Goal: Communication & Community: Share content

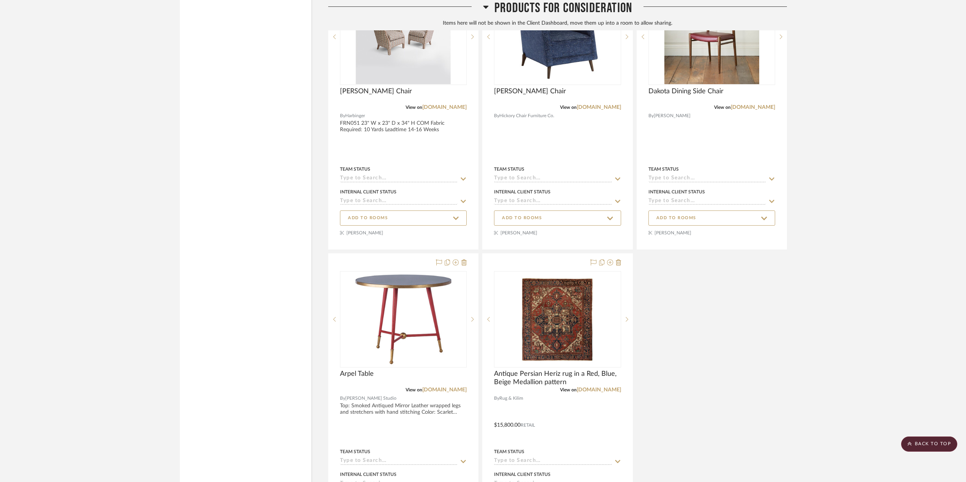
scroll to position [6843, 0]
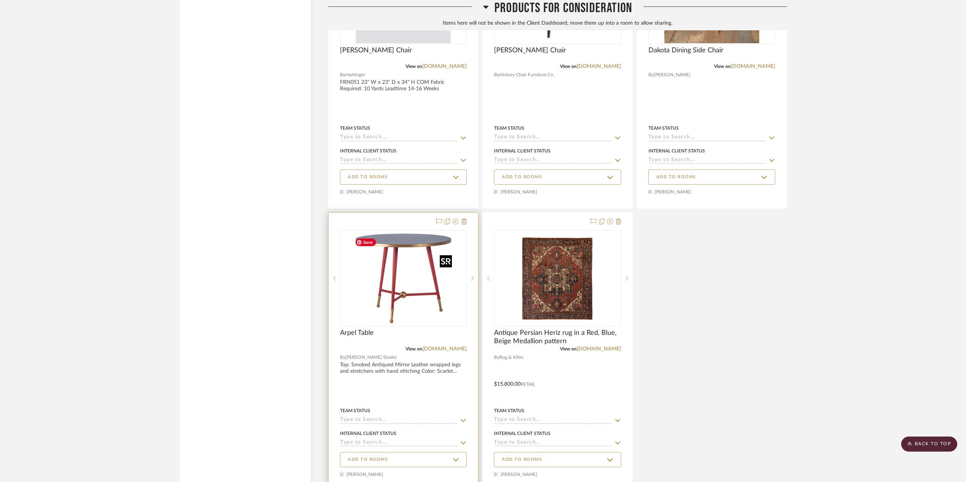
click at [404, 306] on img "0" at bounding box center [403, 278] width 103 height 95
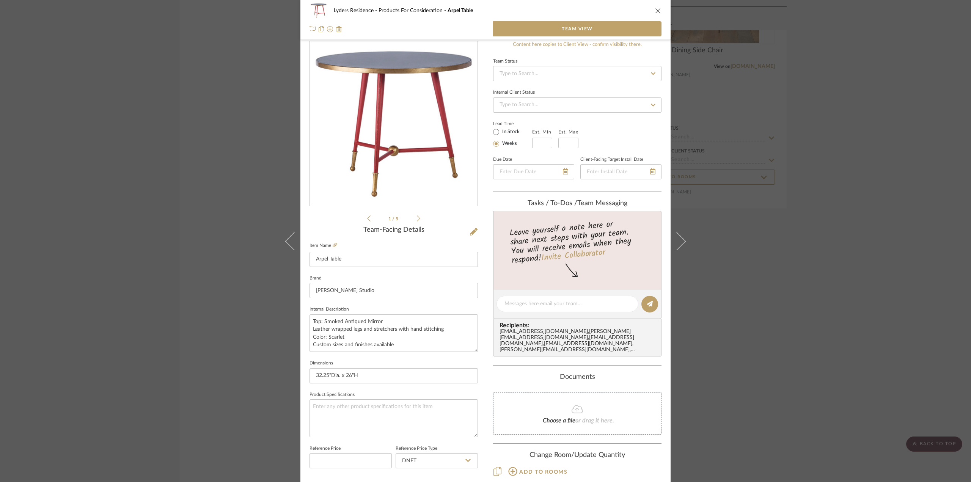
scroll to position [9, 0]
click at [514, 473] on button "Add to rooms" at bounding box center [538, 473] width 60 height 12
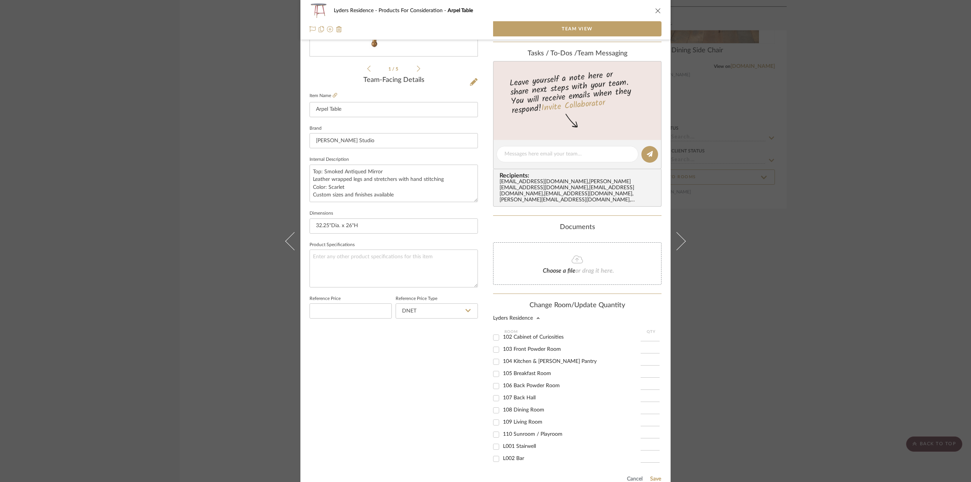
scroll to position [113, 0]
click at [525, 431] on span "L003 Family Room" at bounding box center [525, 432] width 44 height 5
click at [502, 431] on input "L003 Family Room" at bounding box center [496, 433] width 12 height 12
checkbox input "true"
type input "1"
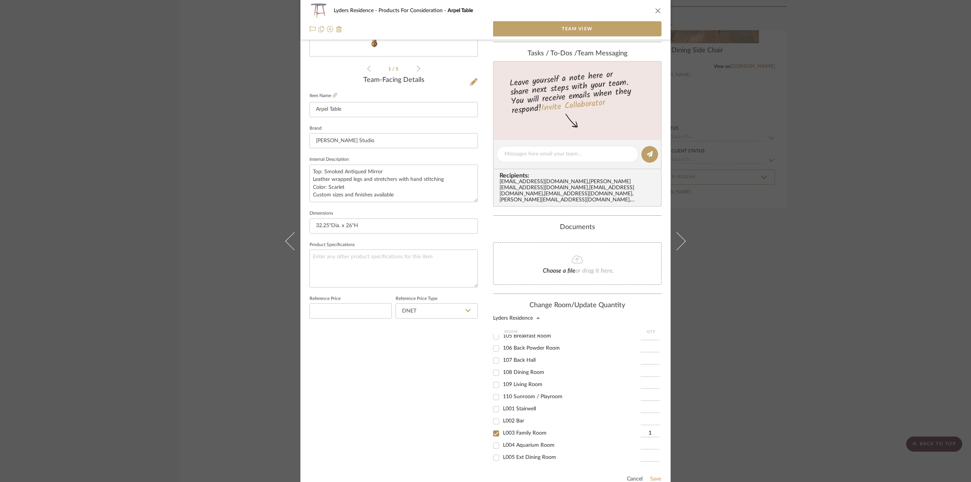
click at [655, 479] on button "Save" at bounding box center [656, 479] width 12 height 6
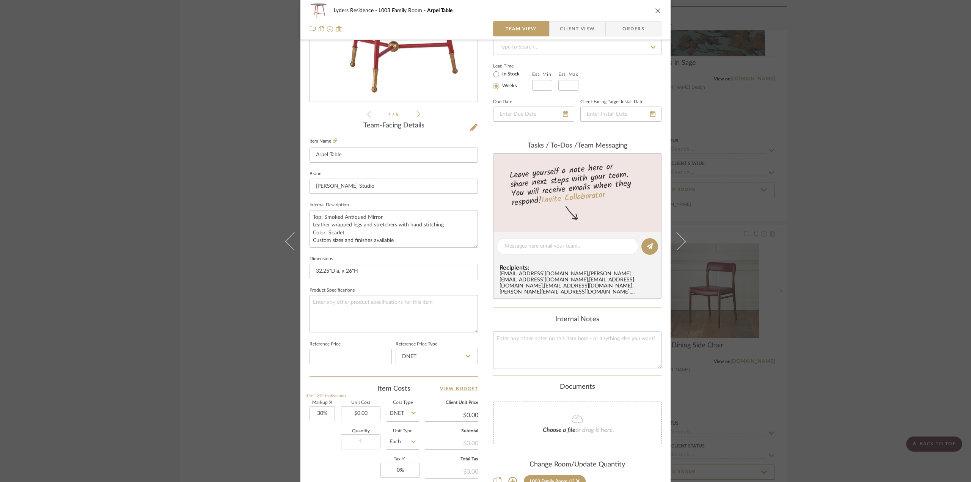
scroll to position [9, 0]
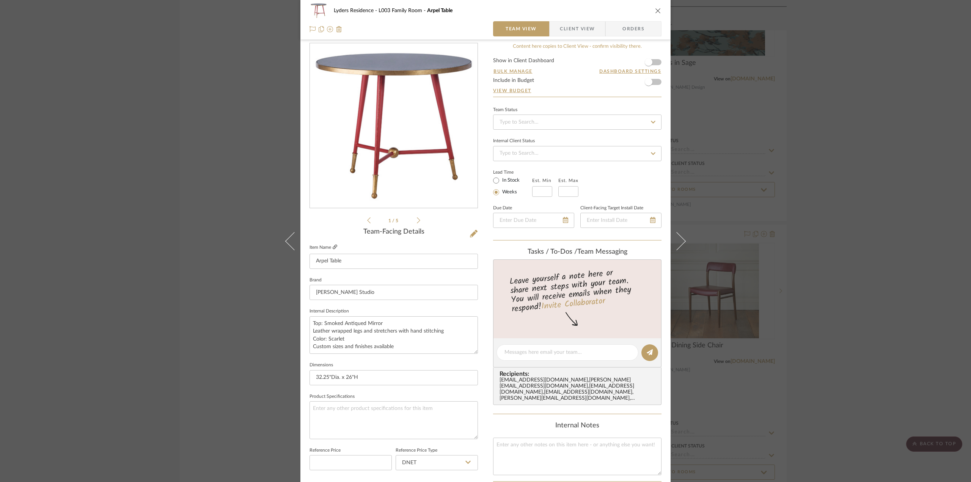
click at [334, 245] on icon at bounding box center [335, 247] width 5 height 5
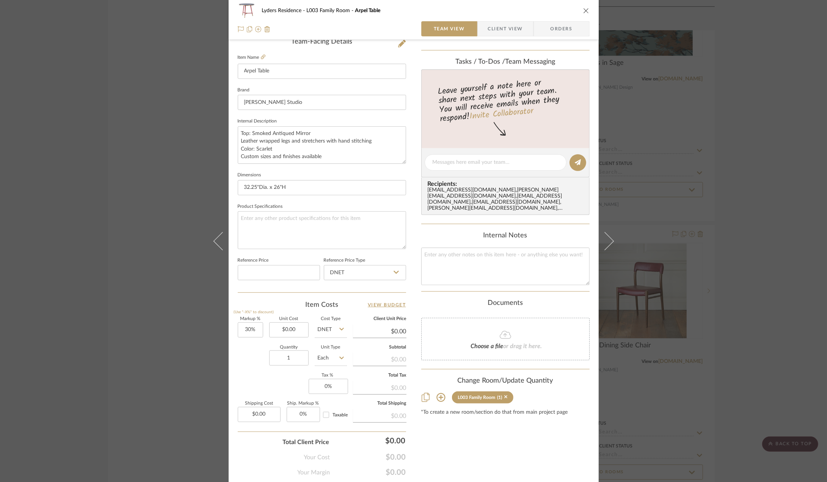
scroll to position [222, 0]
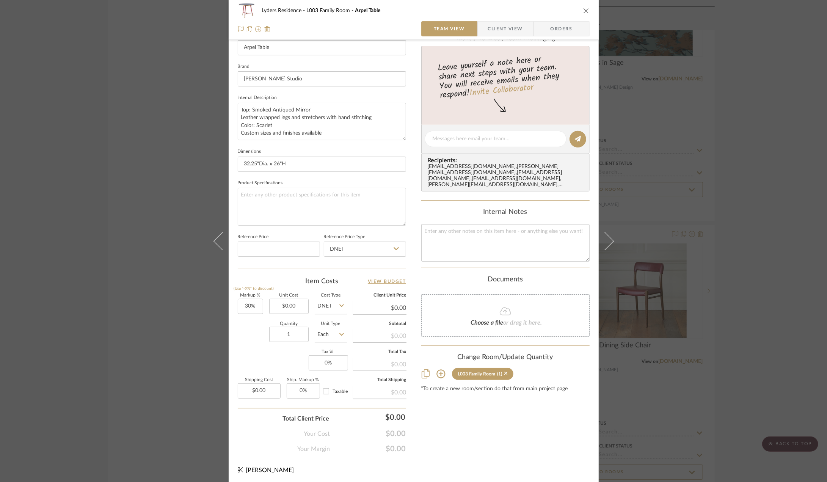
click at [584, 9] on icon "close" at bounding box center [586, 11] width 6 height 6
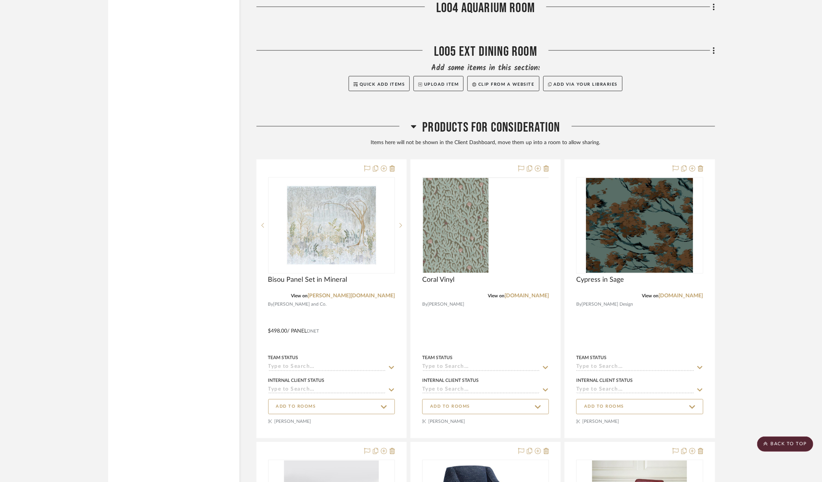
scroll to position [6578, 0]
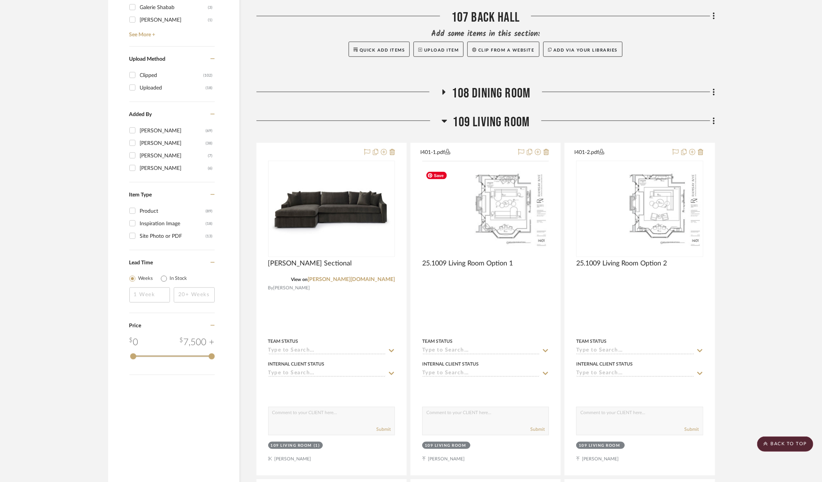
scroll to position [834, 0]
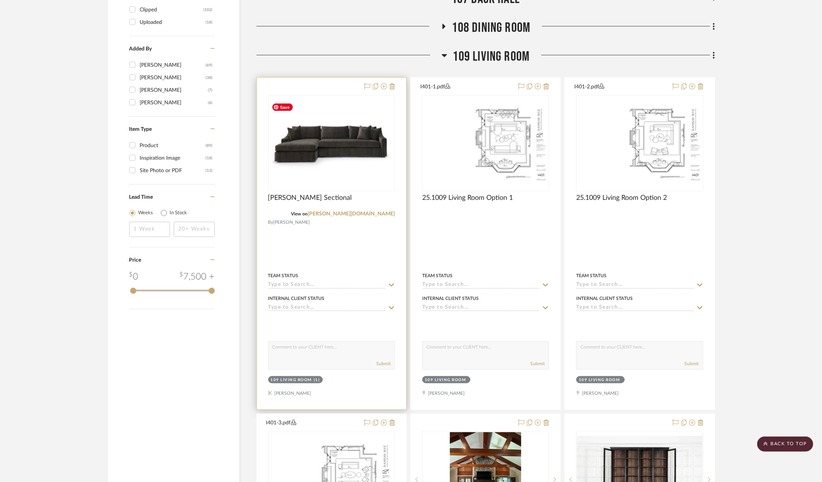
click at [328, 160] on img "0" at bounding box center [331, 143] width 125 height 86
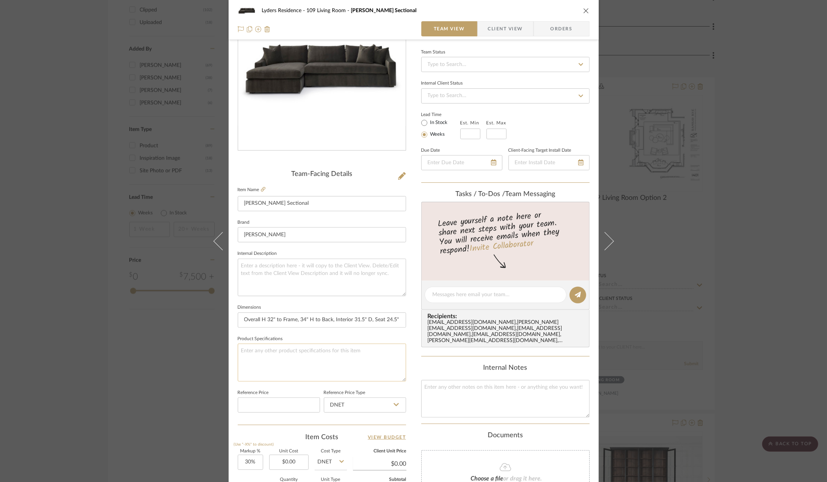
scroll to position [76, 0]
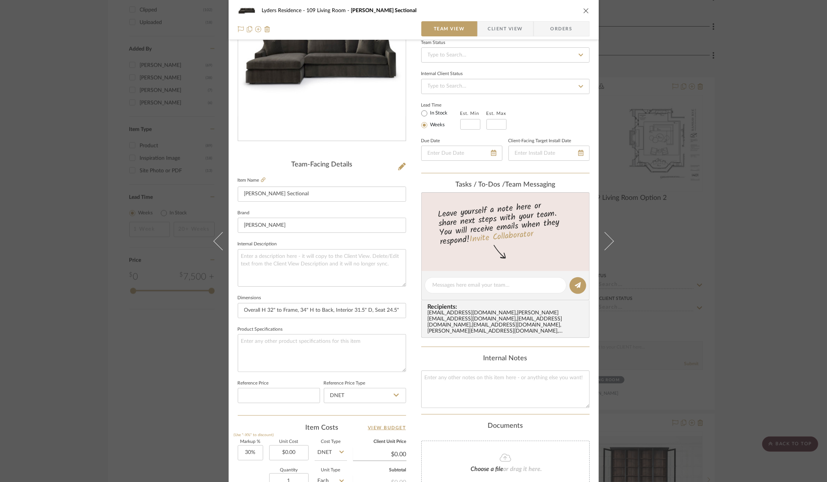
click at [583, 12] on icon "close" at bounding box center [586, 11] width 6 height 6
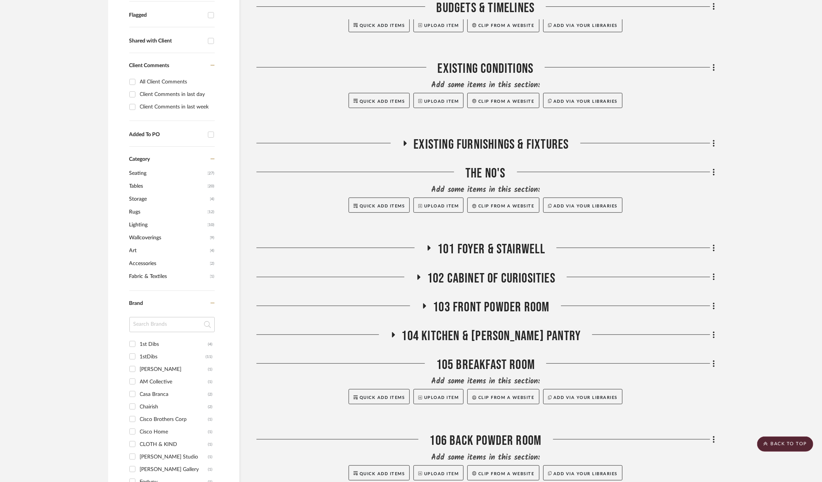
scroll to position [0, 0]
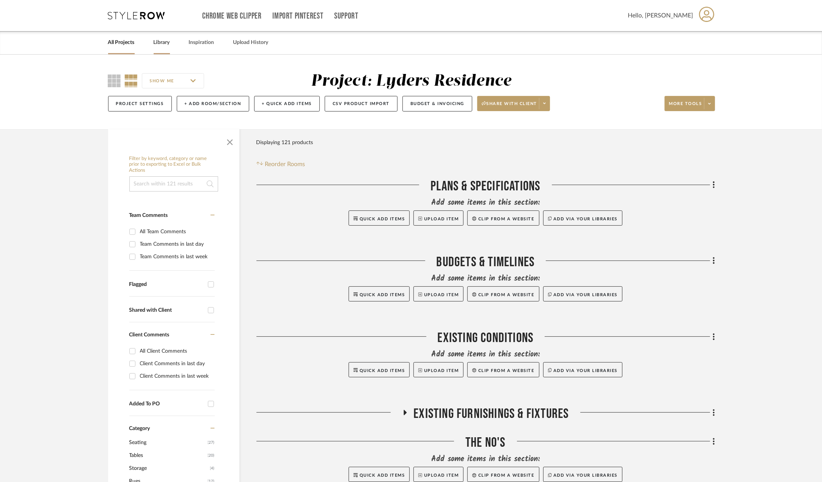
drag, startPoint x: 162, startPoint y: 46, endPoint x: 162, endPoint y: 51, distance: 4.9
click at [162, 46] on link "Library" at bounding box center [162, 43] width 16 height 10
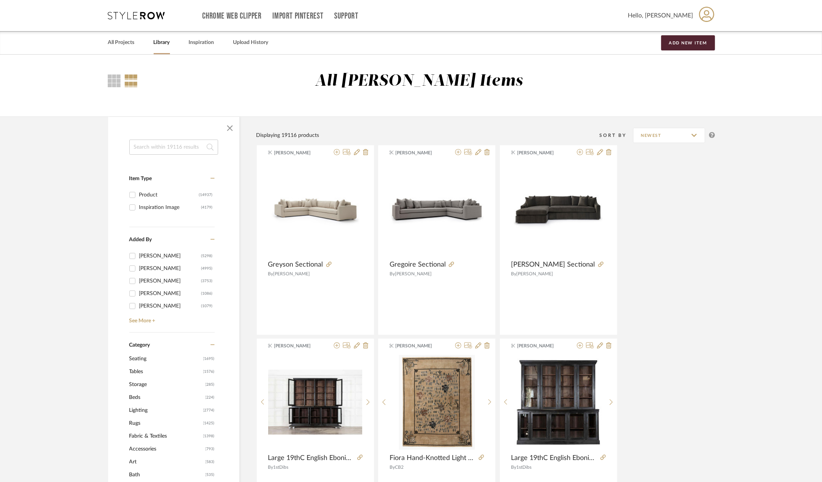
click at [144, 375] on span "Tables" at bounding box center [165, 371] width 72 height 13
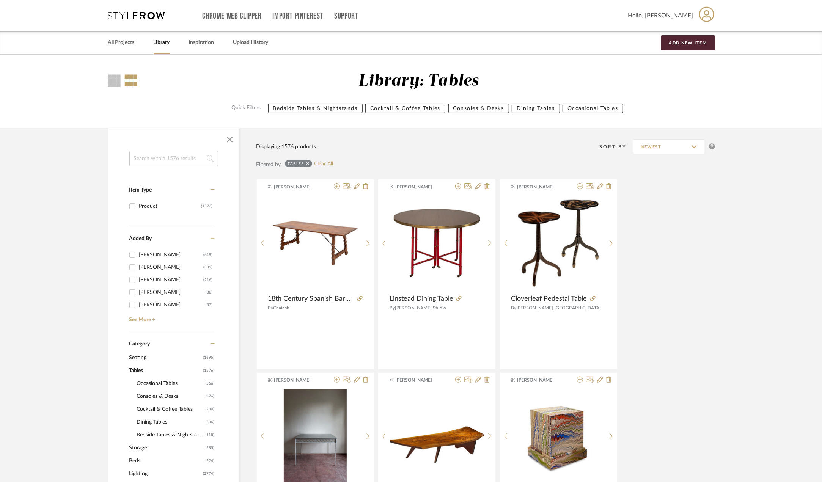
click at [158, 420] on span "Dining Tables" at bounding box center [170, 422] width 67 height 13
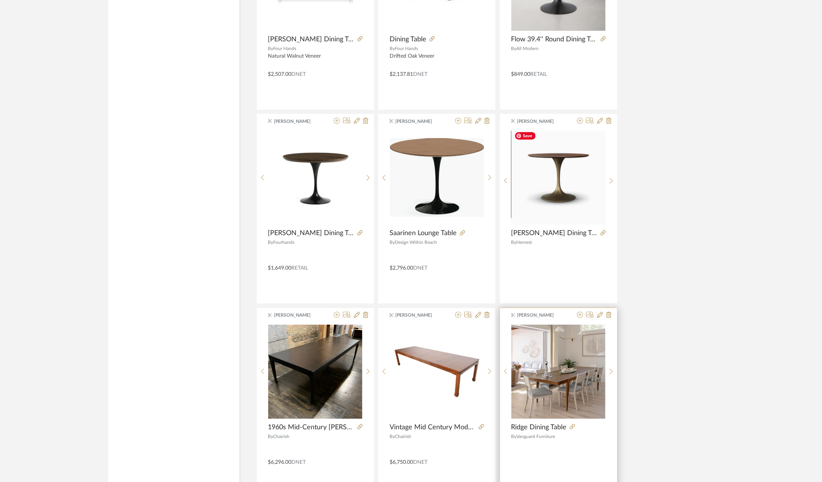
scroll to position [2098, 0]
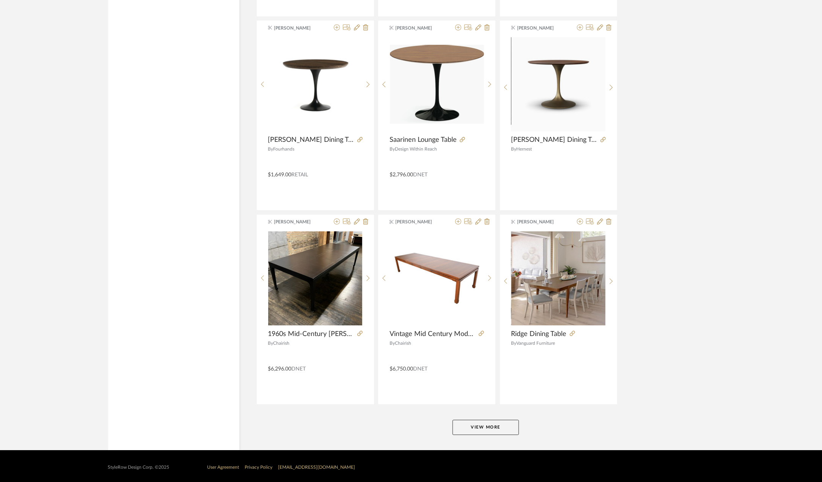
click at [492, 429] on button "View More" at bounding box center [485, 427] width 66 height 15
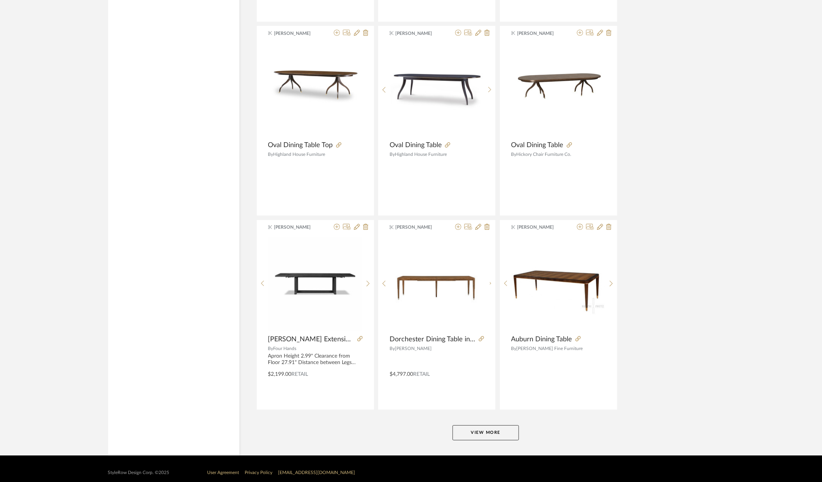
scroll to position [4423, 0]
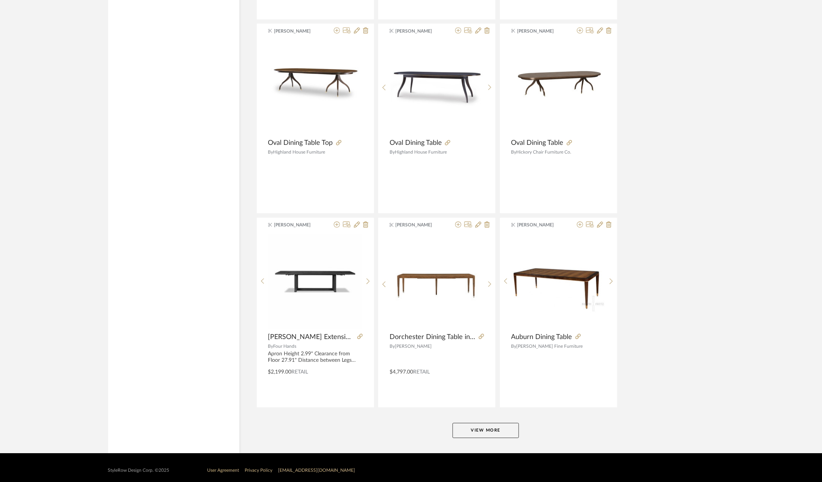
click at [488, 430] on button "View More" at bounding box center [485, 430] width 66 height 15
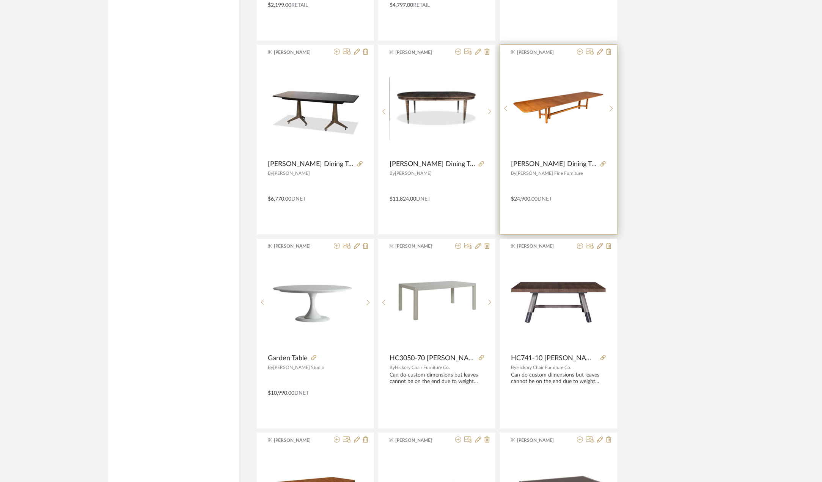
scroll to position [4802, 0]
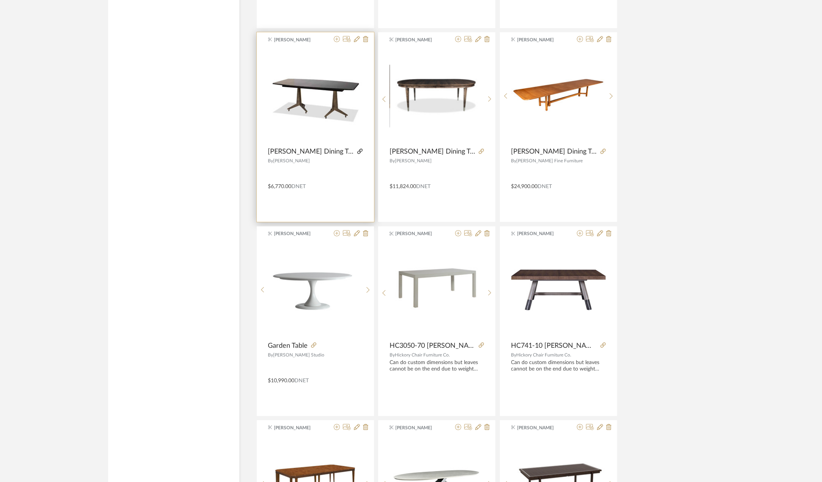
click at [357, 149] on icon at bounding box center [359, 151] width 5 height 5
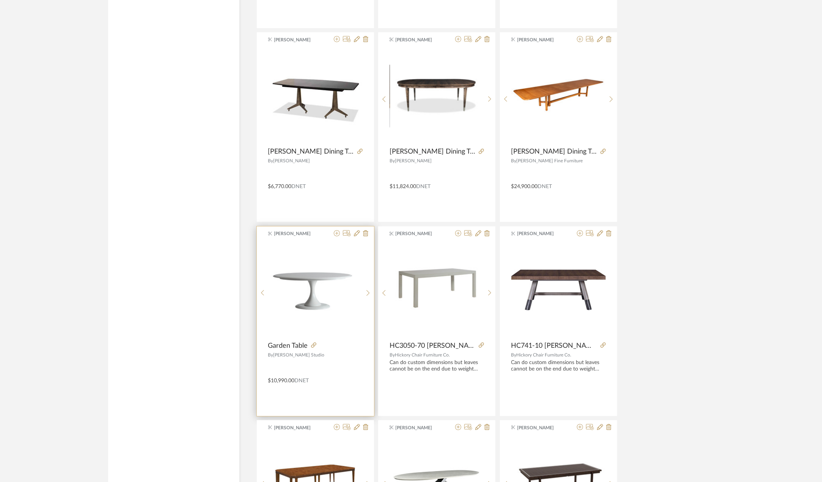
click at [309, 342] on div at bounding box center [335, 346] width 55 height 8
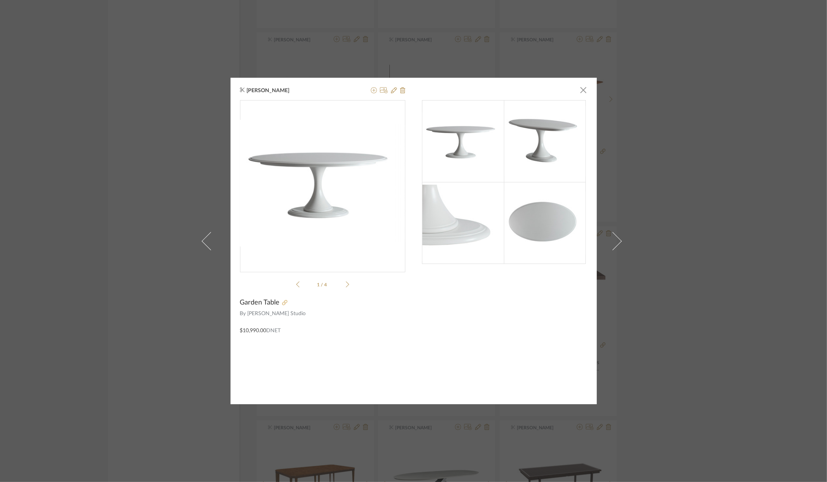
click at [282, 302] on icon at bounding box center [284, 302] width 5 height 5
click at [583, 90] on span "button" at bounding box center [583, 89] width 15 height 15
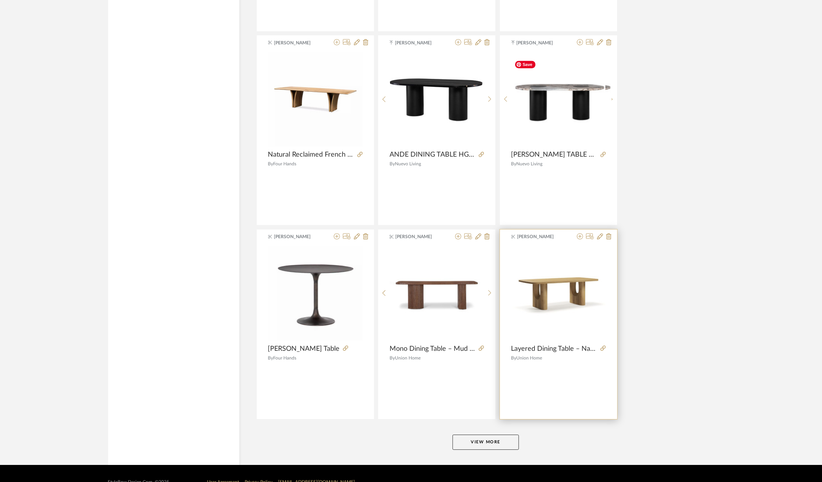
scroll to position [6747, 0]
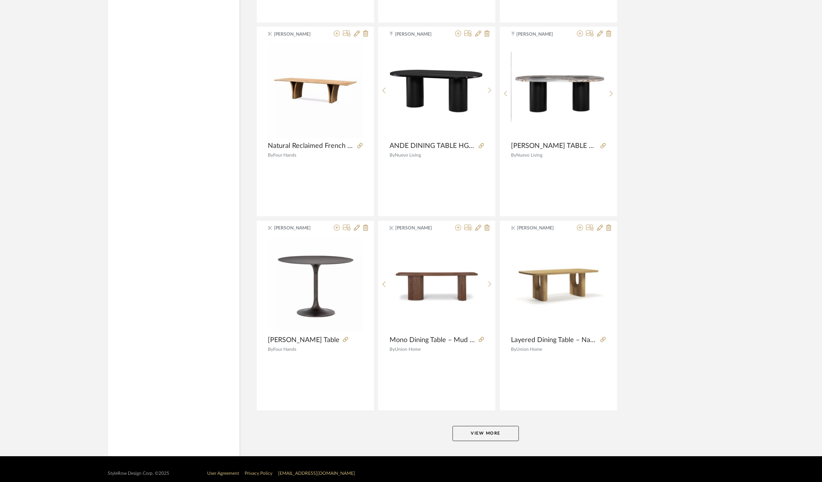
click at [473, 426] on button "View More" at bounding box center [485, 433] width 66 height 15
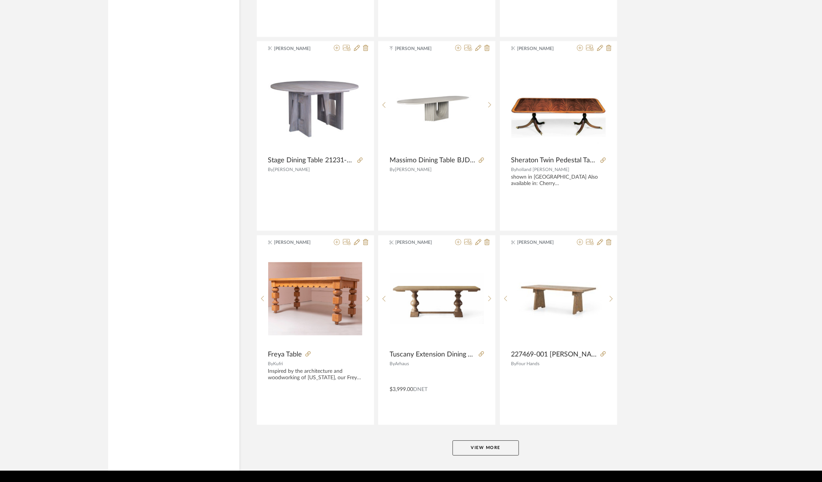
scroll to position [9072, 0]
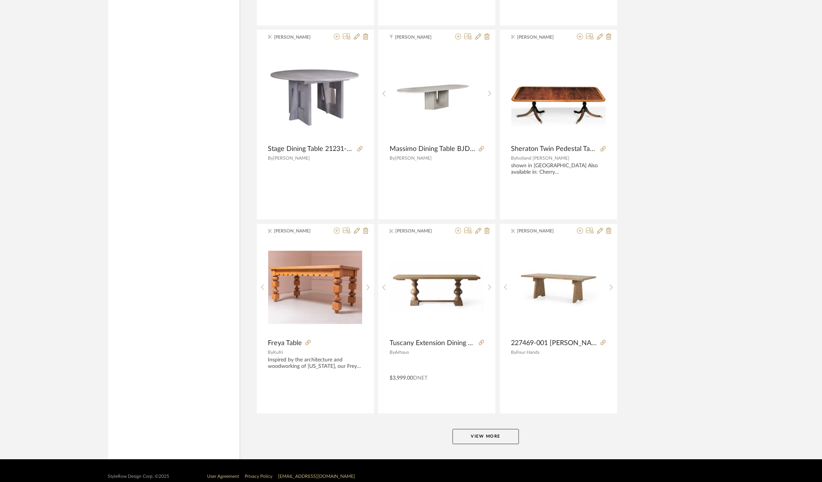
click at [481, 429] on button "View More" at bounding box center [485, 436] width 66 height 15
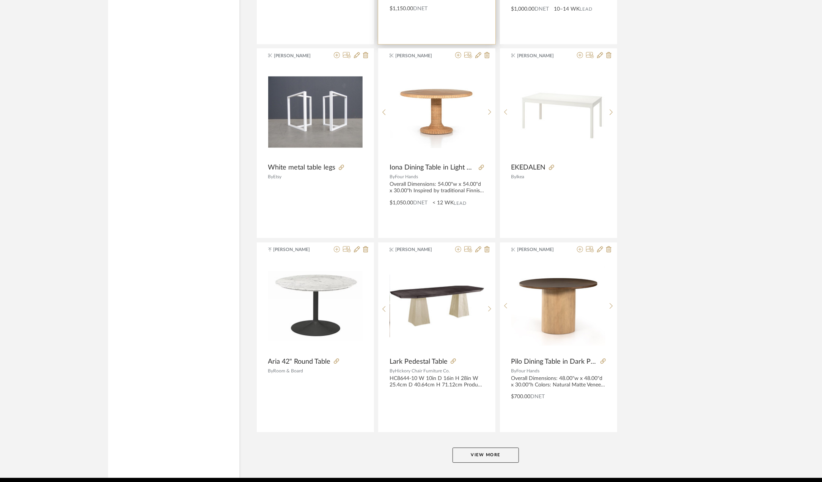
scroll to position [11397, 0]
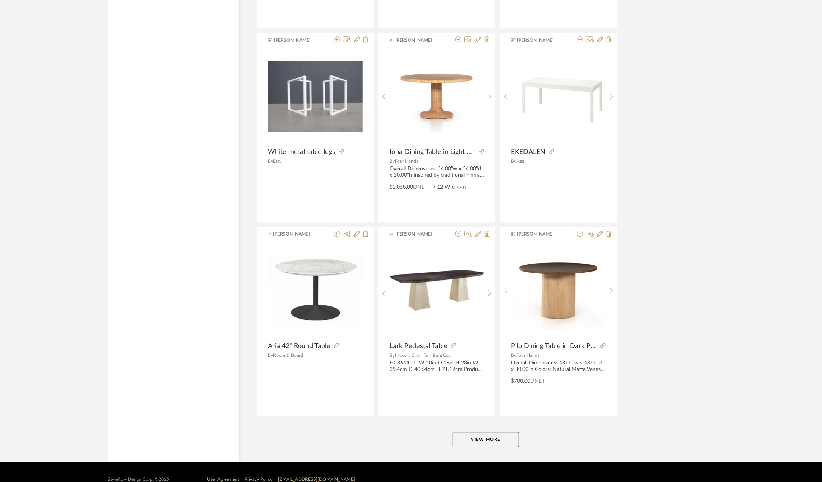
click at [487, 432] on button "View More" at bounding box center [485, 439] width 66 height 15
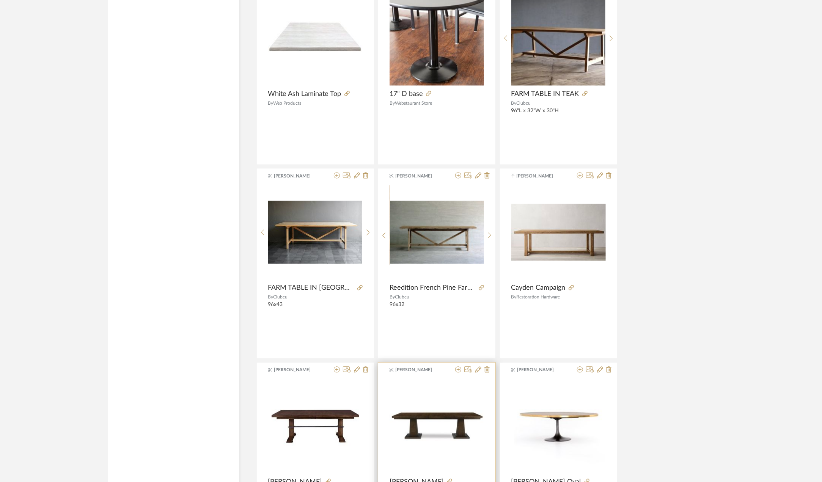
scroll to position [13722, 0]
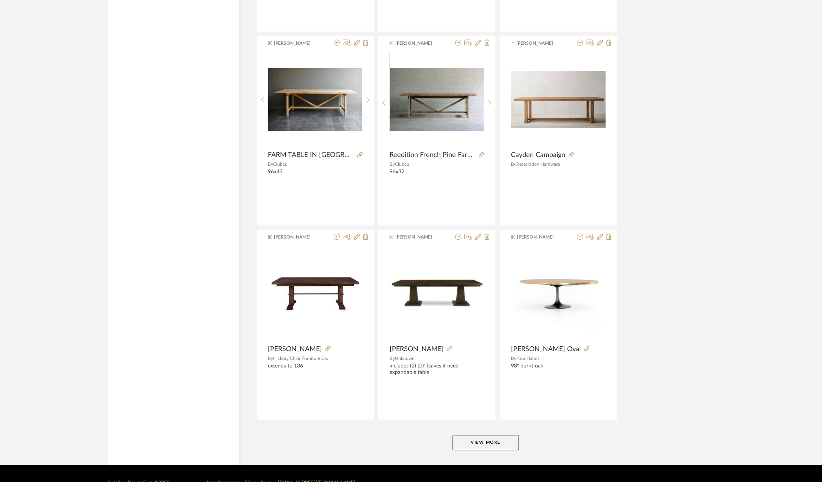
click at [487, 435] on button "View More" at bounding box center [485, 442] width 66 height 15
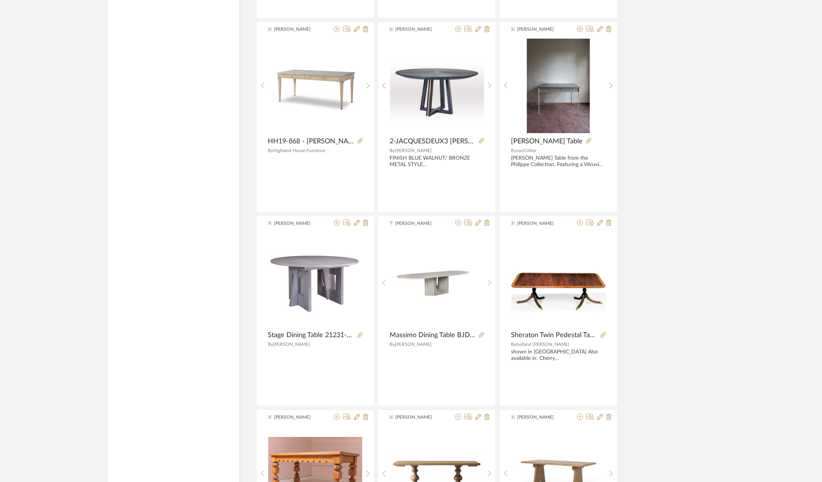
scroll to position [8828, 0]
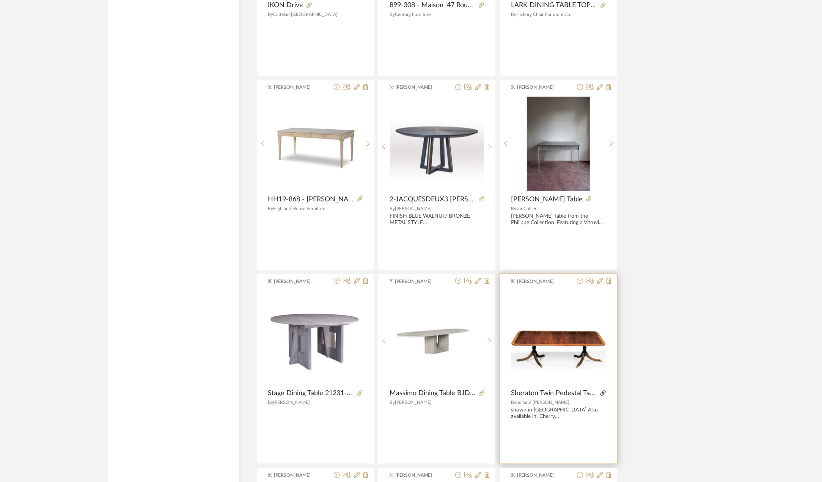
click at [605, 390] on icon at bounding box center [602, 392] width 5 height 5
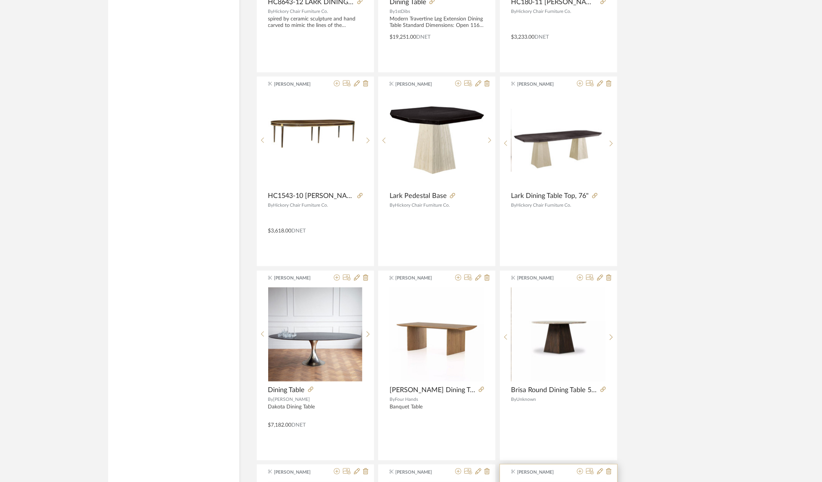
scroll to position [5529, 0]
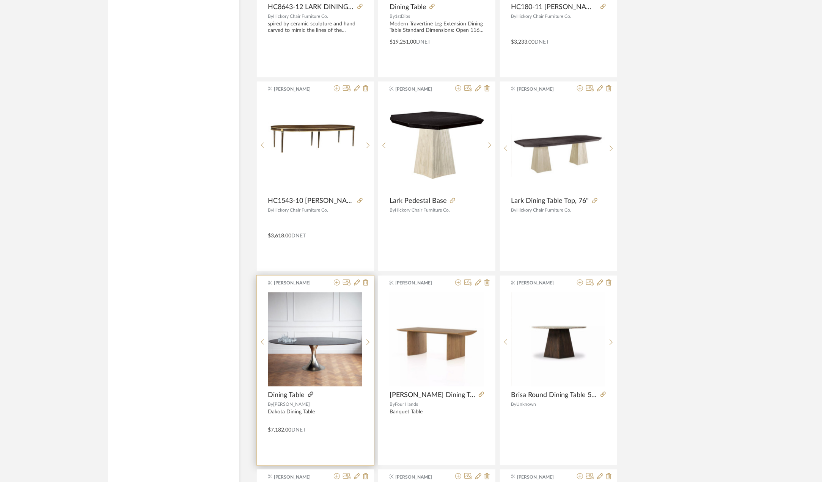
click at [310, 392] on icon at bounding box center [310, 394] width 5 height 5
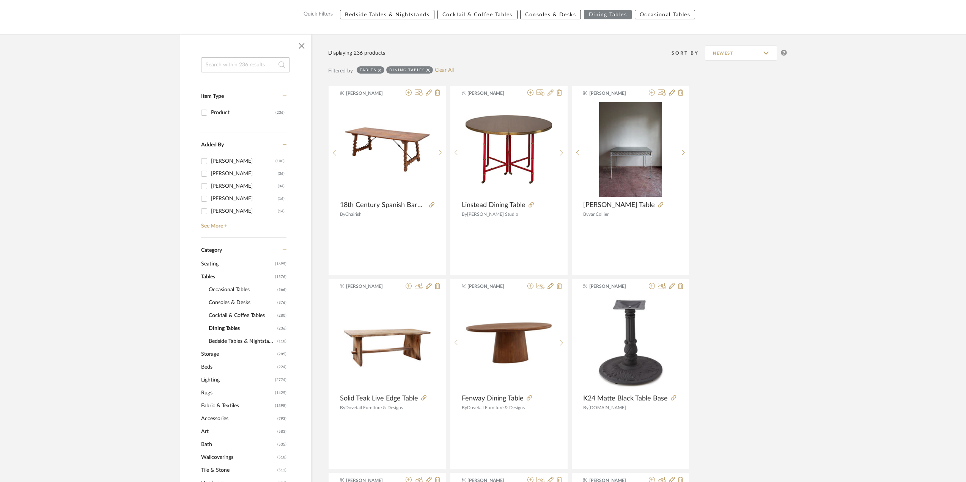
scroll to position [114, 0]
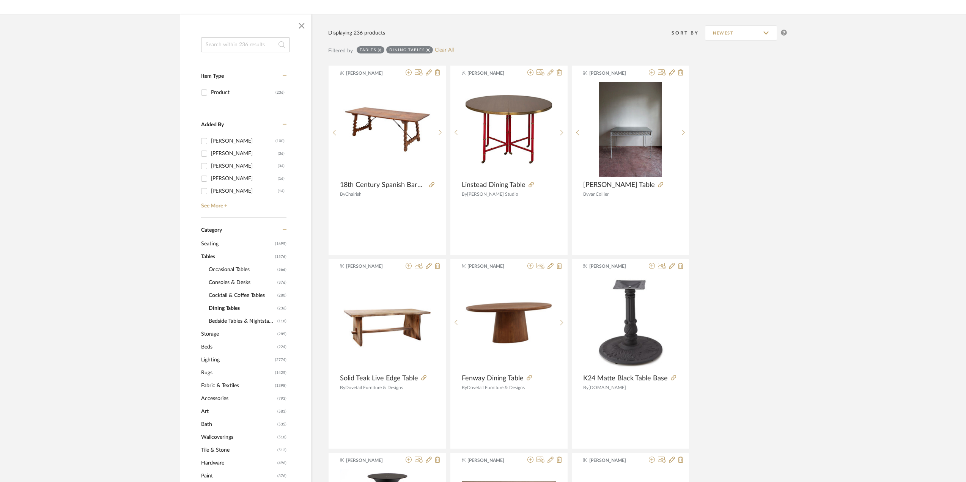
click at [203, 260] on span "Tables" at bounding box center [237, 256] width 72 height 13
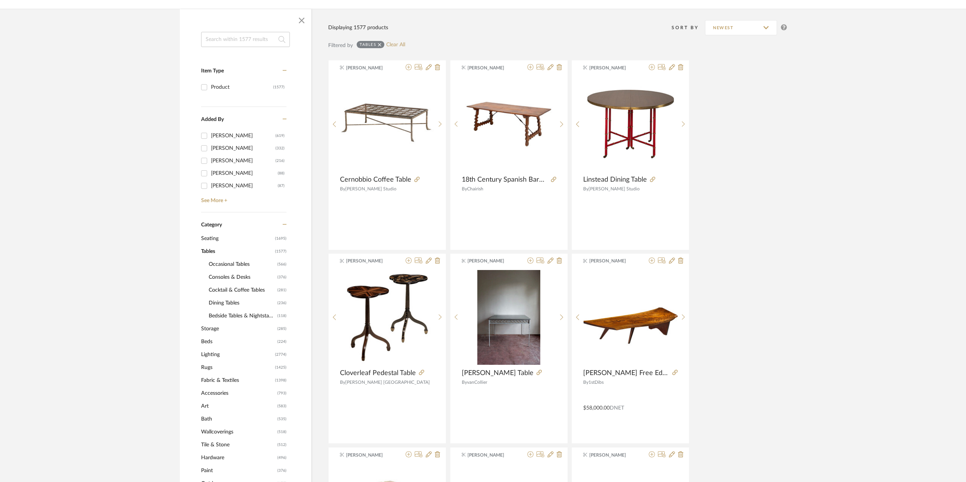
scroll to position [114, 0]
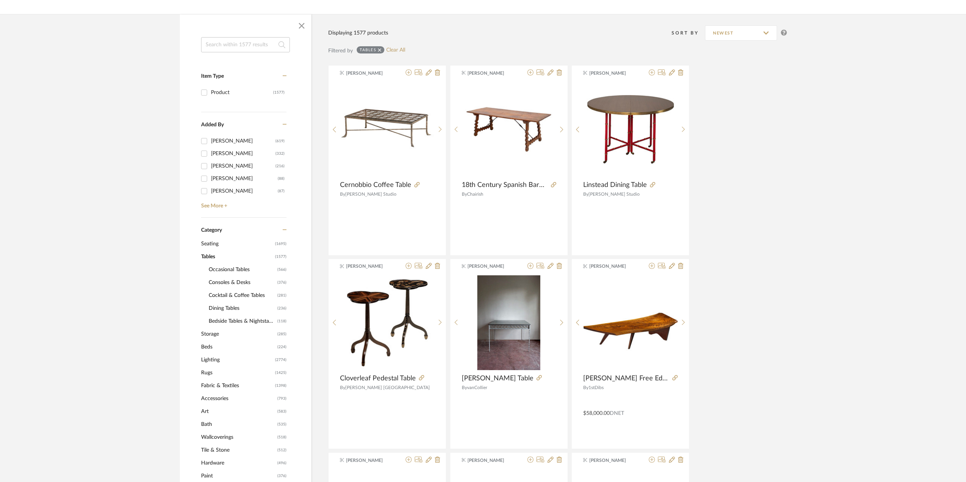
click at [214, 255] on span "Tables" at bounding box center [237, 256] width 72 height 13
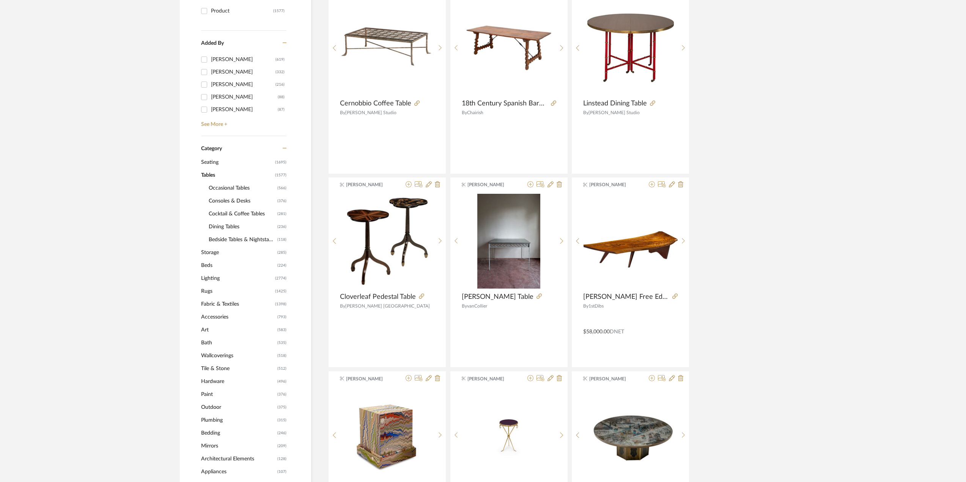
scroll to position [190, 0]
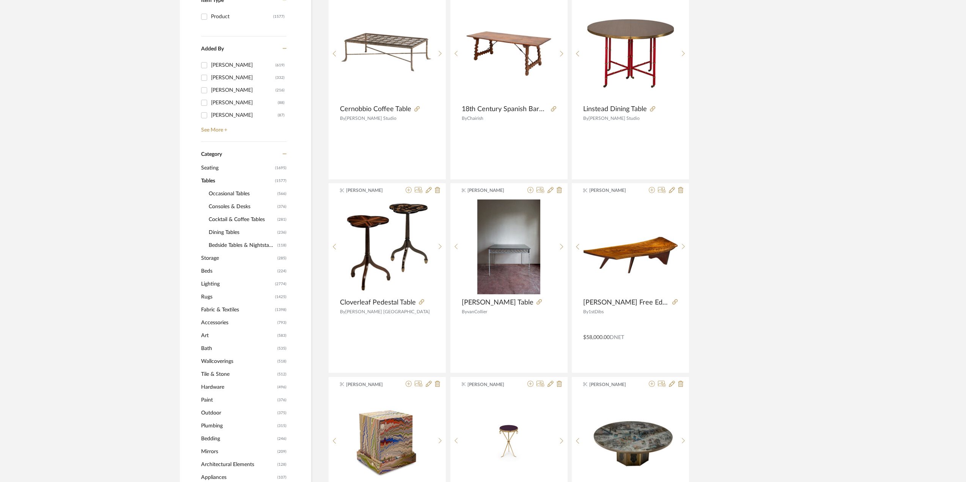
click at [210, 179] on span "Tables" at bounding box center [237, 180] width 72 height 13
click at [211, 171] on span "Seating" at bounding box center [237, 168] width 72 height 13
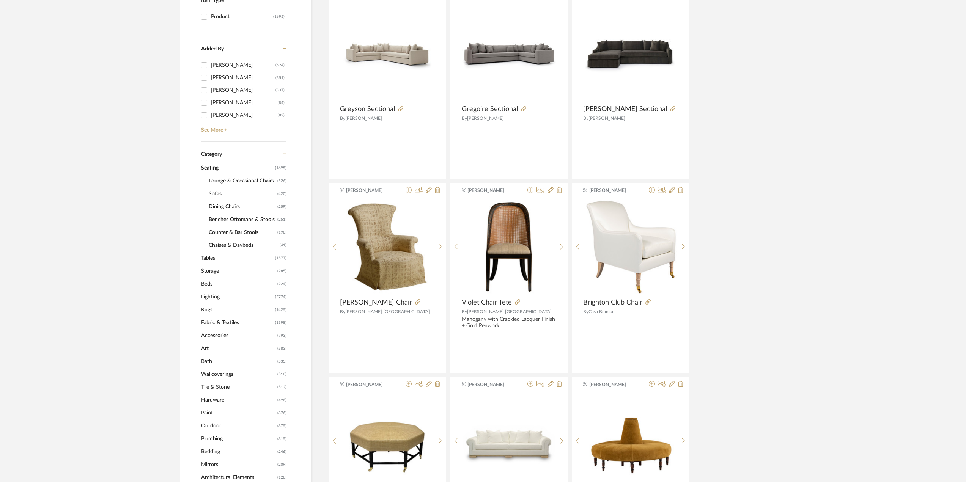
click at [223, 224] on span "Benches Ottomans & Stools" at bounding box center [242, 219] width 67 height 13
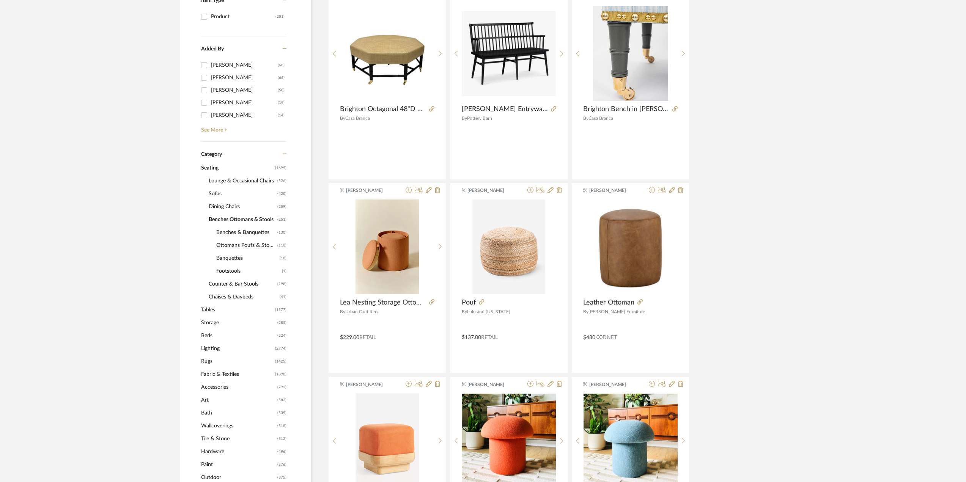
click at [238, 247] on span "Ottomans Poufs & Stools" at bounding box center [245, 245] width 59 height 13
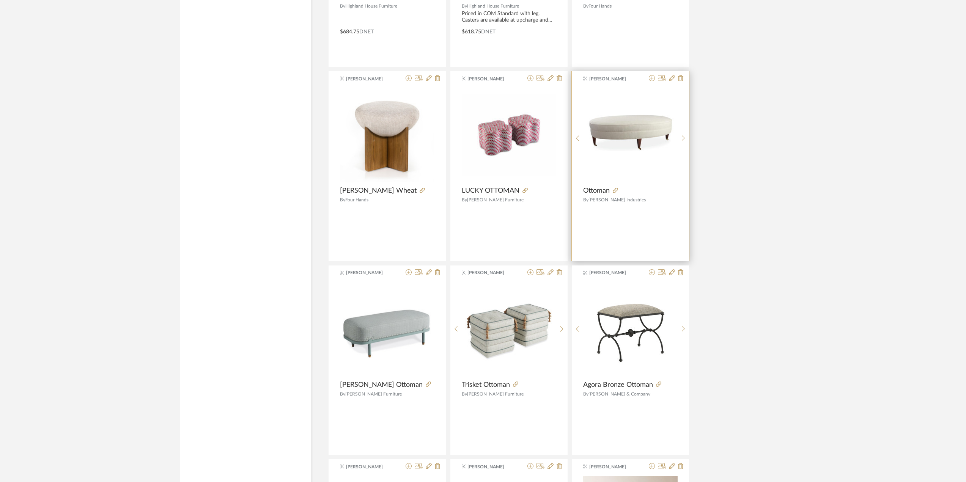
scroll to position [1669, 0]
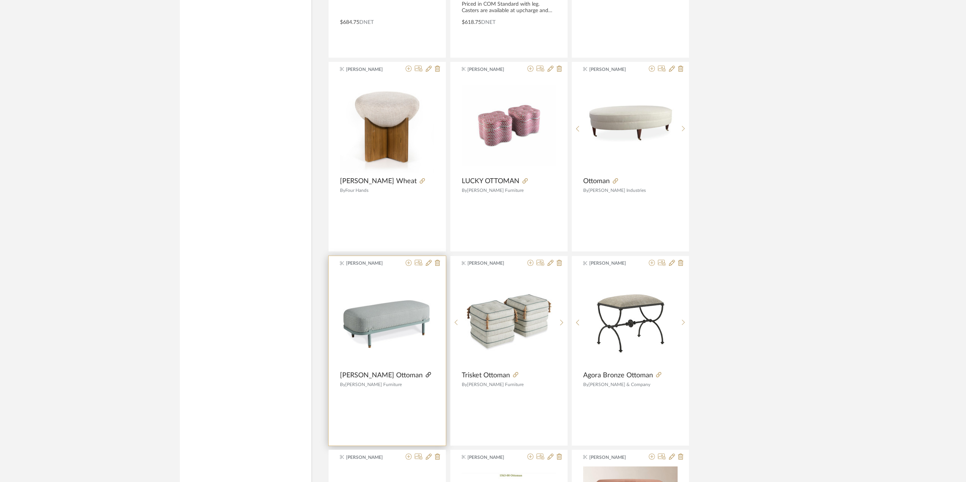
click at [426, 374] on icon at bounding box center [428, 374] width 5 height 5
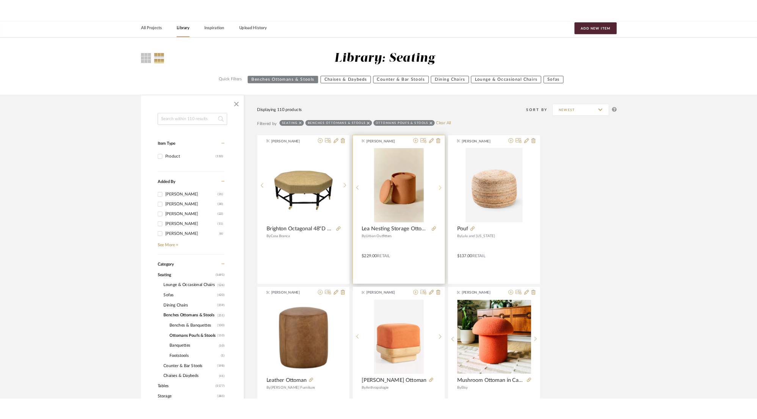
scroll to position [0, 0]
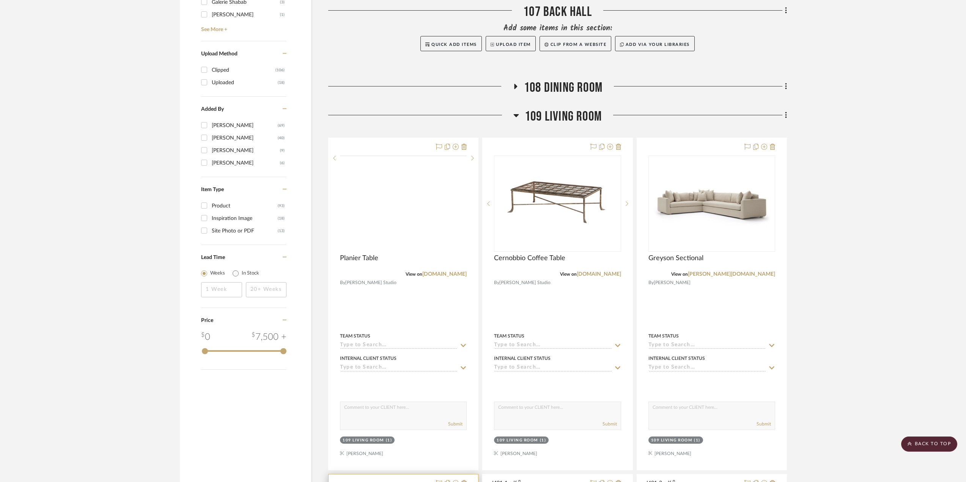
scroll to position [704, 0]
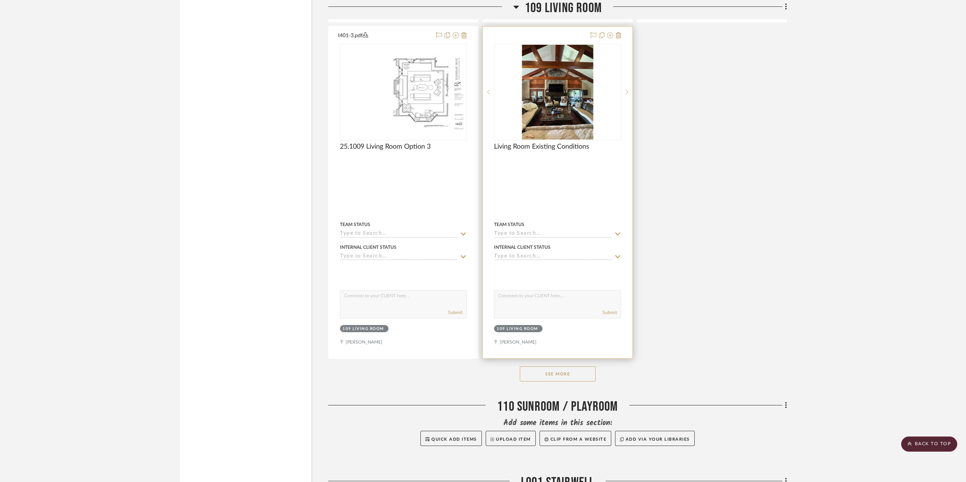
scroll to position [1555, 0]
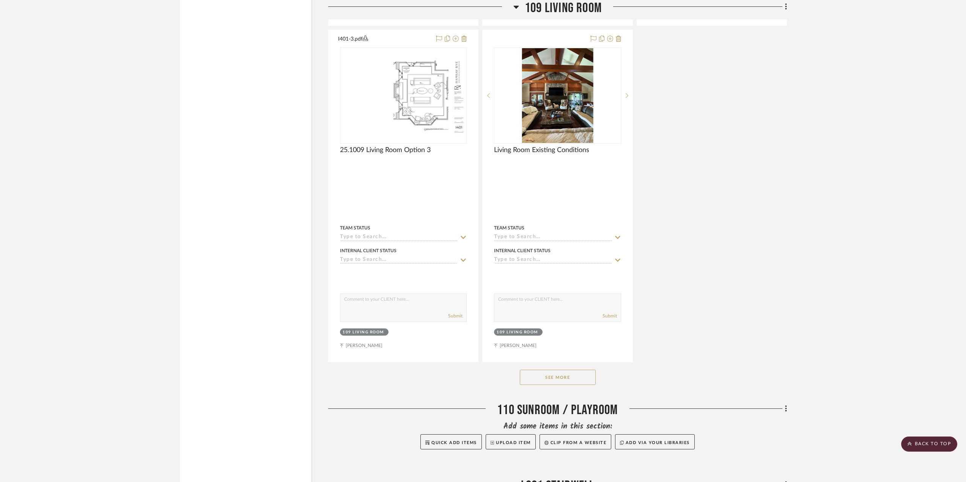
click at [561, 383] on button "See More" at bounding box center [558, 377] width 76 height 15
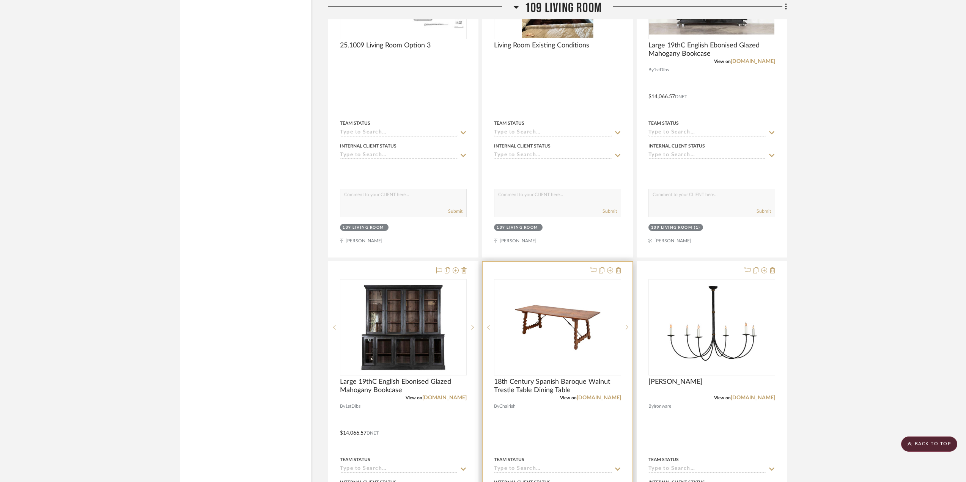
scroll to position [1669, 0]
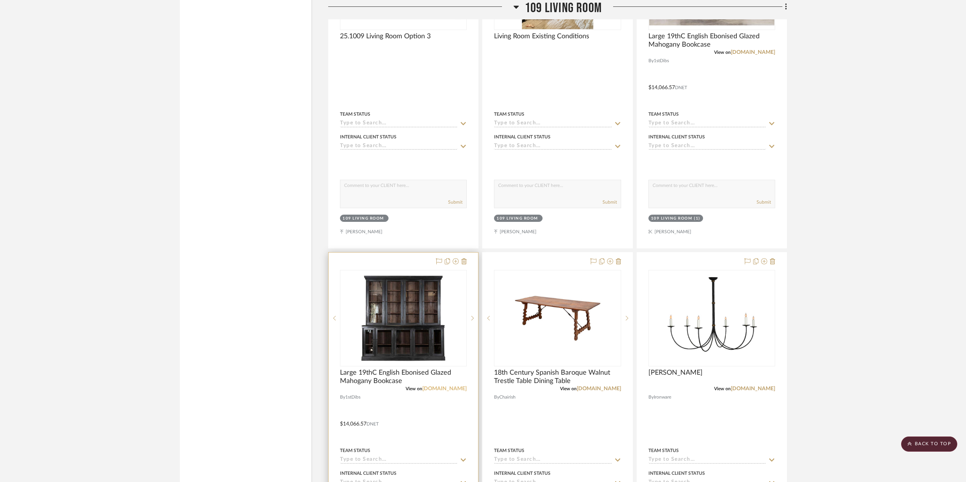
click at [447, 387] on link "[DOMAIN_NAME]" at bounding box center [444, 388] width 44 height 5
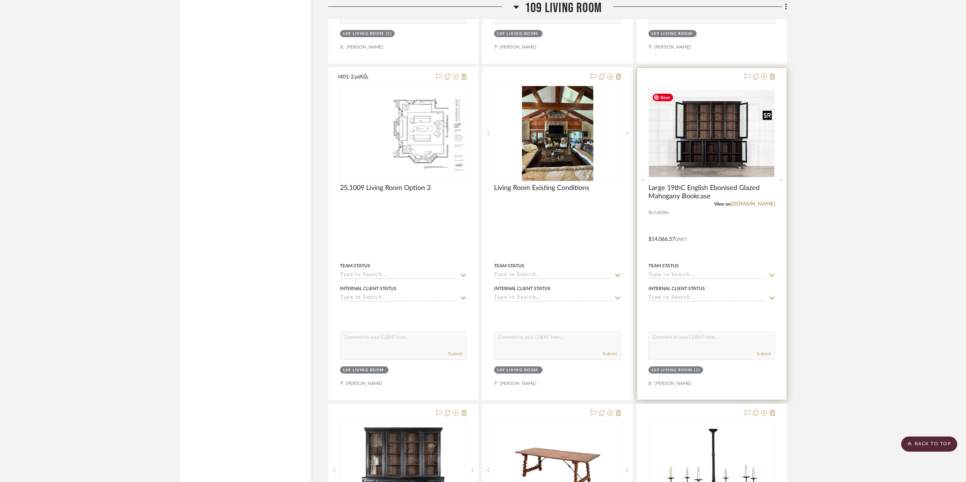
click at [714, 133] on div at bounding box center [711, 181] width 127 height 192
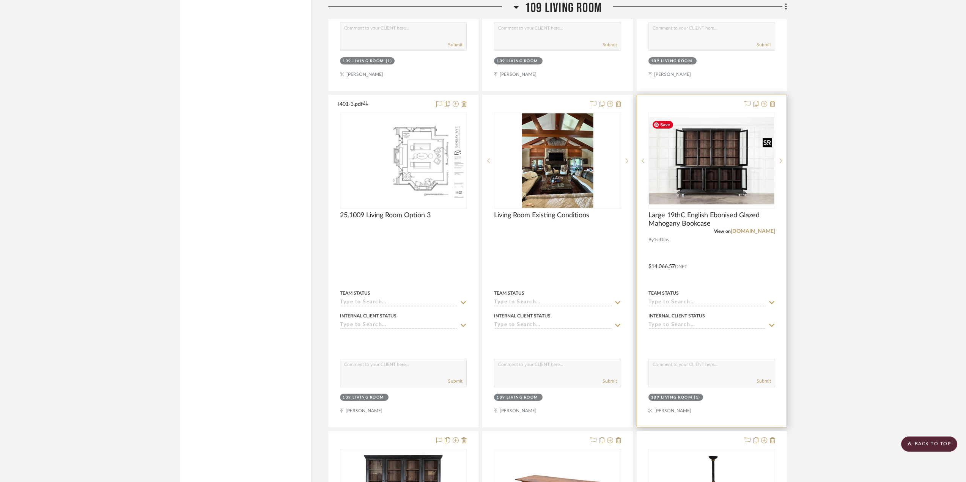
scroll to position [1479, 0]
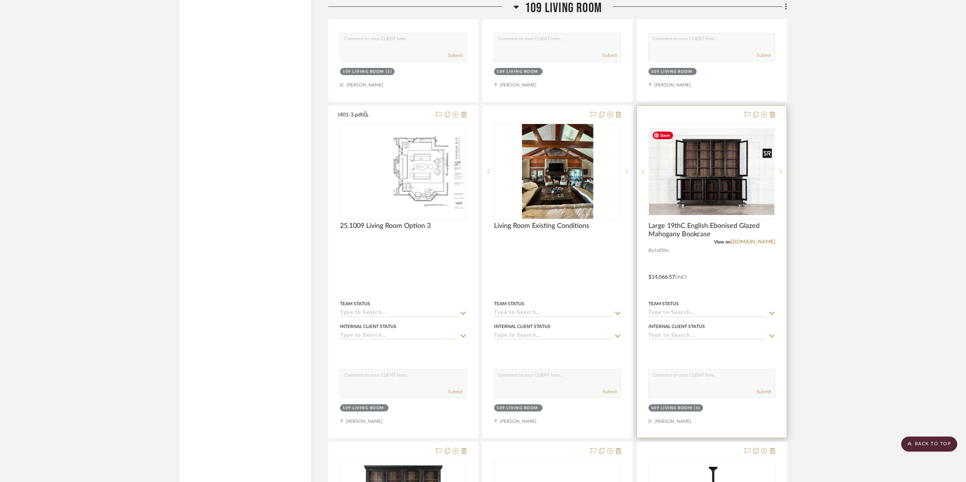
click at [704, 186] on img "0" at bounding box center [711, 171] width 125 height 87
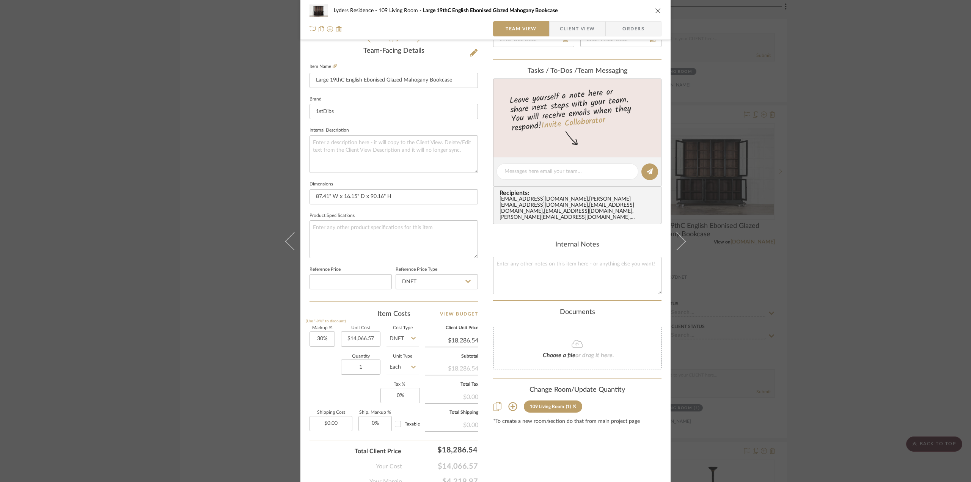
scroll to position [222, 0]
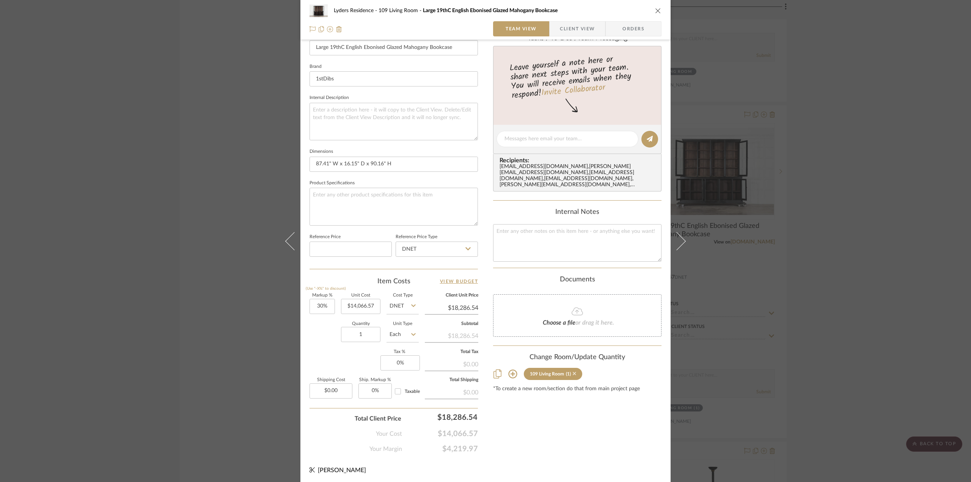
click at [573, 372] on icon at bounding box center [574, 373] width 3 height 3
click at [656, 13] on icon "close" at bounding box center [658, 11] width 6 height 6
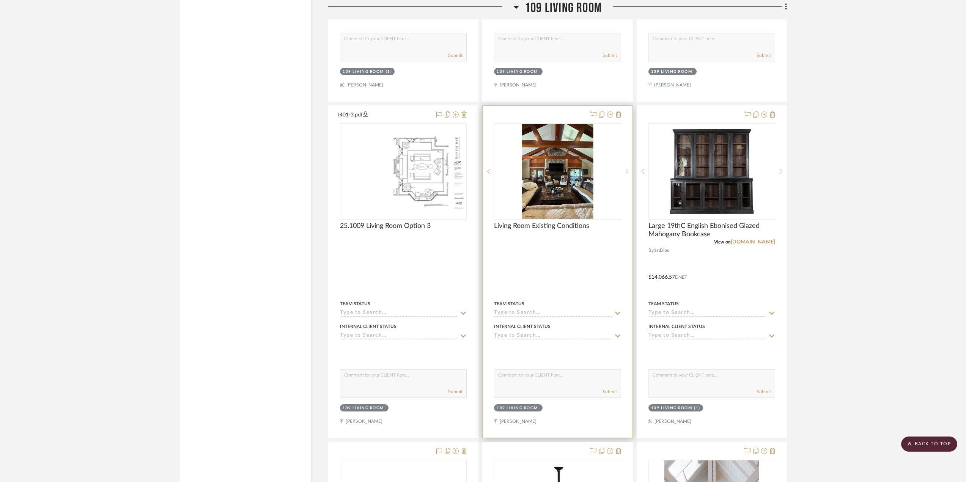
scroll to position [1593, 0]
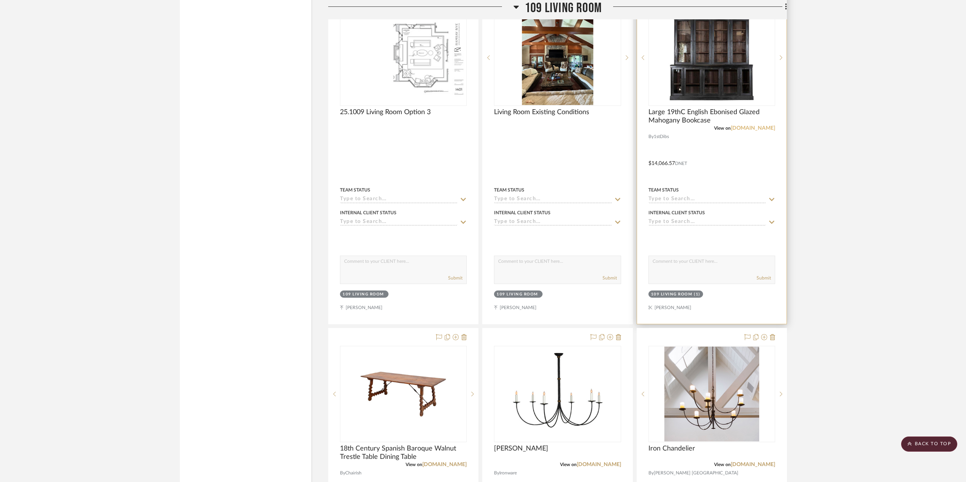
click at [765, 130] on link "1stdibs.com" at bounding box center [752, 128] width 44 height 5
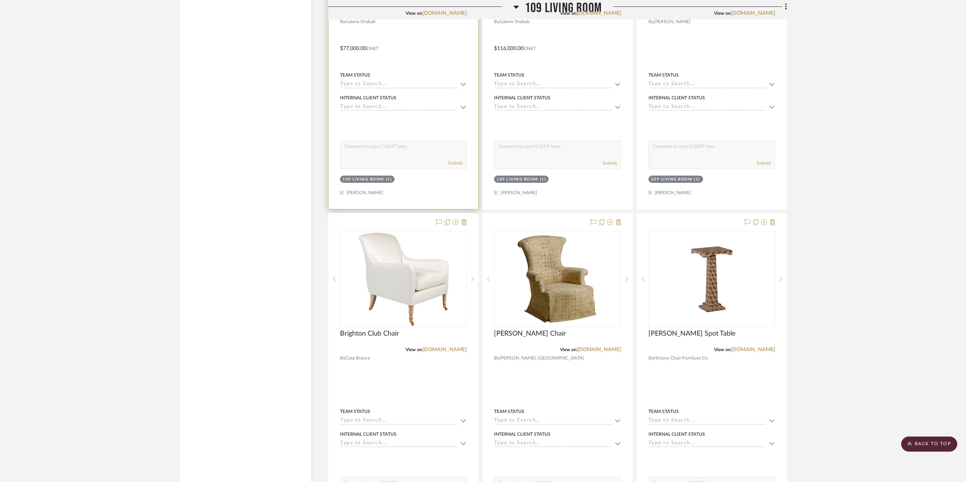
scroll to position [2731, 0]
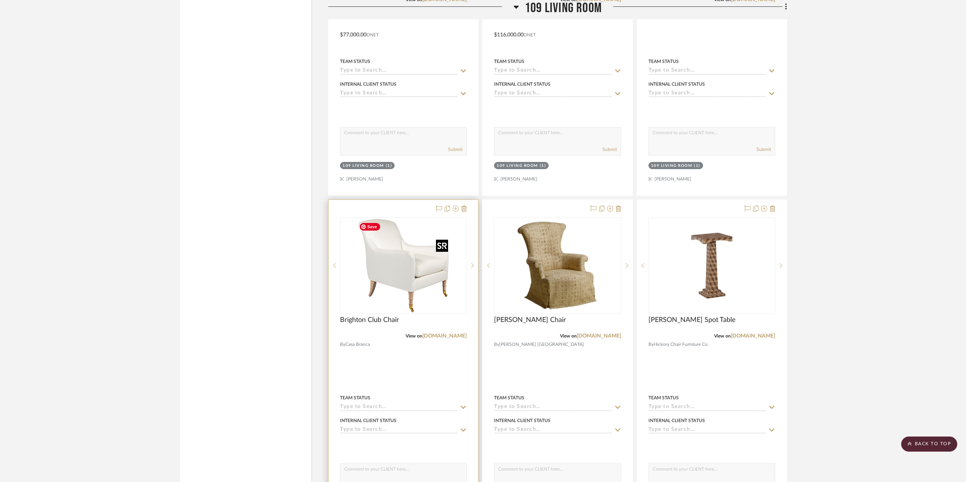
click at [393, 281] on img "0" at bounding box center [403, 265] width 95 height 95
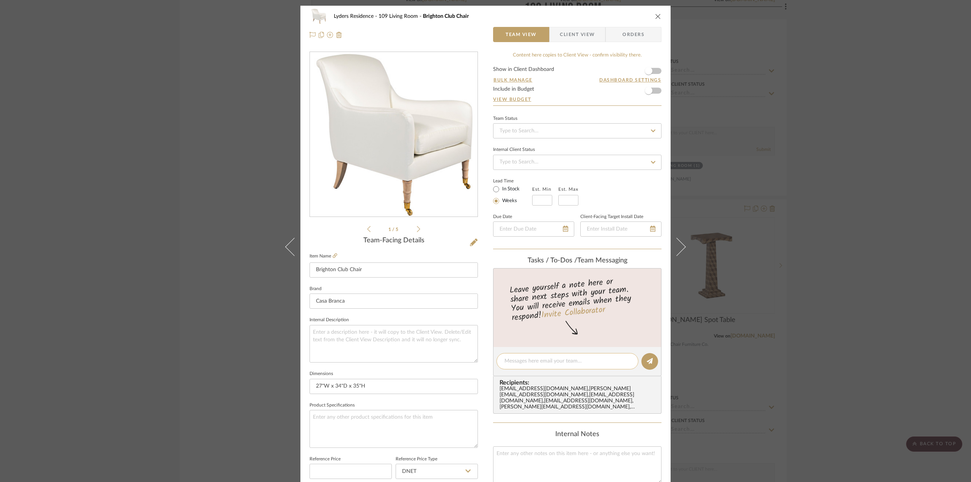
click at [521, 363] on textarea at bounding box center [567, 361] width 126 height 8
type textarea "m"
type textarea "M"
type textarea "Vendor confirmed this can be custom sized"
click at [650, 358] on icon at bounding box center [650, 361] width 6 height 6
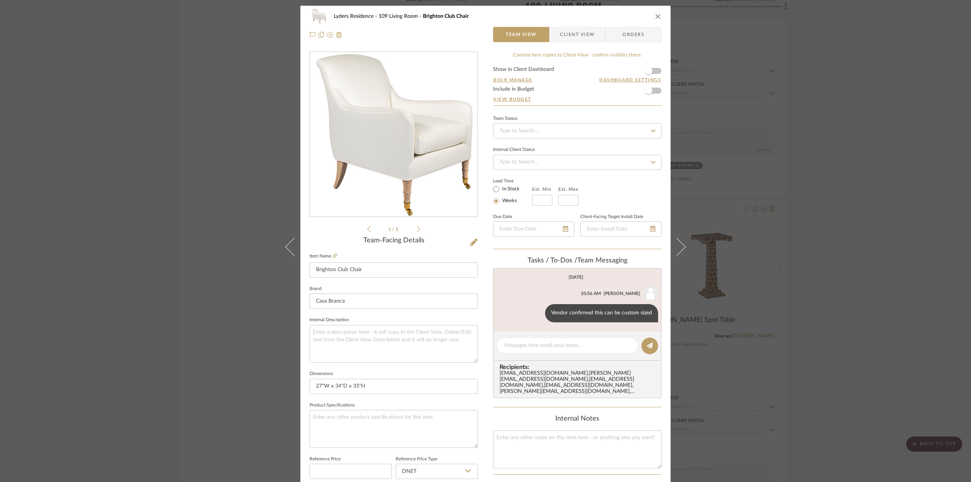
click at [655, 15] on icon "close" at bounding box center [658, 16] width 6 height 6
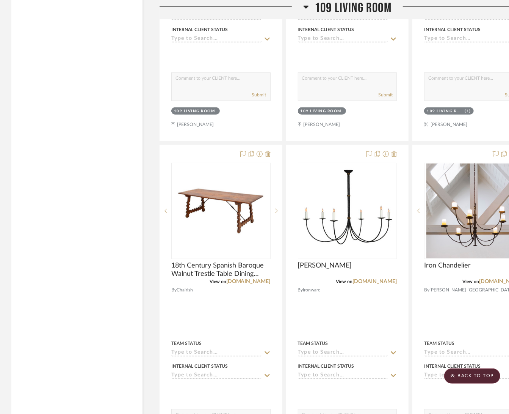
scroll to position [1744, 0]
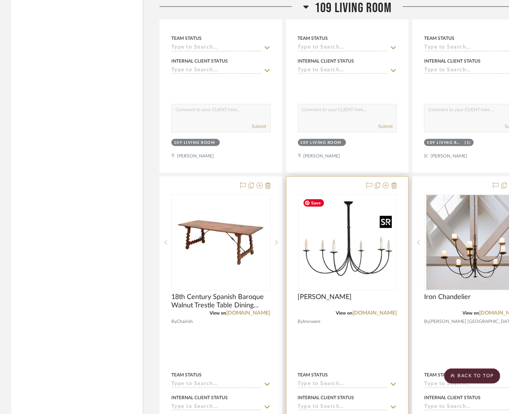
click at [0, 0] on img at bounding box center [0, 0] width 0 height 0
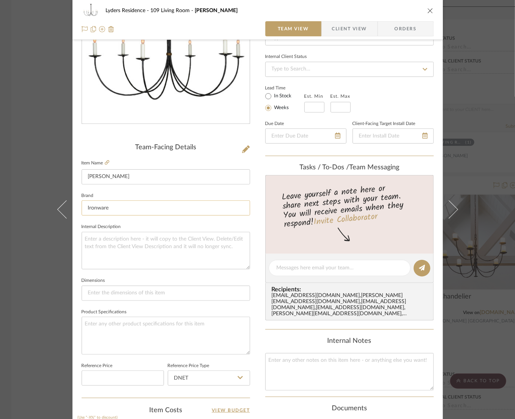
scroll to position [114, 0]
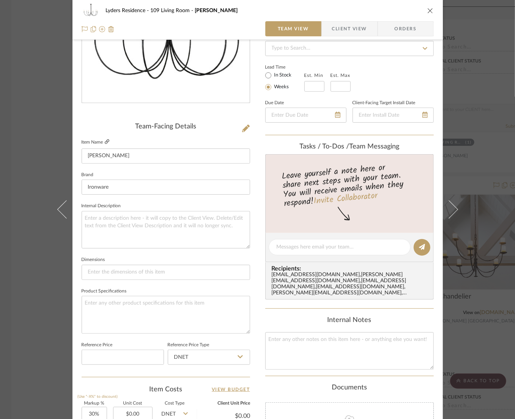
click at [105, 141] on icon at bounding box center [107, 142] width 5 height 5
click at [429, 11] on icon "close" at bounding box center [430, 11] width 6 height 6
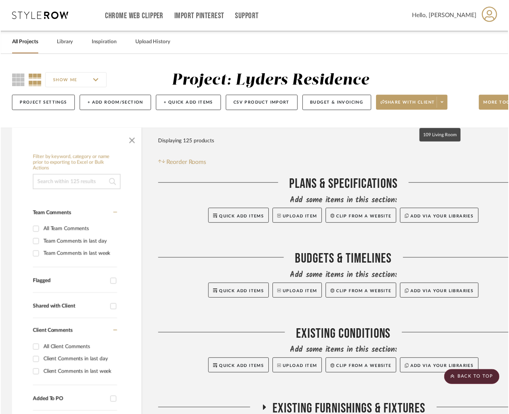
scroll to position [1744, 0]
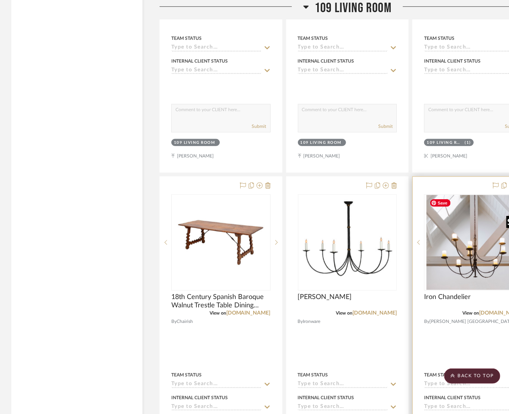
click at [473, 278] on img "0" at bounding box center [474, 242] width 95 height 95
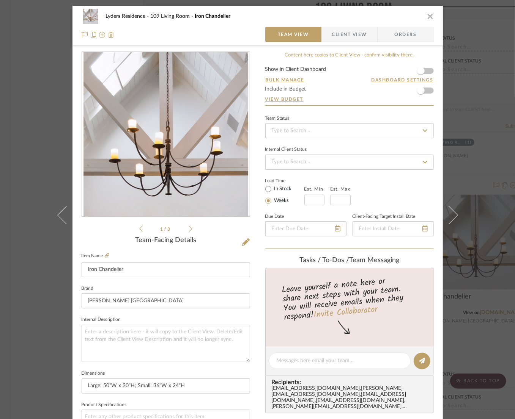
scroll to position [76, 0]
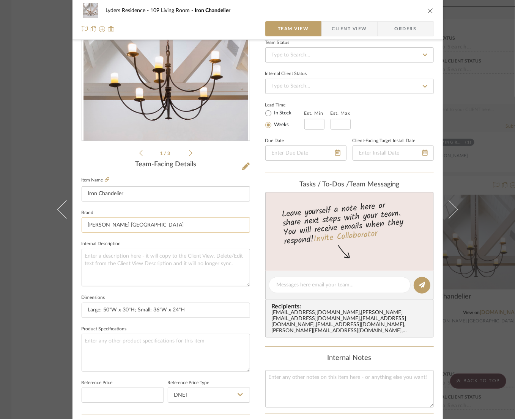
click at [231, 232] on div "Lyders Residence 109 Living Room Iron Chandelier Team View Client View Orders 1…" at bounding box center [257, 209] width 515 height 419
click at [429, 13] on icon "close" at bounding box center [430, 11] width 6 height 6
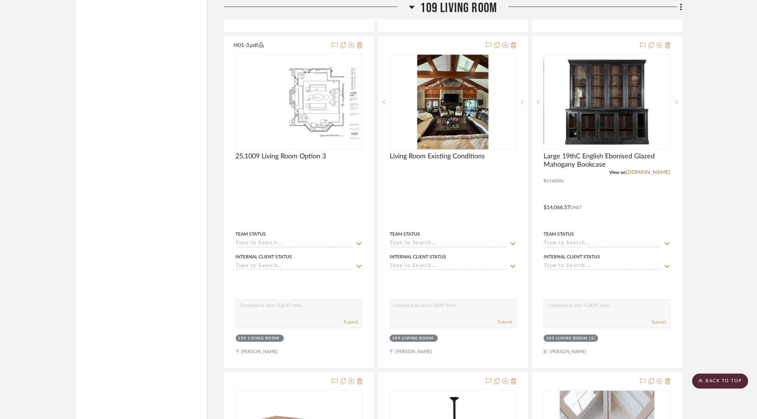
scroll to position [1517, 0]
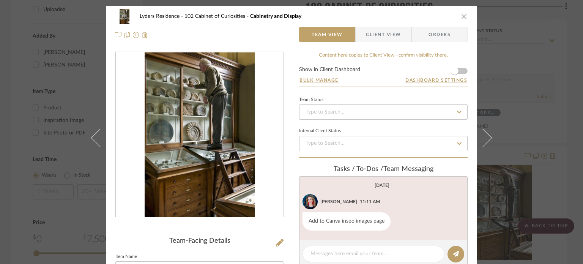
drag, startPoint x: 461, startPoint y: 15, endPoint x: 421, endPoint y: 0, distance: 43.0
click at [461, 15] on icon "close" at bounding box center [464, 16] width 6 height 6
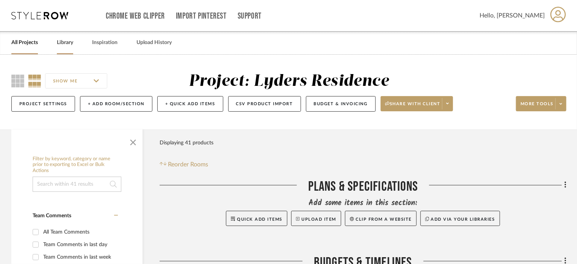
click at [62, 39] on link "Library" at bounding box center [65, 43] width 16 height 10
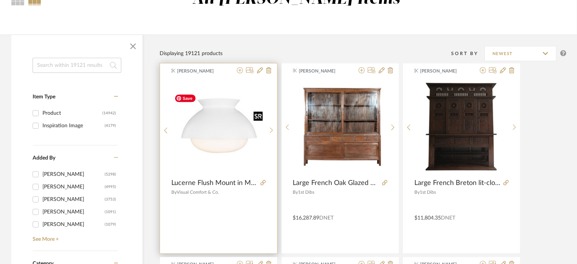
scroll to position [114, 0]
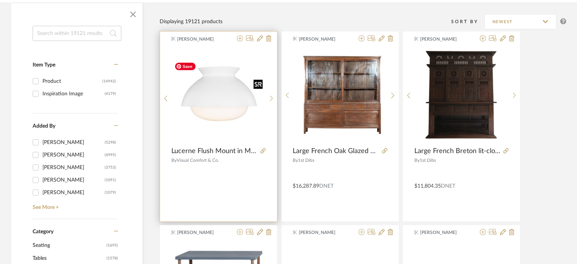
click at [206, 106] on img "0" at bounding box center [219, 95] width 94 height 73
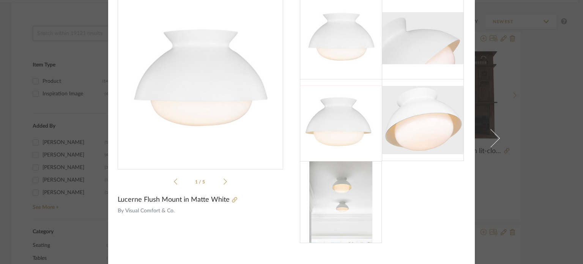
scroll to position [0, 0]
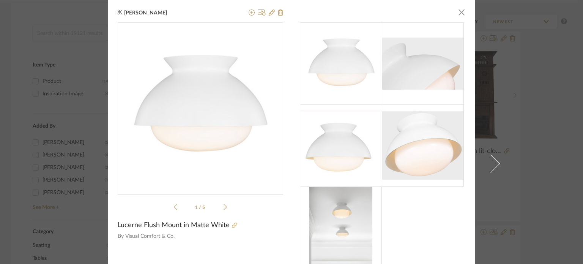
click at [232, 225] on icon at bounding box center [234, 224] width 5 height 5
click at [88, 79] on div "Lydia Karpack × 1 / 5 Lucerne Flush Mount in Matte White By Visual Comfort & Co." at bounding box center [291, 132] width 583 height 264
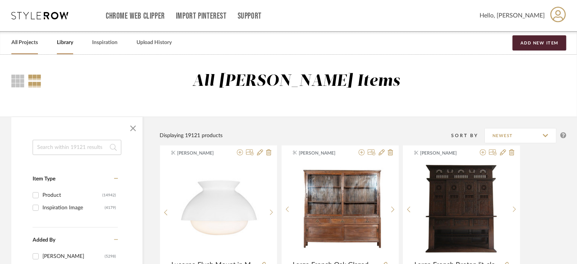
click at [11, 42] on link "All Projects" at bounding box center [24, 43] width 27 height 10
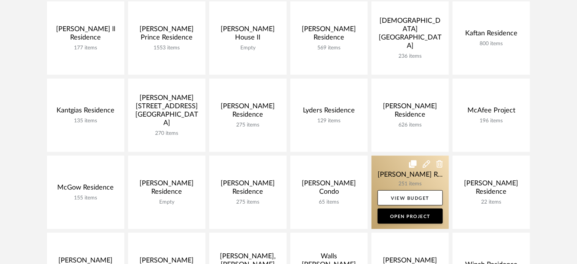
scroll to position [303, 0]
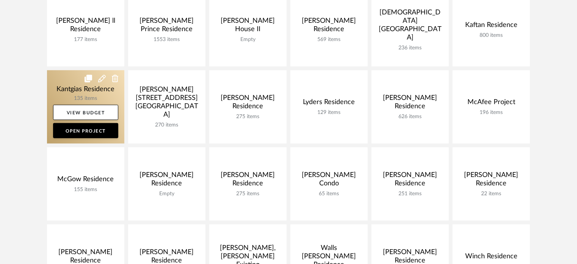
click at [87, 94] on link at bounding box center [85, 106] width 77 height 73
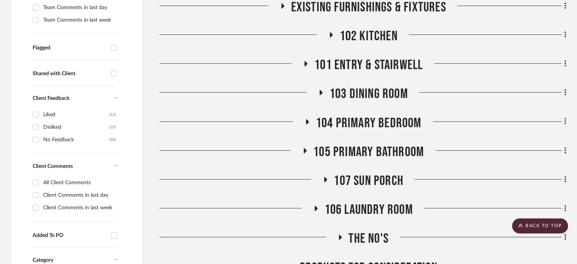
scroll to position [152, 0]
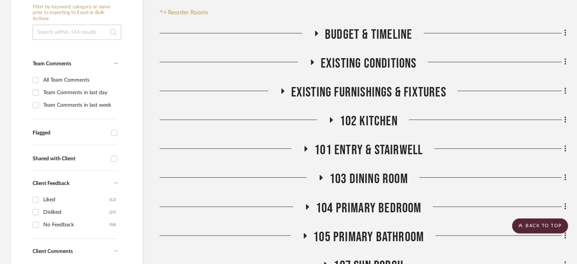
click at [358, 126] on span "102 Kitchen" at bounding box center [369, 121] width 58 height 16
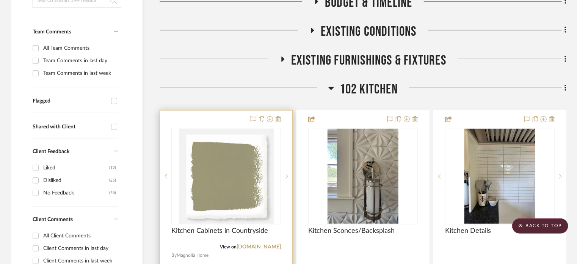
scroll to position [190, 0]
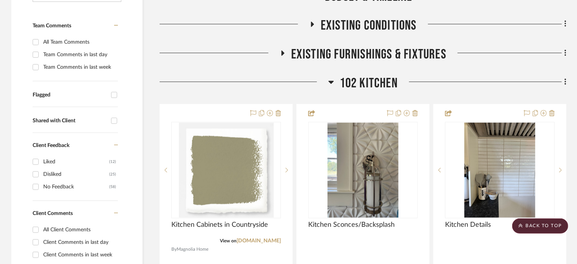
click at [344, 89] on span "102 Kitchen" at bounding box center [369, 83] width 58 height 16
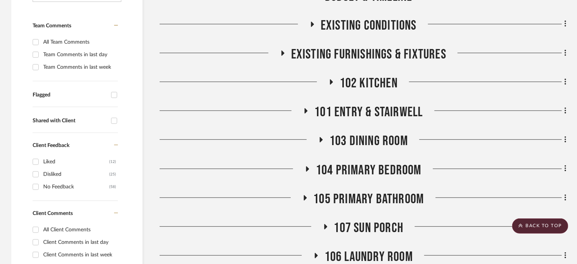
click at [358, 115] on span "101 Entry & Stairwell" at bounding box center [368, 112] width 108 height 16
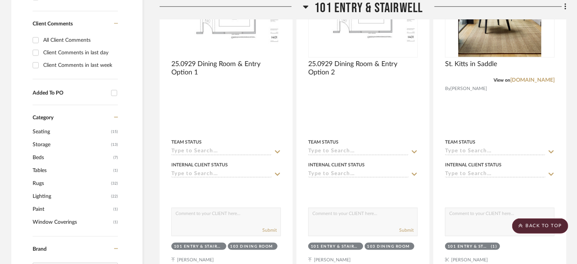
scroll to position [379, 0]
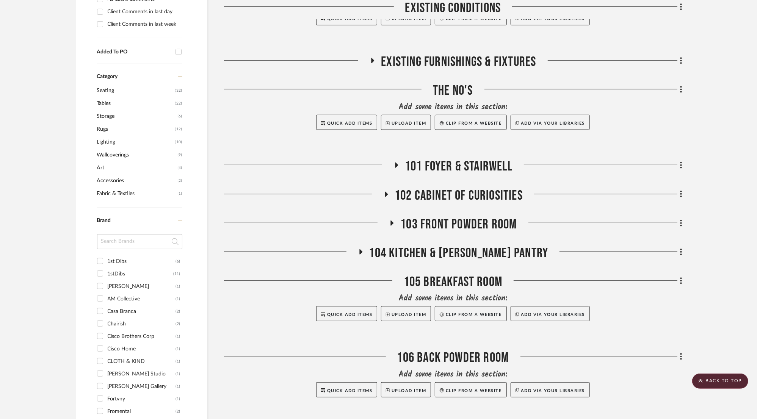
scroll to position [341, 0]
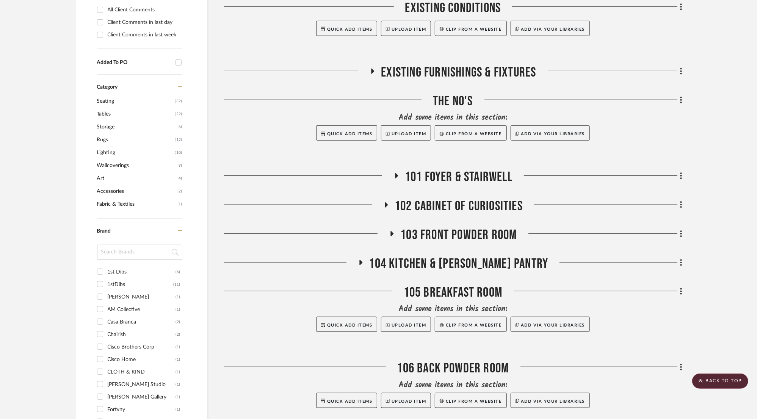
click at [460, 207] on span "102 Cabinet of Curiosities" at bounding box center [459, 206] width 128 height 16
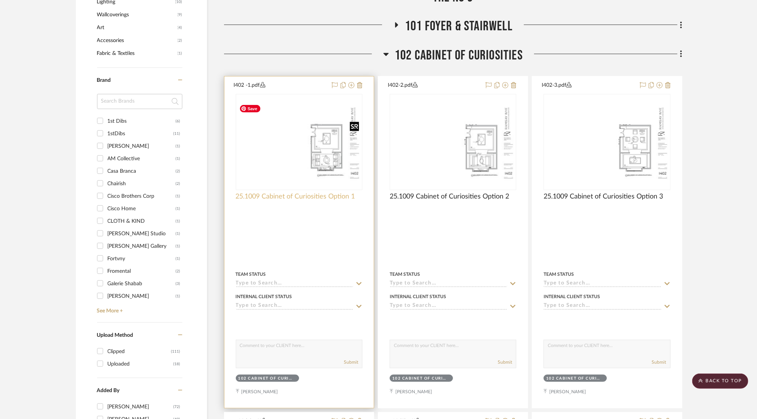
scroll to position [493, 0]
click at [328, 146] on img "0" at bounding box center [299, 141] width 125 height 81
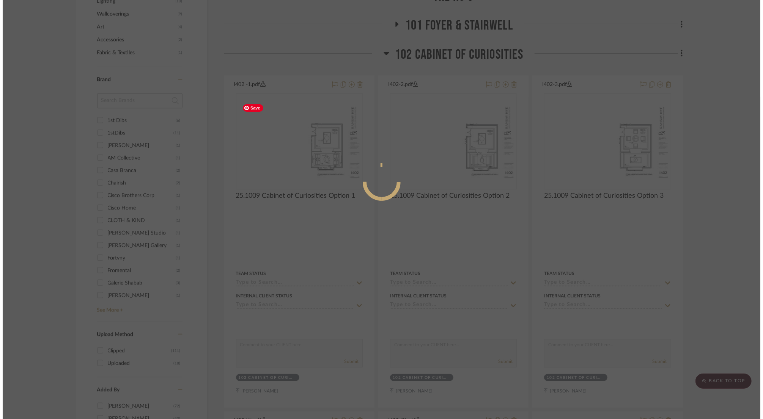
scroll to position [0, 0]
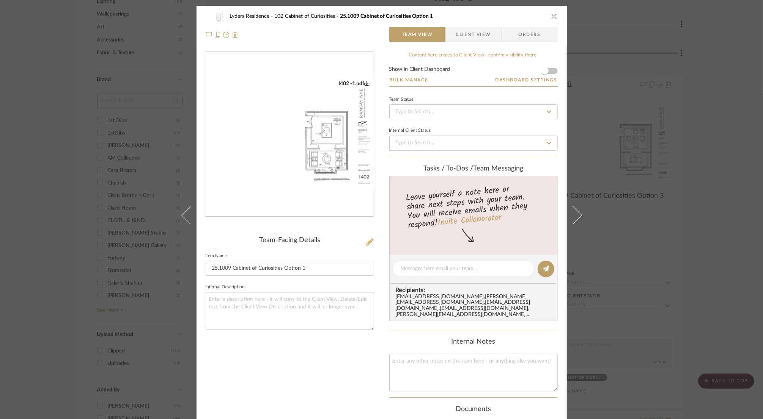
click at [368, 242] on icon at bounding box center [370, 243] width 8 height 8
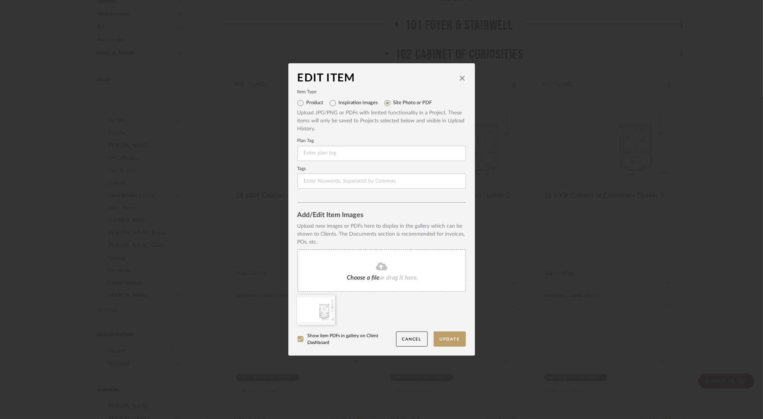
click at [376, 259] on div "Choose a file or drag it here." at bounding box center [381, 271] width 168 height 42
click at [370, 300] on icon at bounding box center [372, 300] width 5 height 6
click at [376, 270] on icon at bounding box center [381, 266] width 11 height 8
click at [327, 303] on fa-icon at bounding box center [329, 300] width 5 height 9
click at [441, 344] on button "Update" at bounding box center [449, 340] width 32 height 16
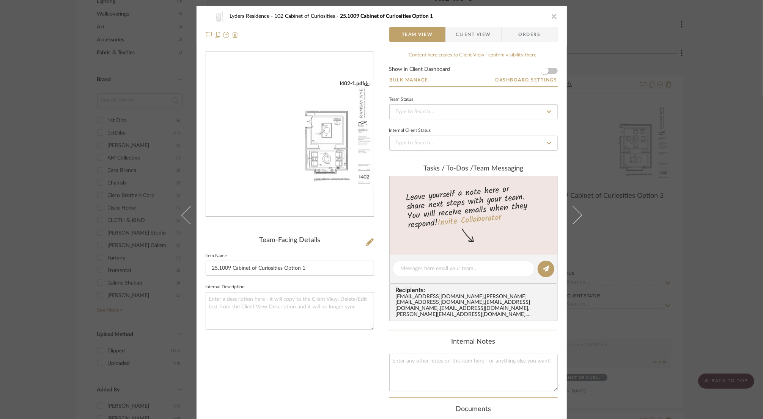
click at [551, 17] on icon "close" at bounding box center [554, 16] width 6 height 6
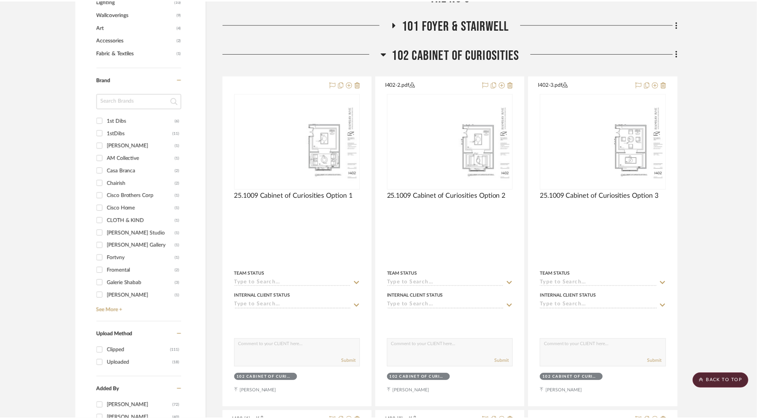
scroll to position [493, 0]
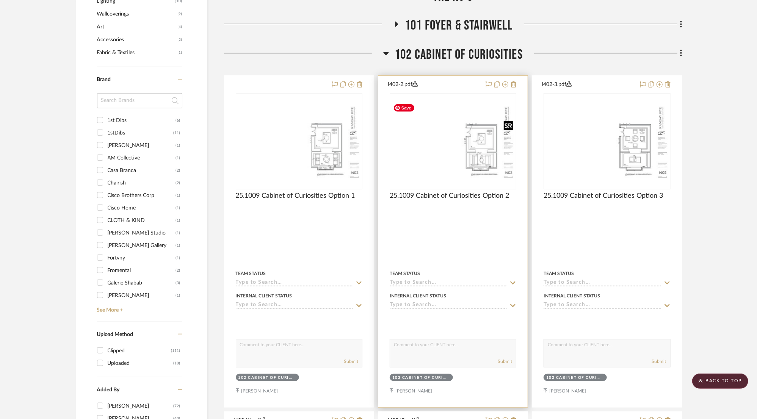
click at [479, 162] on img "0" at bounding box center [453, 141] width 125 height 81
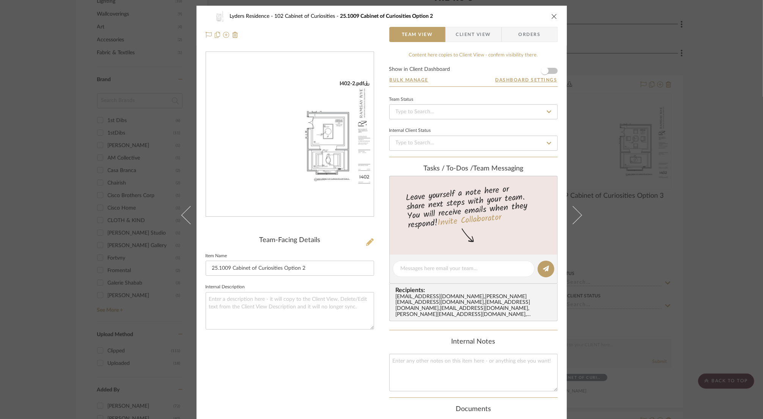
click at [366, 243] on icon at bounding box center [370, 243] width 8 height 8
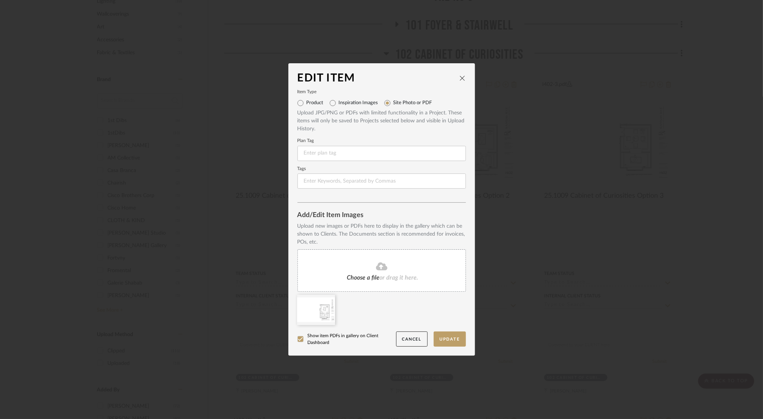
click at [379, 265] on icon at bounding box center [381, 266] width 11 height 8
click at [327, 301] on icon at bounding box center [329, 300] width 5 height 6
click at [447, 338] on button "Update" at bounding box center [449, 340] width 32 height 16
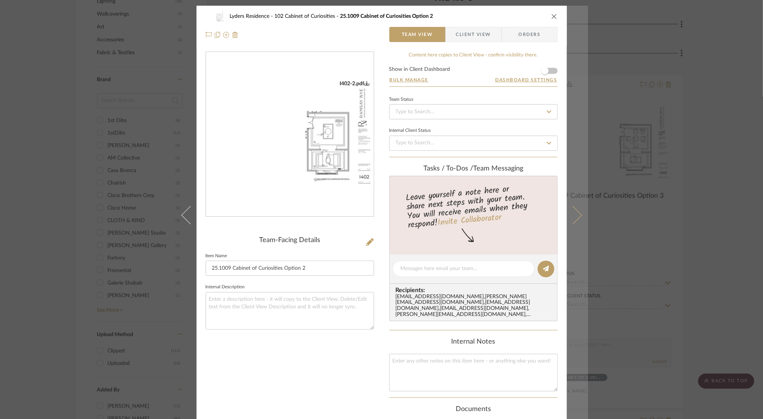
click at [574, 212] on icon at bounding box center [572, 215] width 18 height 18
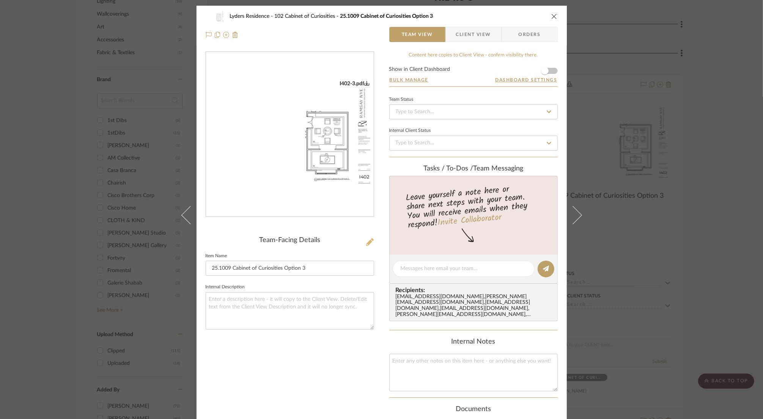
click at [366, 242] on icon at bounding box center [370, 243] width 8 height 8
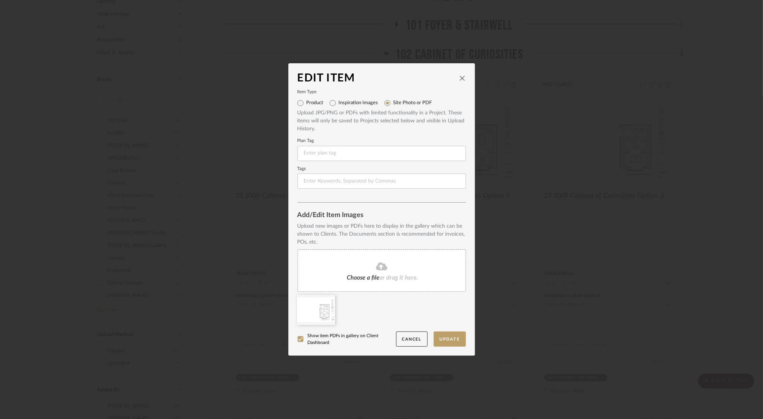
click at [369, 274] on div "Choose a file or drag it here." at bounding box center [381, 271] width 168 height 42
click at [327, 300] on icon at bounding box center [329, 300] width 5 height 6
click at [413, 341] on button "Cancel" at bounding box center [411, 340] width 31 height 16
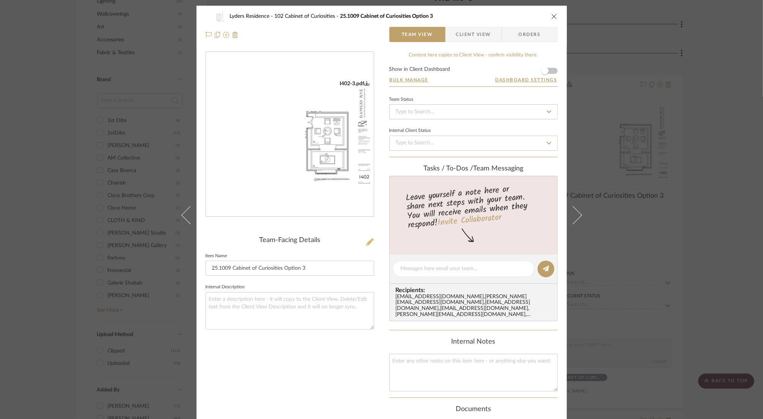
click at [366, 242] on icon at bounding box center [370, 243] width 8 height 8
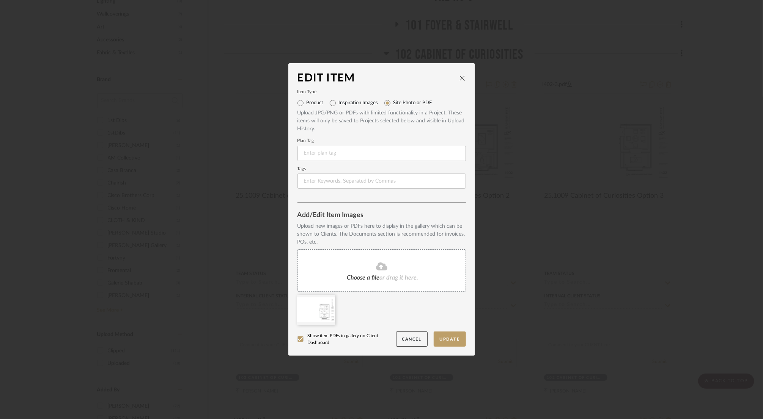
click at [400, 270] on fa-icon at bounding box center [381, 267] width 69 height 10
click at [327, 300] on icon at bounding box center [329, 300] width 5 height 6
click at [455, 339] on button "Update" at bounding box center [449, 340] width 32 height 16
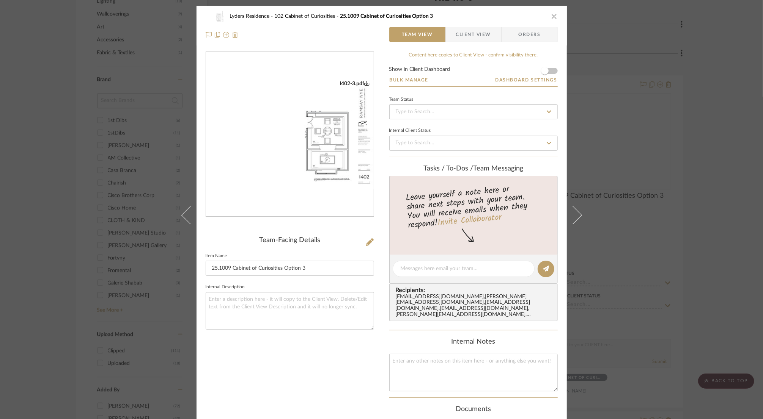
click at [551, 18] on icon "close" at bounding box center [554, 16] width 6 height 6
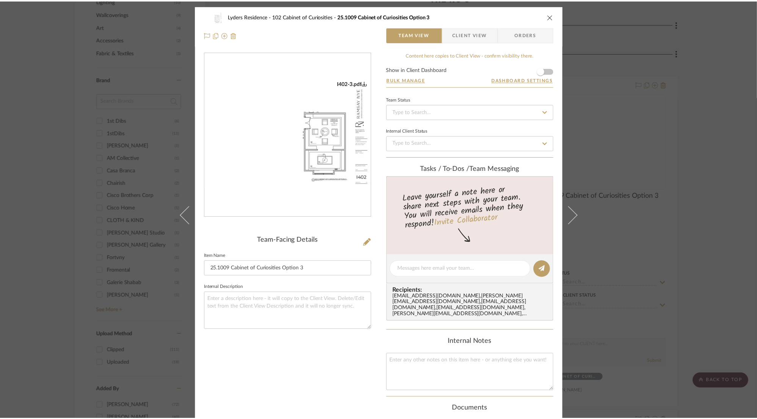
scroll to position [493, 0]
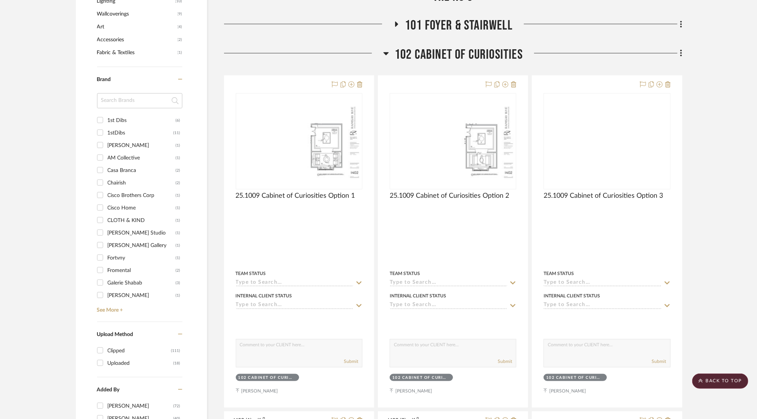
click at [464, 55] on span "102 Cabinet of Curiosities" at bounding box center [459, 55] width 128 height 16
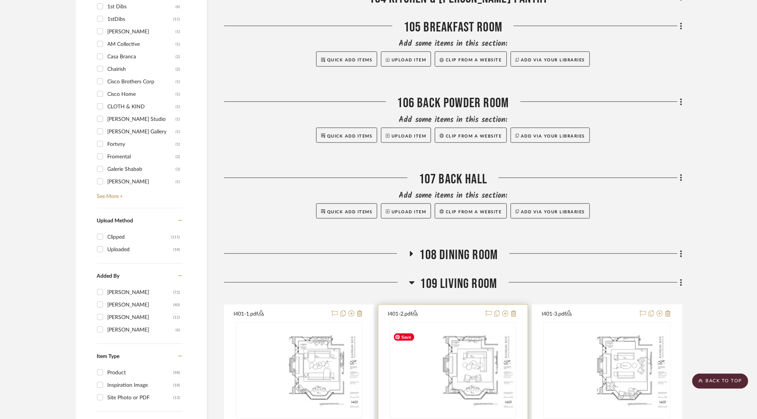
scroll to position [758, 0]
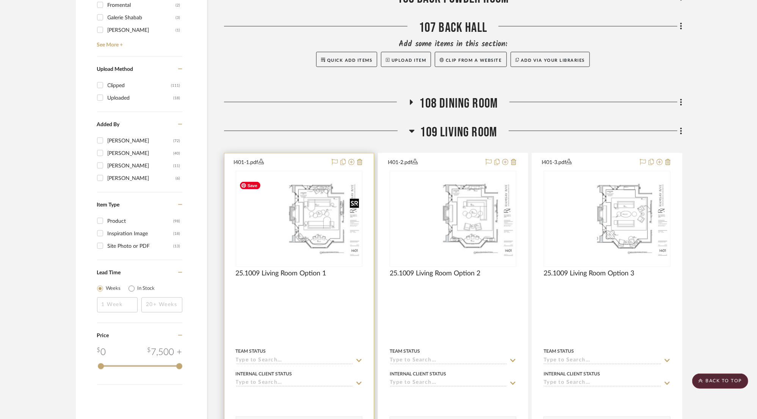
click at [0, 0] on img at bounding box center [0, 0] width 0 height 0
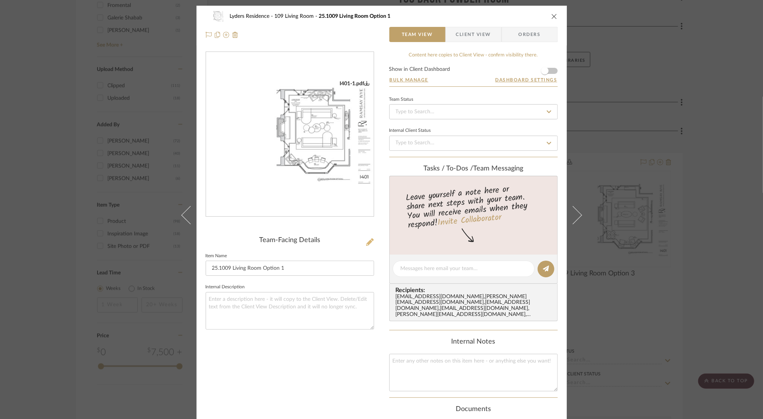
click at [366, 242] on icon at bounding box center [370, 243] width 8 height 8
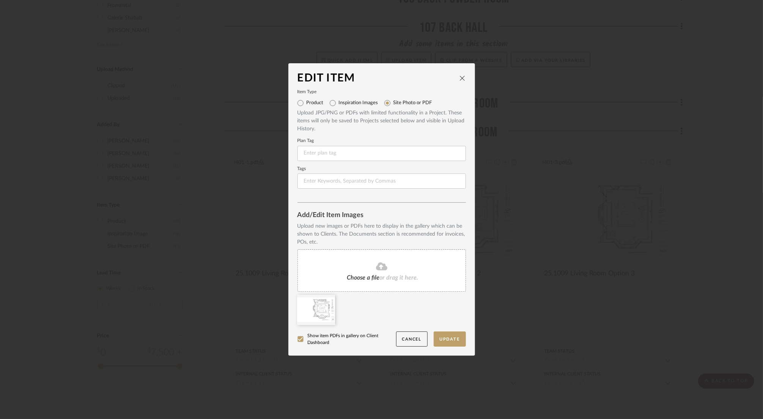
click at [350, 281] on span "Choose a file" at bounding box center [363, 278] width 33 height 6
click at [328, 301] on icon at bounding box center [329, 300] width 5 height 6
click at [443, 336] on button "Update" at bounding box center [449, 340] width 32 height 16
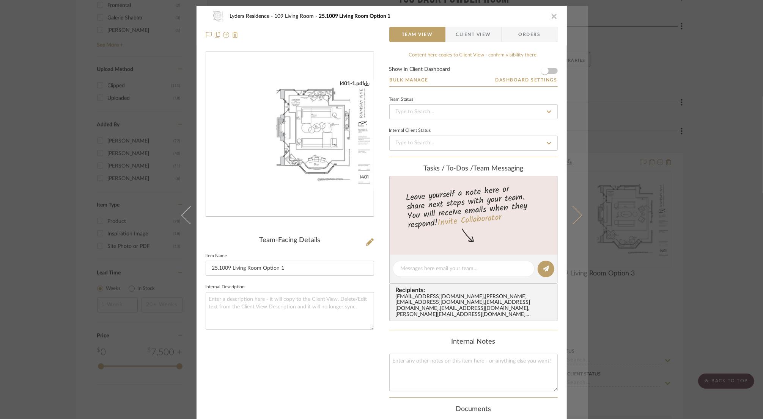
click at [575, 213] on icon at bounding box center [572, 215] width 18 height 18
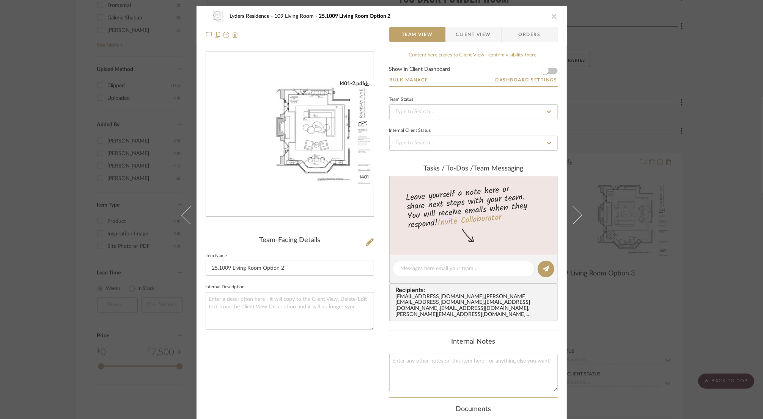
click at [329, 160] on img "0" at bounding box center [290, 134] width 168 height 108
click at [366, 242] on icon at bounding box center [370, 243] width 8 height 8
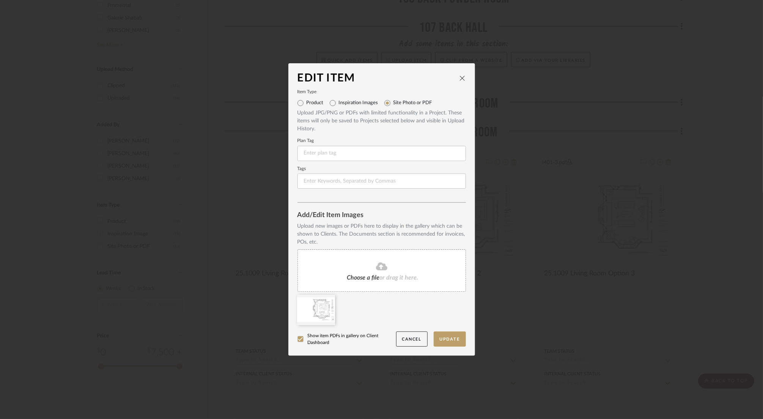
click at [407, 253] on div "Choose a file or drag it here." at bounding box center [381, 271] width 168 height 42
click at [327, 303] on fa-icon at bounding box center [329, 300] width 5 height 9
click at [382, 267] on icon at bounding box center [381, 266] width 11 height 8
click at [327, 300] on icon at bounding box center [329, 300] width 5 height 6
click at [452, 341] on button "Update" at bounding box center [449, 340] width 32 height 16
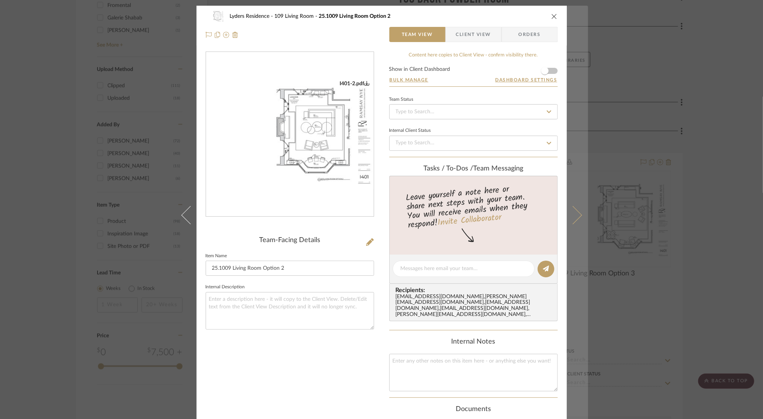
click at [579, 216] on button at bounding box center [577, 215] width 21 height 419
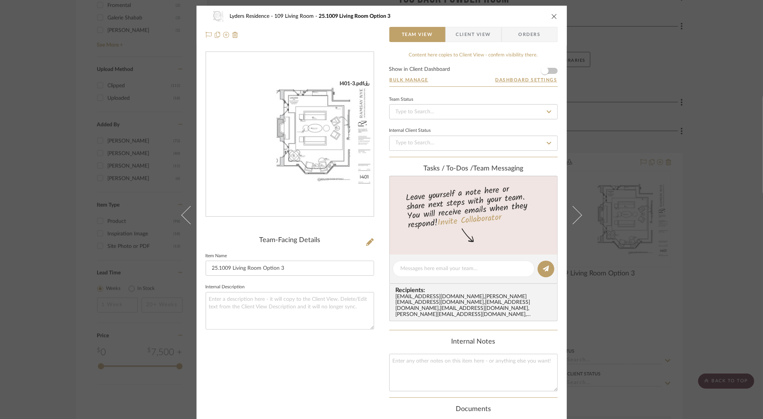
click at [285, 176] on img "0" at bounding box center [290, 134] width 168 height 108
click at [366, 245] on button at bounding box center [370, 243] width 8 height 12
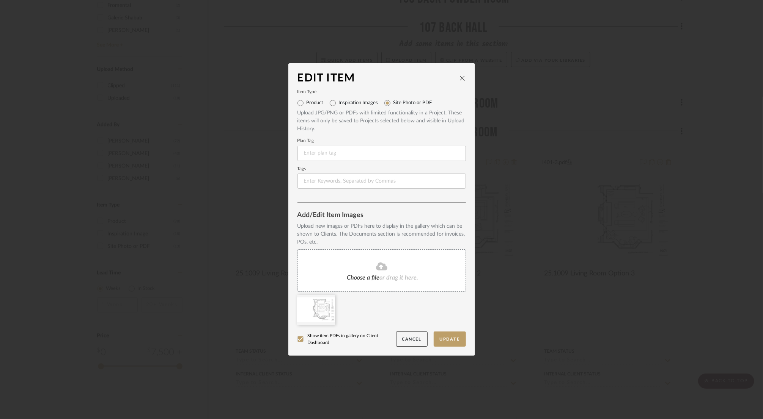
click at [395, 269] on fa-icon at bounding box center [381, 267] width 69 height 10
click at [327, 302] on icon at bounding box center [329, 300] width 5 height 6
click at [437, 334] on button "Update" at bounding box center [449, 340] width 32 height 16
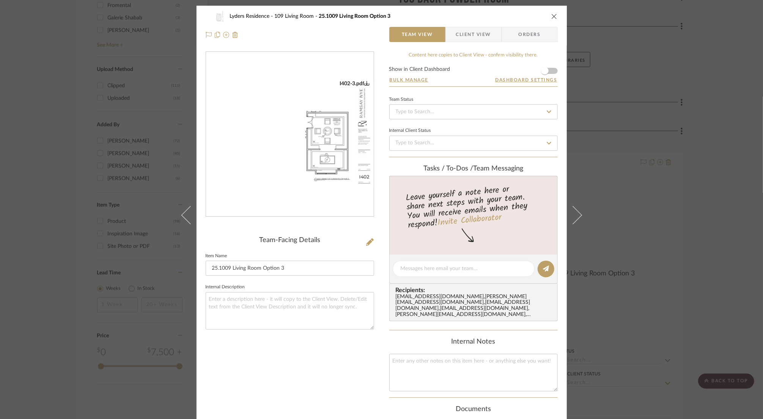
click at [548, 12] on div "Lyders Residence 109 Living Room 25.1009 Living Room Option 3" at bounding box center [382, 16] width 352 height 15
click at [548, 10] on div "Lyders Residence 109 Living Room 25.1009 Living Room Option 3" at bounding box center [382, 16] width 352 height 15
drag, startPoint x: 551, startPoint y: 19, endPoint x: 339, endPoint y: 235, distance: 302.8
click at [337, 231] on div "Lyders Residence 109 Living Room 25.1009 Living Room Option 3 Team View Client …" at bounding box center [381, 279] width 370 height 547
click at [366, 240] on icon at bounding box center [370, 243] width 8 height 8
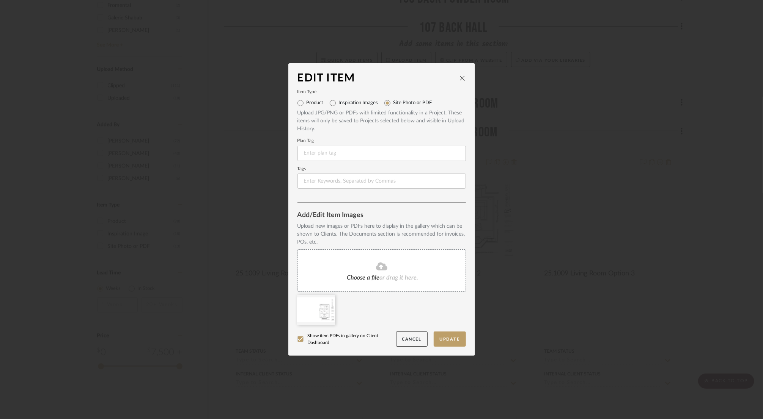
click at [367, 270] on fa-icon at bounding box center [381, 267] width 69 height 10
click at [327, 301] on icon at bounding box center [329, 300] width 5 height 6
click at [449, 340] on button "Update" at bounding box center [449, 340] width 32 height 16
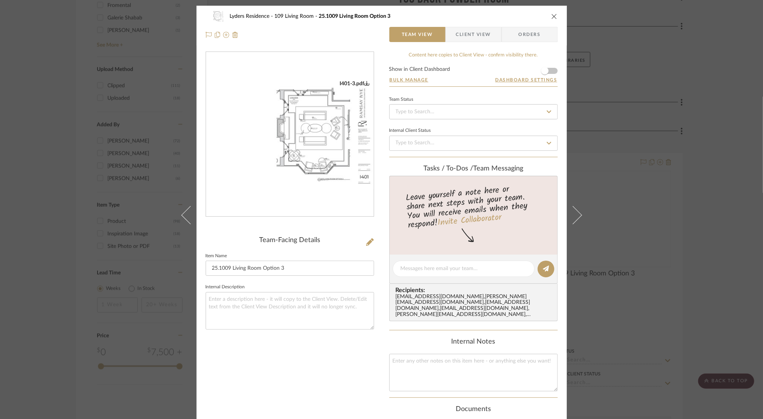
click at [551, 18] on icon "close" at bounding box center [554, 16] width 6 height 6
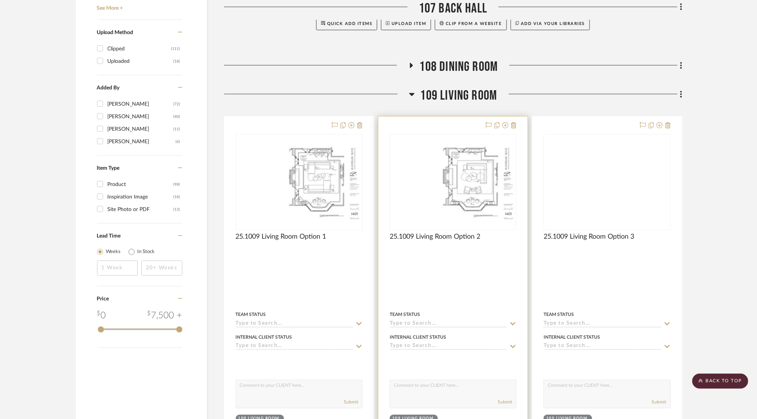
scroll to position [796, 0]
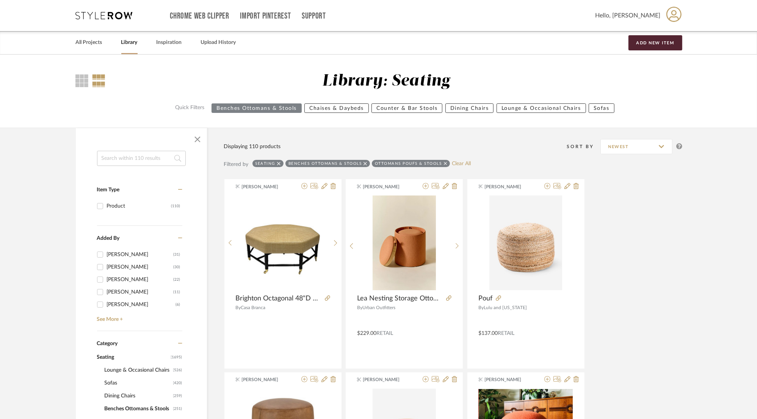
click at [85, 39] on link "All Projects" at bounding box center [89, 43] width 27 height 10
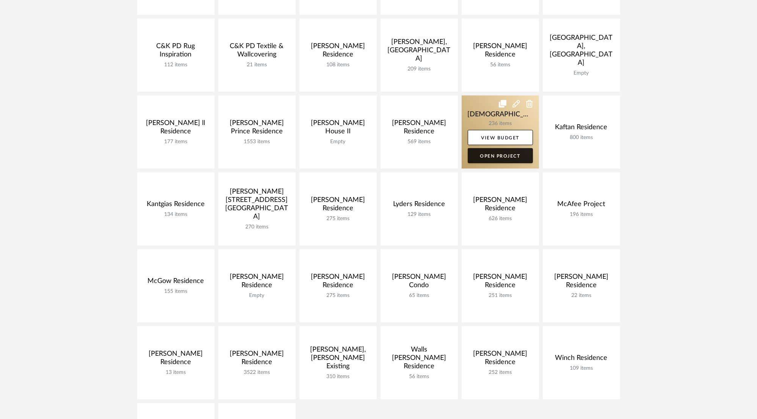
scroll to position [190, 0]
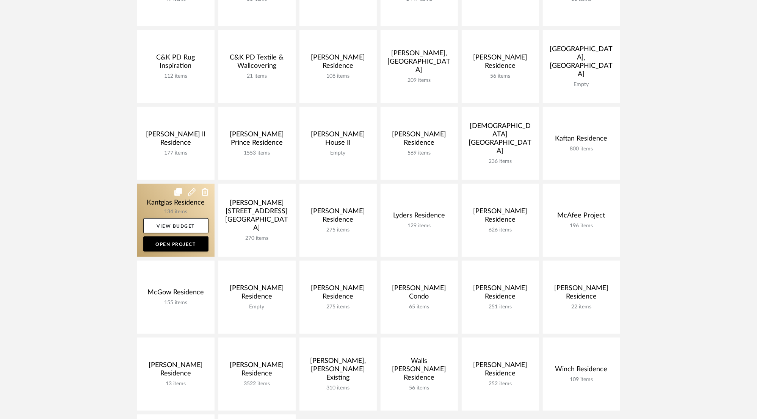
click at [174, 206] on link at bounding box center [175, 220] width 77 height 73
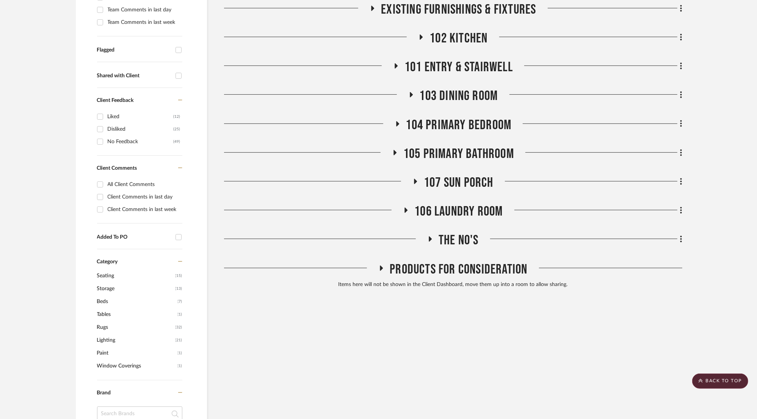
scroll to position [190, 0]
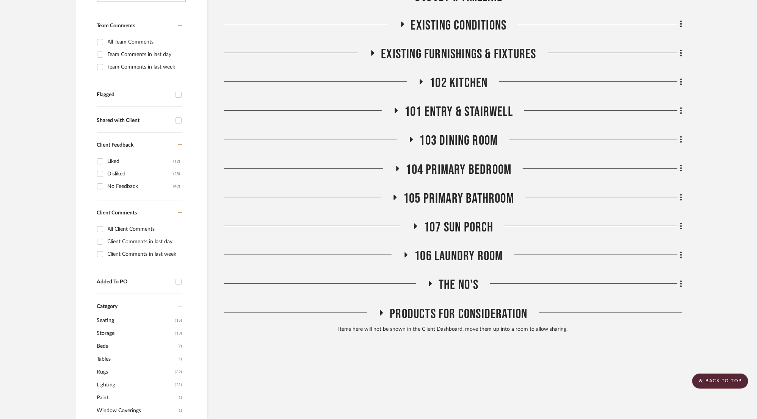
click at [455, 169] on span "104 Primary Bedroom" at bounding box center [459, 170] width 106 height 16
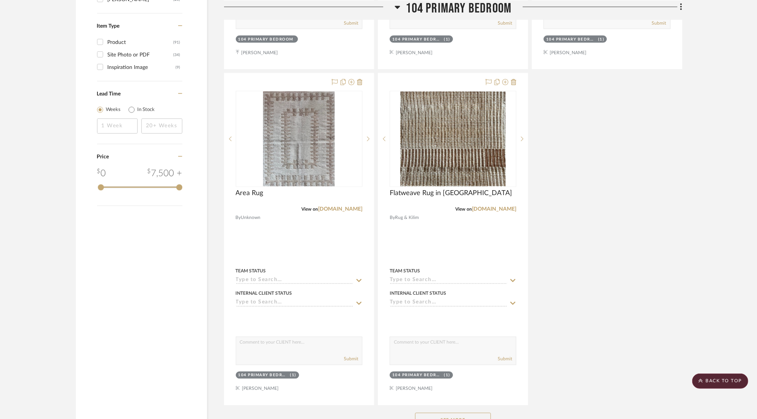
scroll to position [1176, 0]
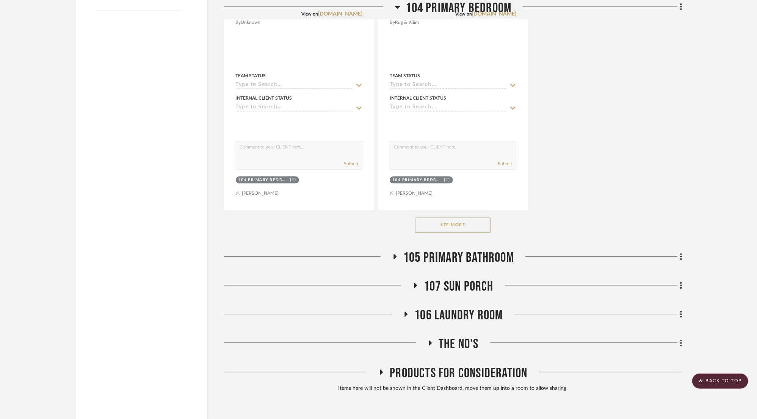
click at [478, 225] on button "See More" at bounding box center [453, 225] width 76 height 15
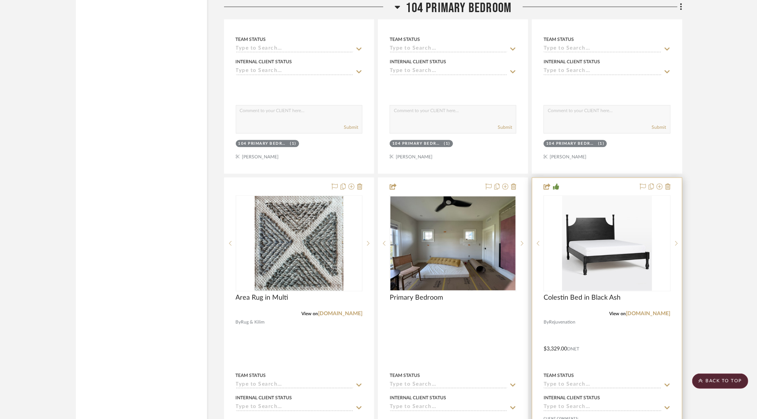
scroll to position [1214, 0]
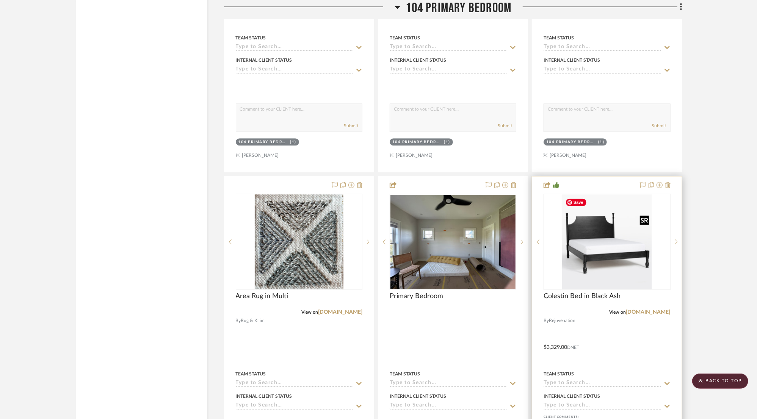
click at [0, 0] on img at bounding box center [0, 0] width 0 height 0
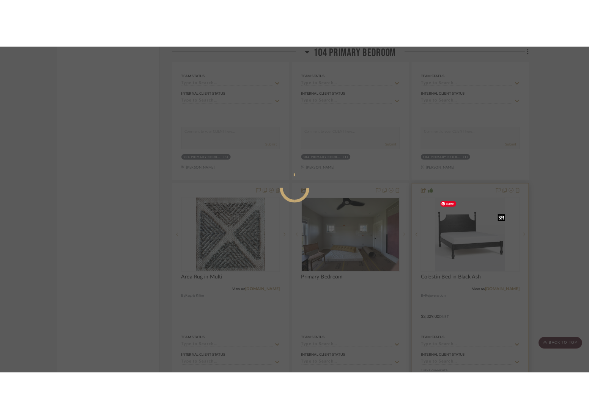
scroll to position [0, 0]
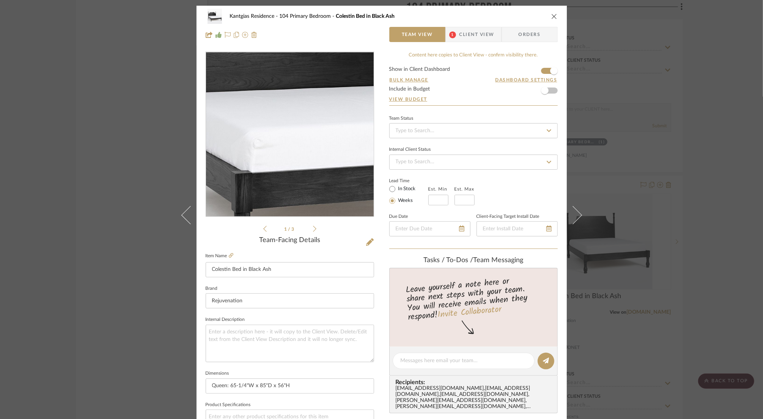
click at [265, 144] on img "0" at bounding box center [290, 134] width 156 height 165
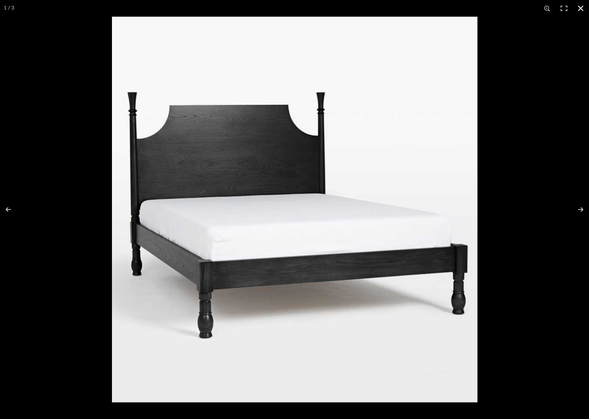
click at [574, 60] on div at bounding box center [406, 226] width 589 height 419
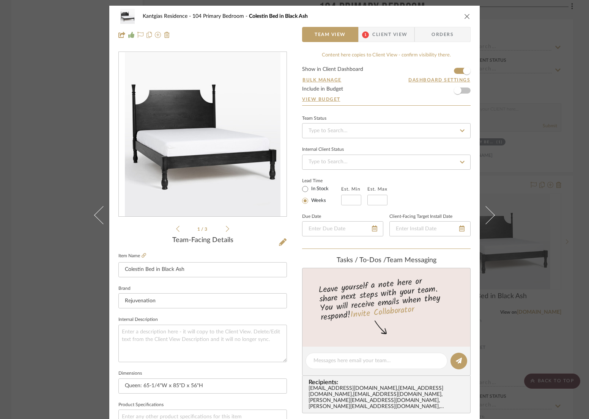
click at [469, 19] on div "Kantgias Residence 104 Primary Bedroom Colestin Bed in Black Ash Team View 1 Cl…" at bounding box center [294, 26] width 370 height 40
click at [458, 16] on div "Kantgias Residence 104 Primary Bedroom Colestin Bed in [GEOGRAPHIC_DATA]" at bounding box center [294, 16] width 352 height 15
click at [464, 16] on icon "close" at bounding box center [467, 16] width 6 height 6
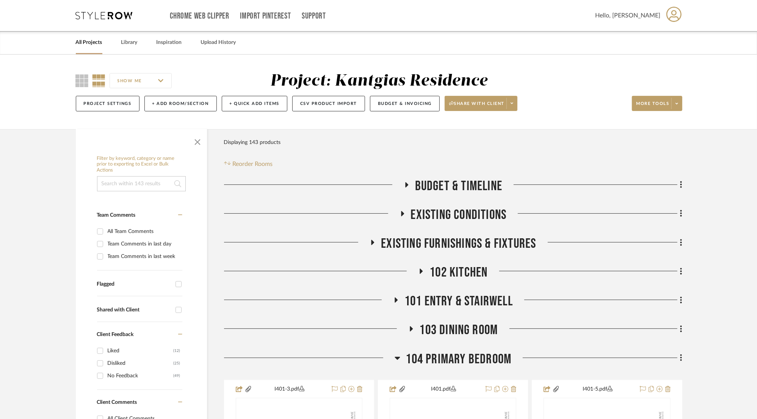
click at [441, 301] on span "101 Entry & Stairwell" at bounding box center [459, 302] width 108 height 16
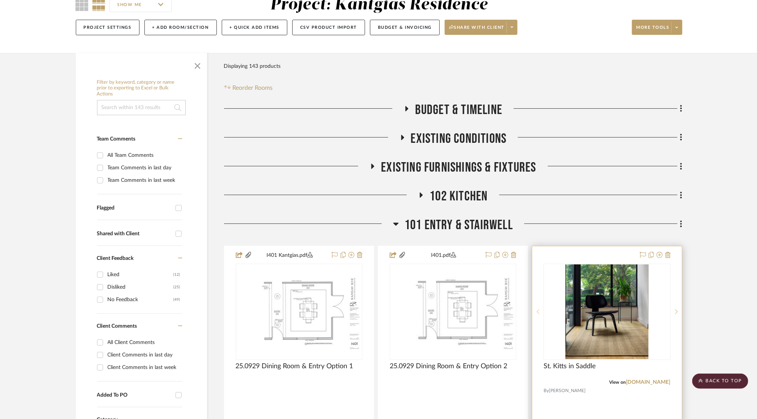
scroll to position [76, 0]
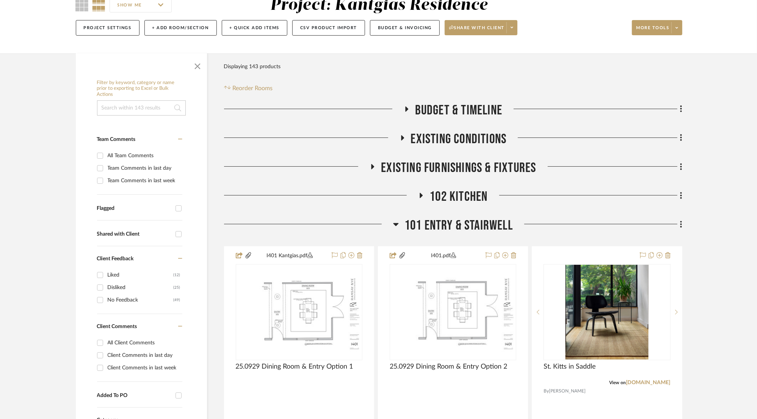
click at [433, 231] on span "101 Entry & Stairwell" at bounding box center [459, 226] width 108 height 16
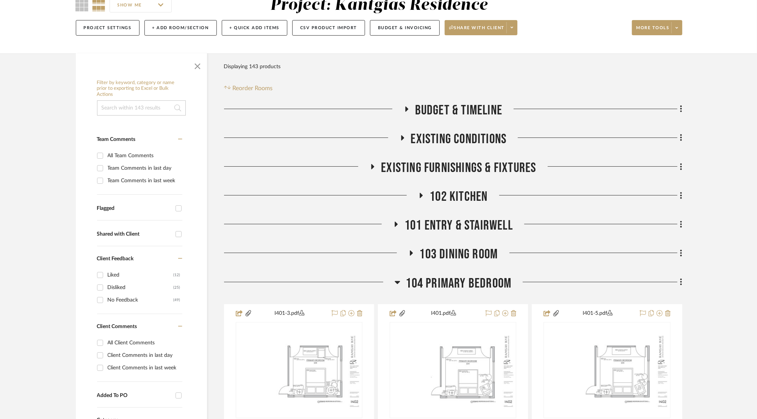
click at [445, 196] on span "102 Kitchen" at bounding box center [459, 197] width 58 height 16
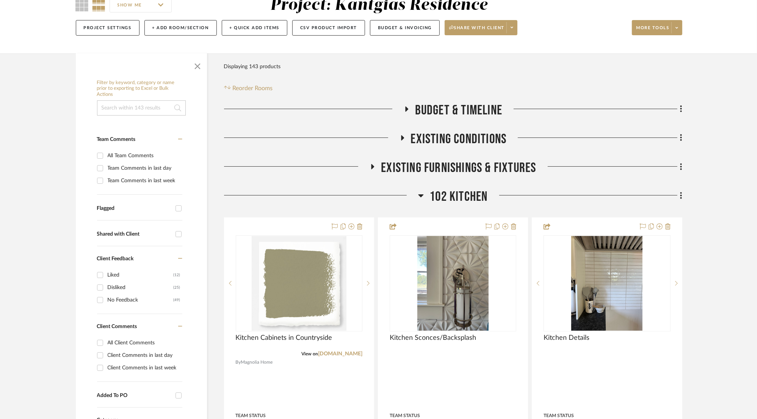
click at [445, 196] on span "102 Kitchen" at bounding box center [459, 197] width 58 height 16
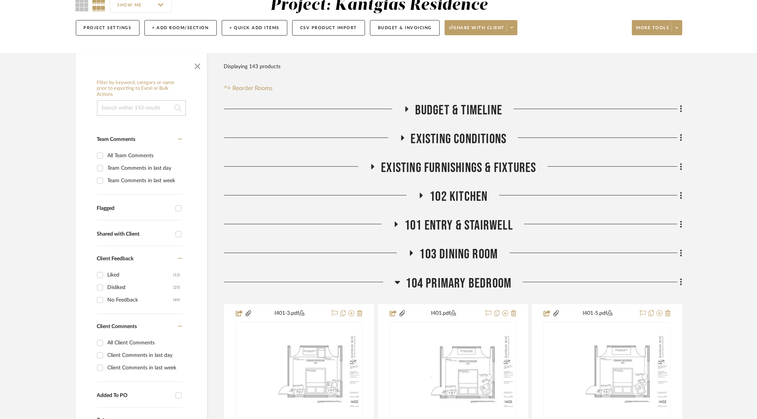
click at [440, 229] on span "101 Entry & Stairwell" at bounding box center [459, 226] width 108 height 16
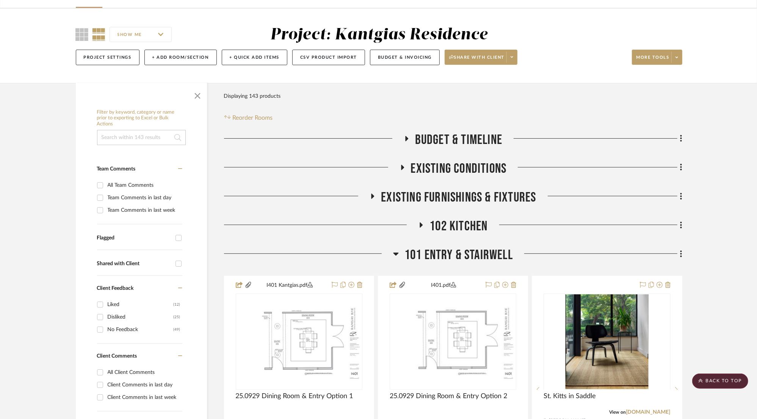
scroll to position [0, 0]
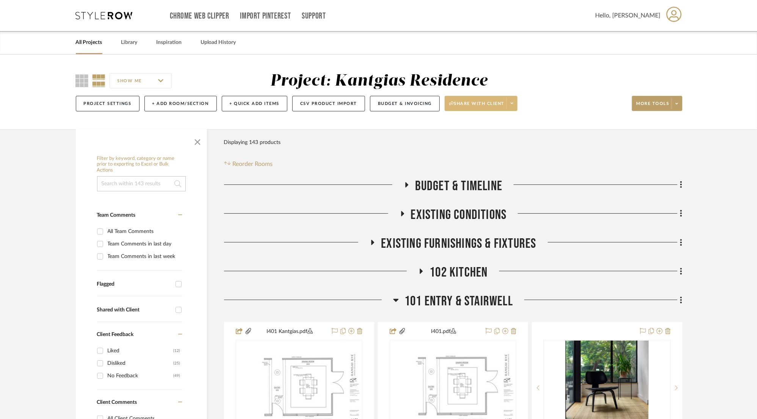
click at [515, 107] on span at bounding box center [512, 103] width 11 height 11
click at [675, 110] on div at bounding box center [378, 209] width 757 height 419
click at [677, 103] on icon at bounding box center [677, 104] width 3 height 2
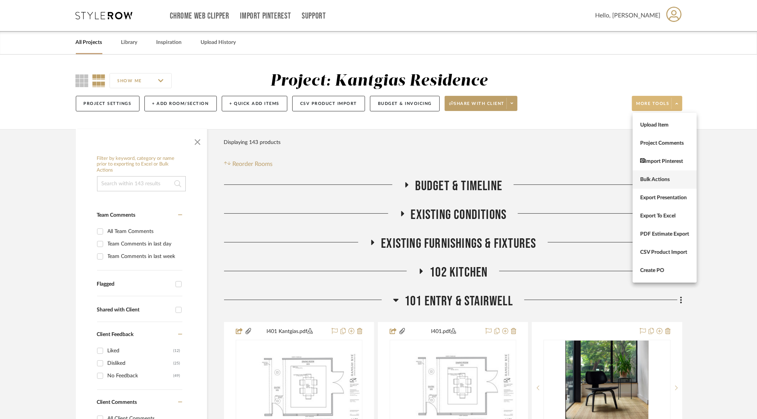
click at [650, 178] on span "Bulk Actions" at bounding box center [665, 180] width 49 height 6
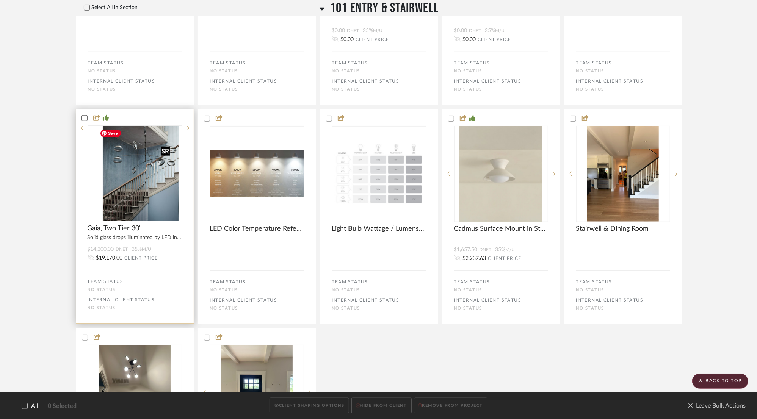
scroll to position [455, 0]
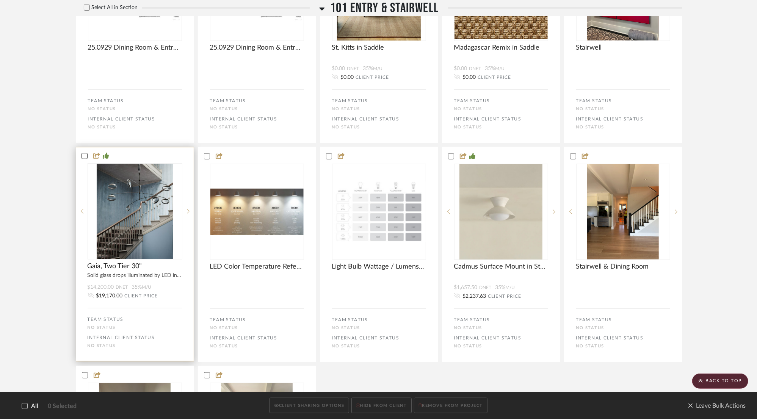
click at [82, 154] on icon at bounding box center [84, 156] width 5 height 5
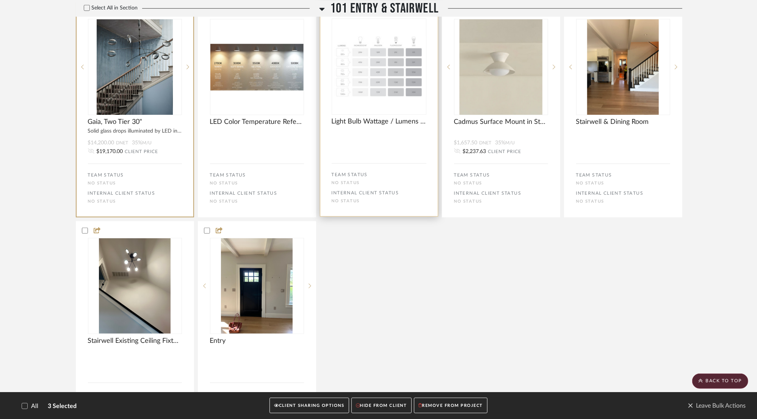
scroll to position [645, 0]
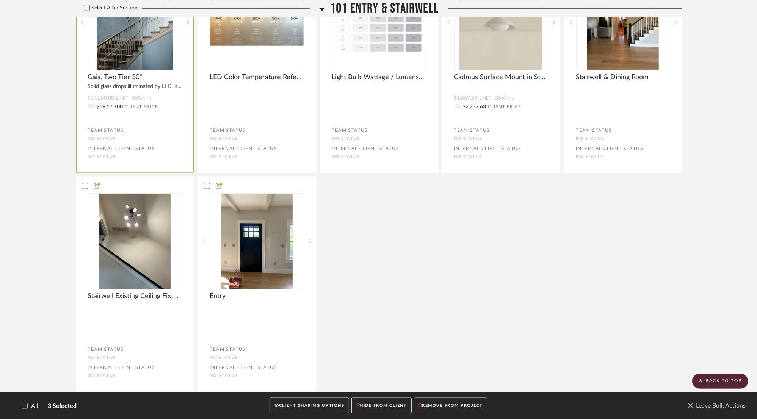
click at [318, 407] on button "CLIENT SHARING OPTIONS" at bounding box center [309, 407] width 79 height 16
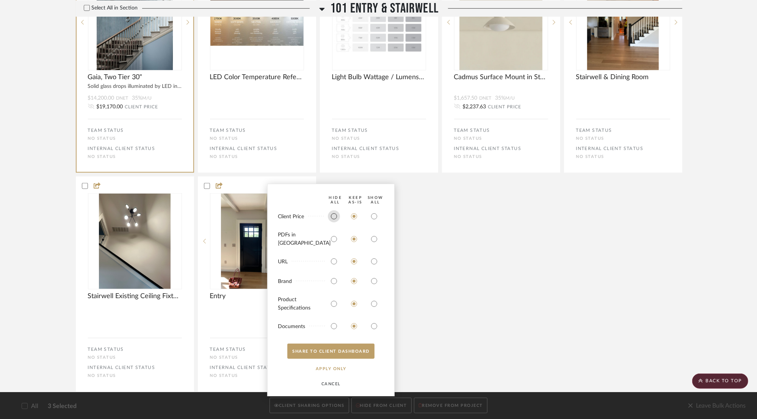
click at [332, 221] on input "radio" at bounding box center [334, 216] width 12 height 12
radio input "true"
click at [375, 223] on input "radio" at bounding box center [374, 216] width 12 height 12
radio input "true"
click at [369, 240] on input "radio" at bounding box center [374, 239] width 12 height 12
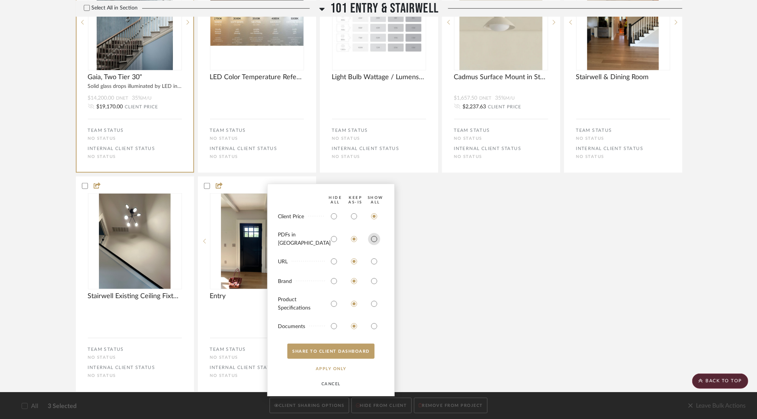
radio input "true"
click at [332, 263] on input "radio" at bounding box center [334, 262] width 12 height 12
radio input "true"
click at [332, 284] on input "radio" at bounding box center [334, 281] width 12 height 12
radio input "true"
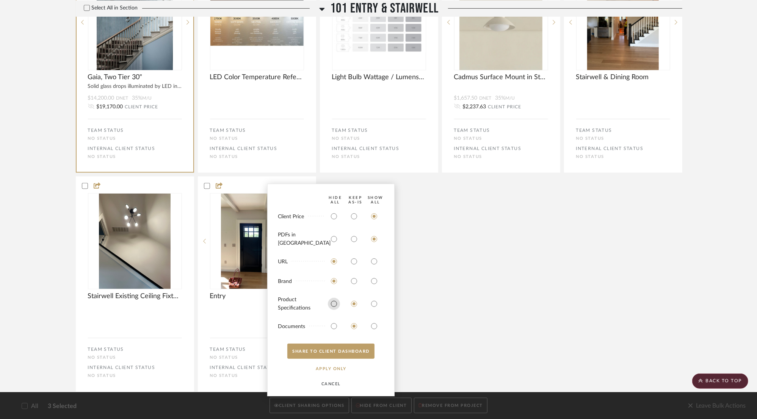
click at [329, 301] on input "radio" at bounding box center [334, 304] width 12 height 12
radio input "true"
click at [331, 323] on input "radio" at bounding box center [334, 326] width 12 height 12
radio input "true"
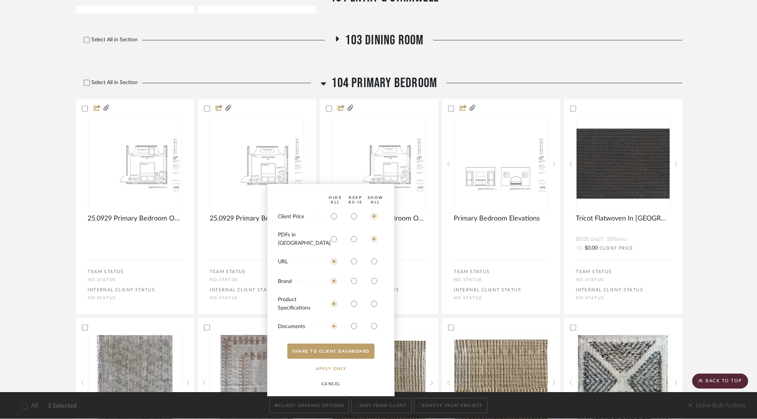
scroll to position [1024, 0]
click at [371, 40] on bulk-actions "Select All in Section Budget & Timeline Select All in Section Existing Conditio…" at bounding box center [379, 153] width 607 height 1999
click at [334, 350] on button "SHARE TO CLIENT Dashboard" at bounding box center [330, 351] width 87 height 15
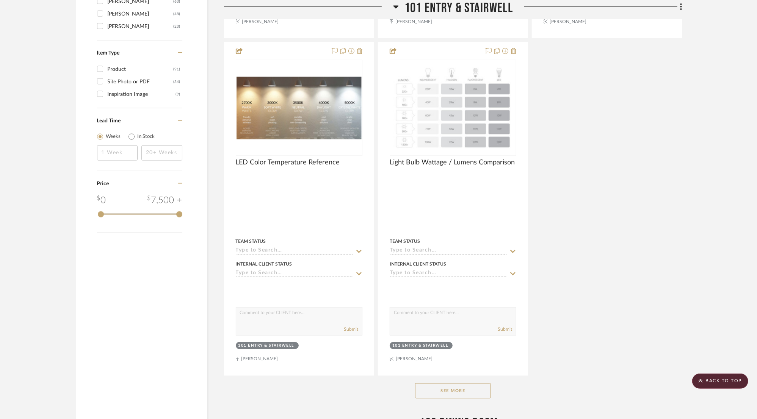
scroll to position [1062, 0]
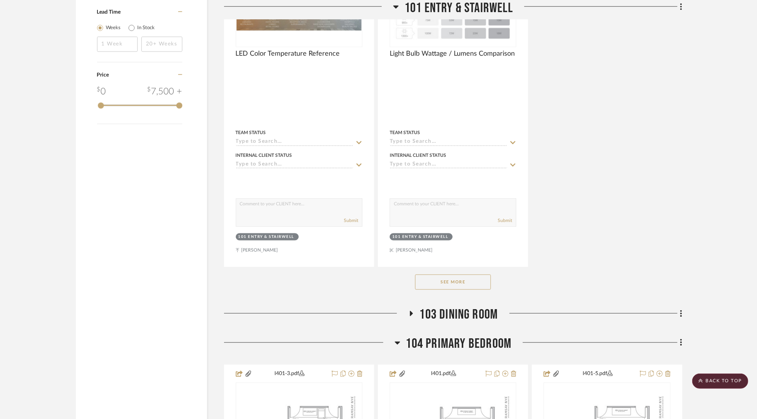
click at [447, 283] on button "See More" at bounding box center [453, 282] width 76 height 15
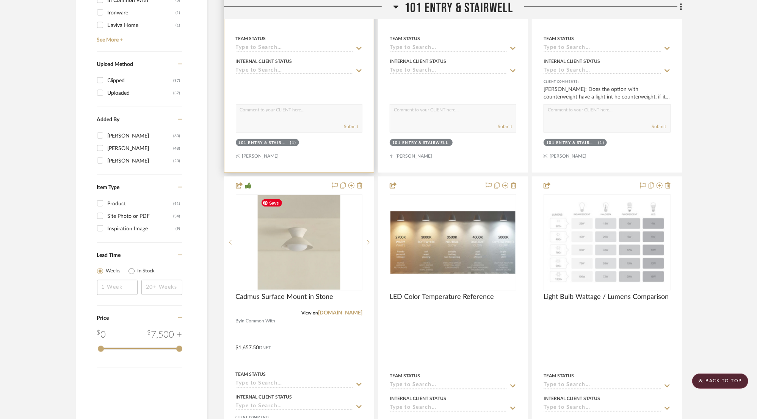
scroll to position [796, 0]
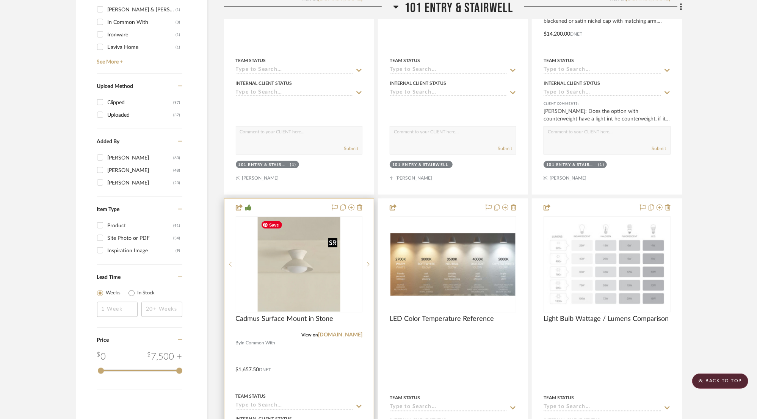
click at [292, 267] on img "0" at bounding box center [299, 264] width 83 height 95
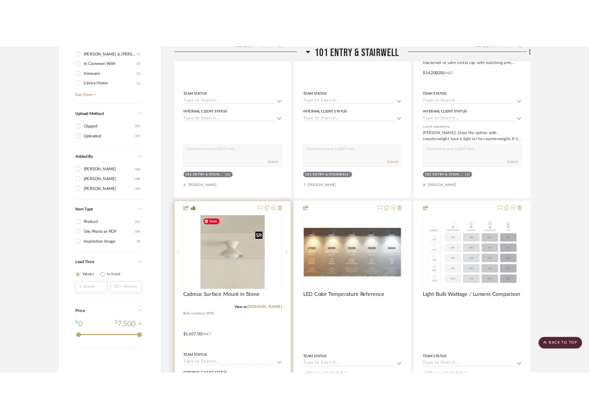
scroll to position [0, 0]
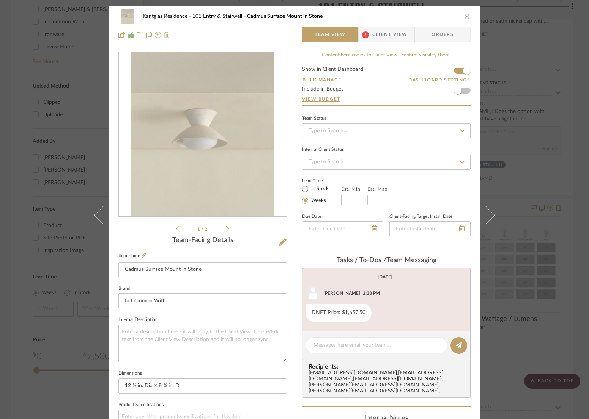
drag, startPoint x: 298, startPoint y: 266, endPoint x: 233, endPoint y: 154, distance: 130.0
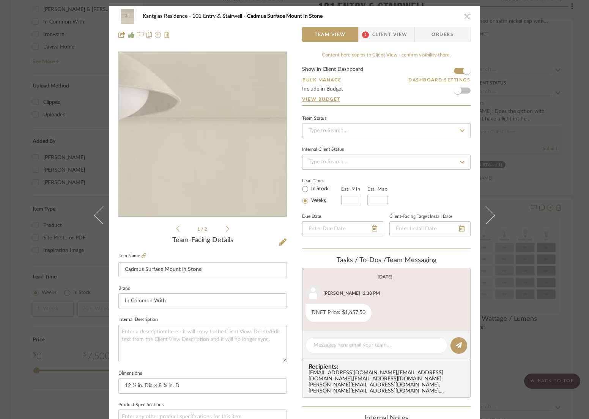
click at [234, 152] on img "0" at bounding box center [202, 134] width 143 height 165
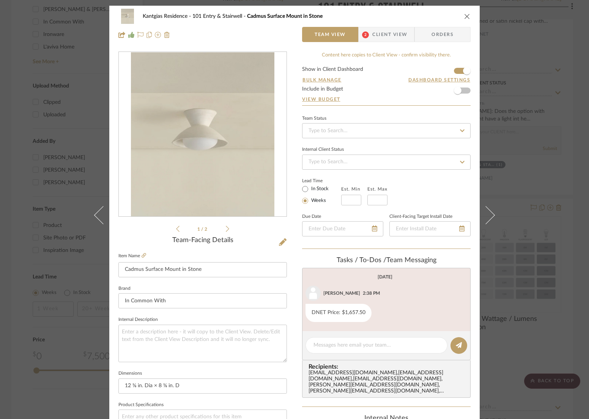
drag, startPoint x: 306, startPoint y: 171, endPoint x: 239, endPoint y: 151, distance: 70.1
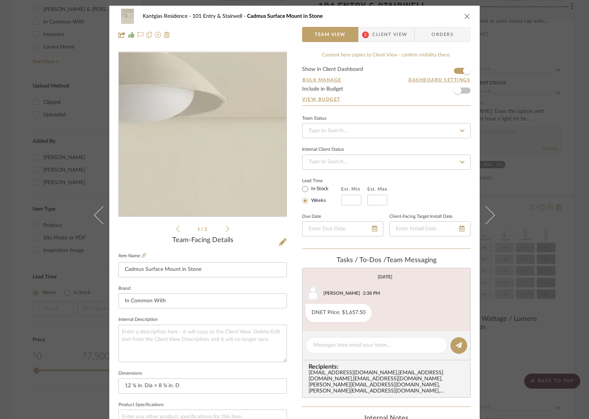
drag, startPoint x: 239, startPoint y: 151, endPoint x: 218, endPoint y: 154, distance: 21.8
click at [218, 154] on img "0" at bounding box center [202, 134] width 143 height 165
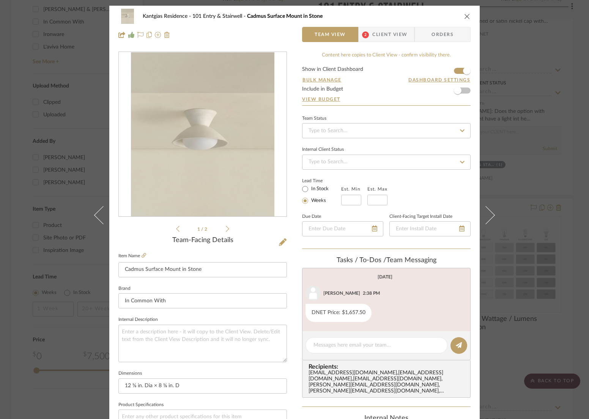
drag, startPoint x: 218, startPoint y: 154, endPoint x: 197, endPoint y: 232, distance: 81.6
click at [197, 232] on li "1 / 2" at bounding box center [202, 229] width 46 height 9
click at [399, 78] on form "Show in Client Dashboard Bulk Manage Dashboard Settings Include in Budget View …" at bounding box center [386, 86] width 168 height 39
click at [464, 16] on icon "close" at bounding box center [467, 16] width 6 height 6
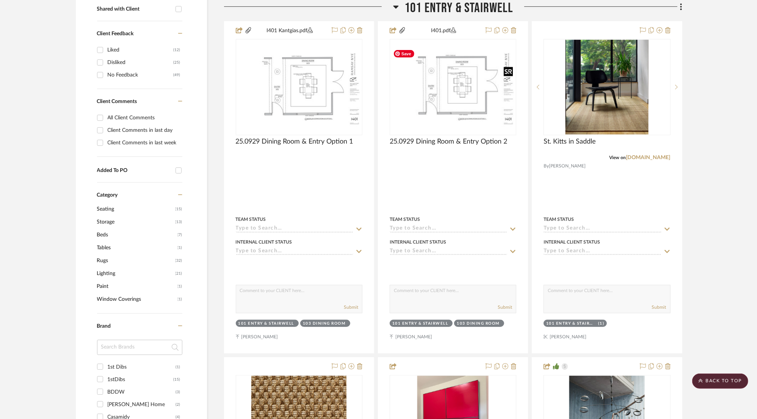
scroll to position [76, 0]
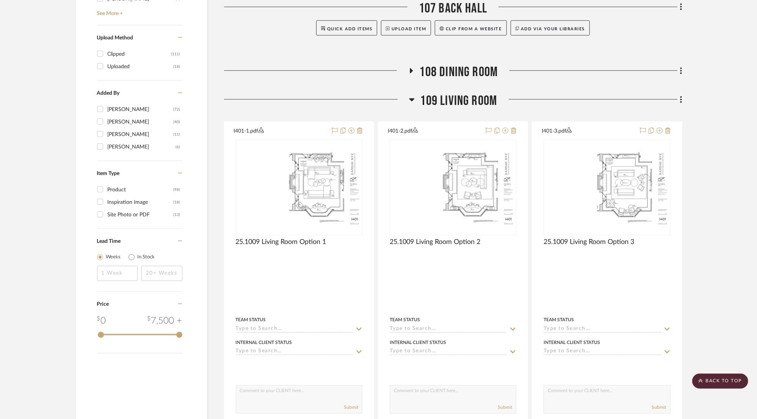
scroll to position [796, 0]
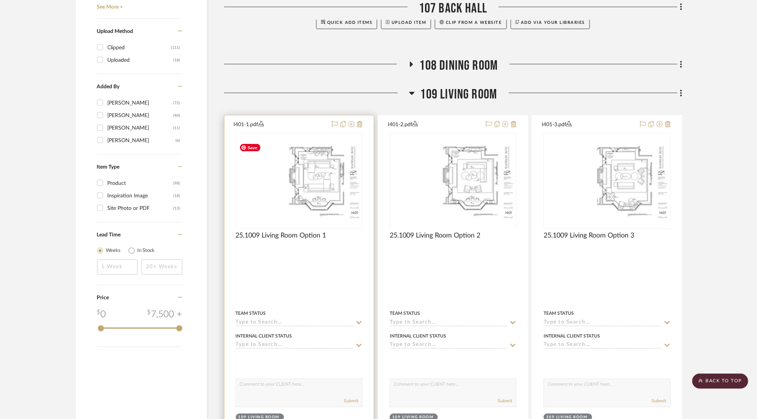
click at [0, 0] on img at bounding box center [0, 0] width 0 height 0
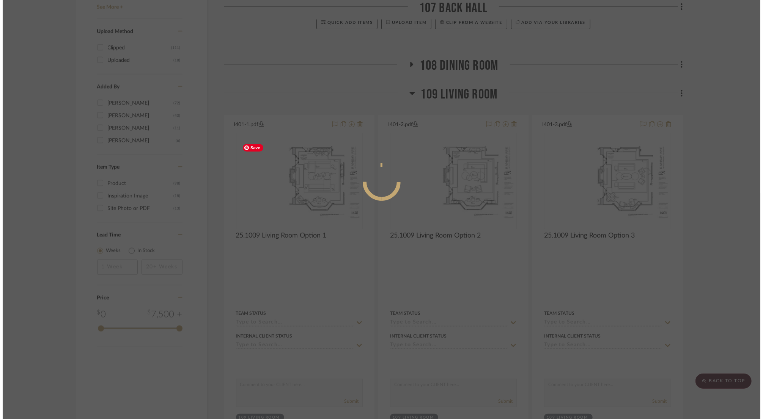
scroll to position [0, 0]
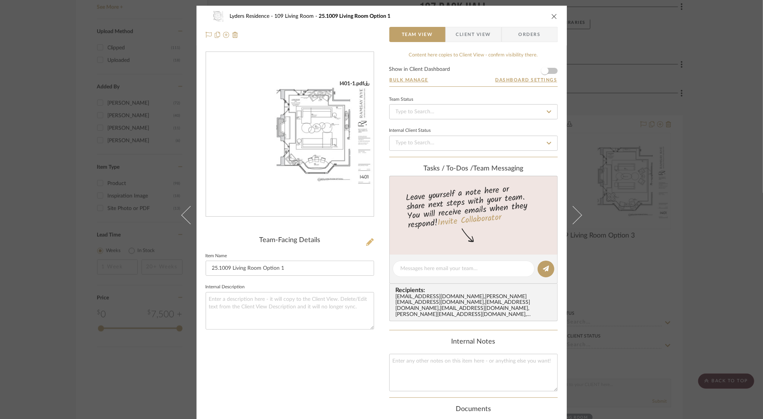
click at [367, 243] on icon at bounding box center [370, 243] width 8 height 8
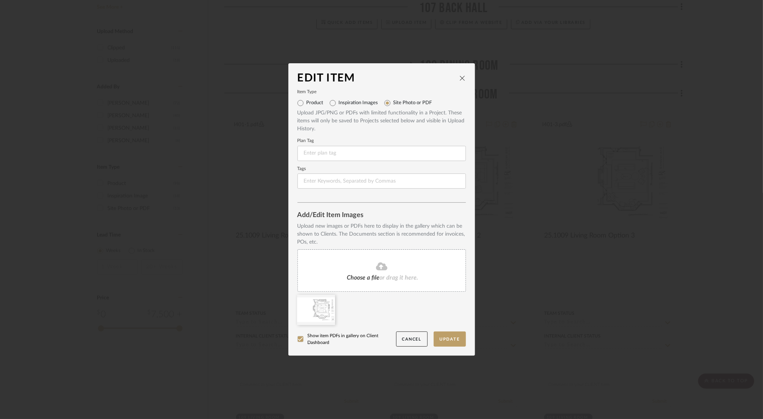
click at [375, 273] on div "Choose a file or drag it here." at bounding box center [381, 271] width 168 height 42
click at [328, 301] on icon at bounding box center [329, 300] width 5 height 6
click at [448, 339] on button "Update" at bounding box center [449, 340] width 32 height 16
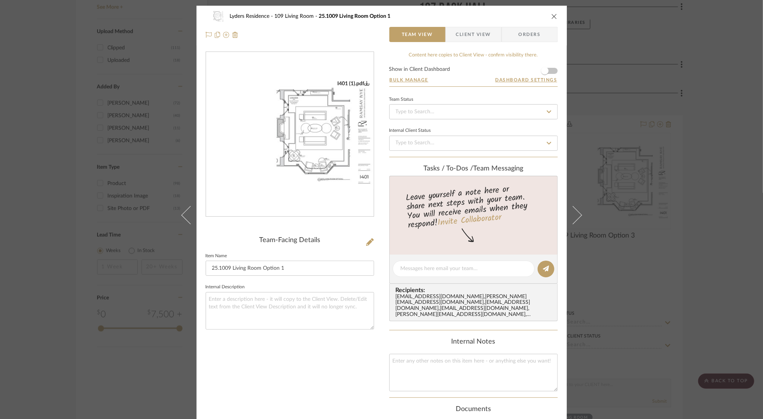
click at [553, 16] on icon "close" at bounding box center [554, 16] width 6 height 6
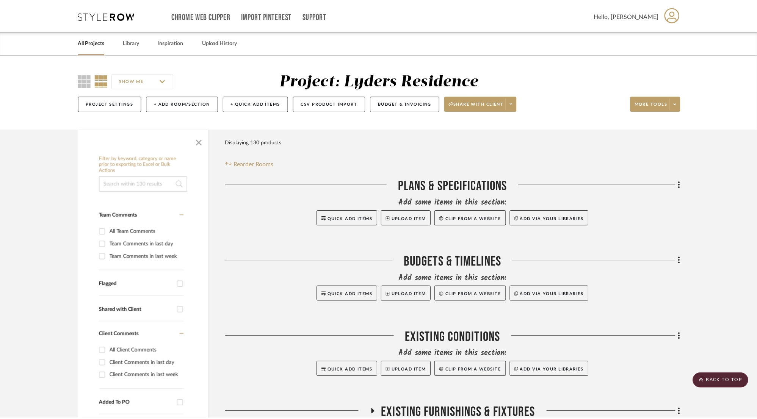
scroll to position [796, 0]
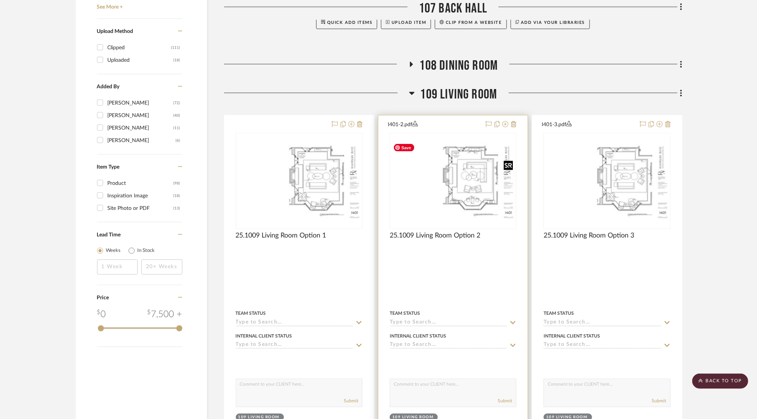
click at [472, 203] on img "0" at bounding box center [453, 181] width 125 height 81
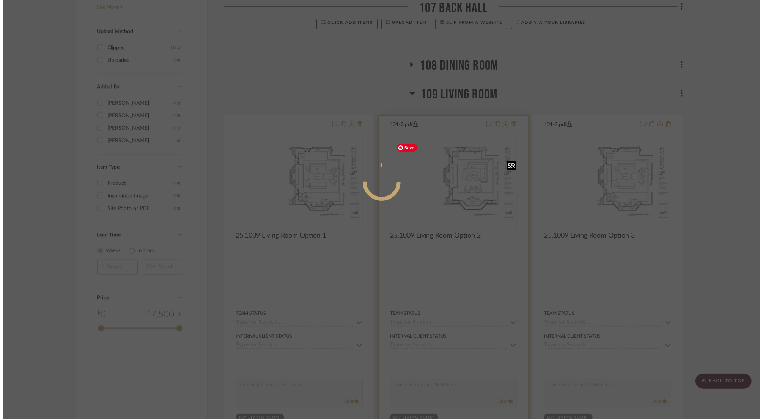
scroll to position [0, 0]
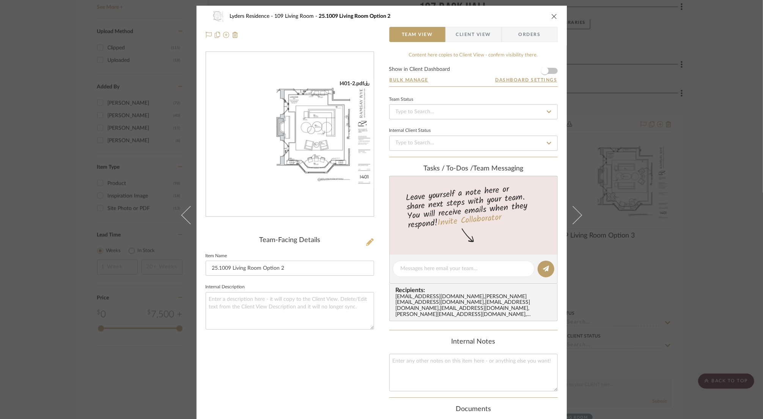
click at [366, 248] on button at bounding box center [370, 243] width 8 height 12
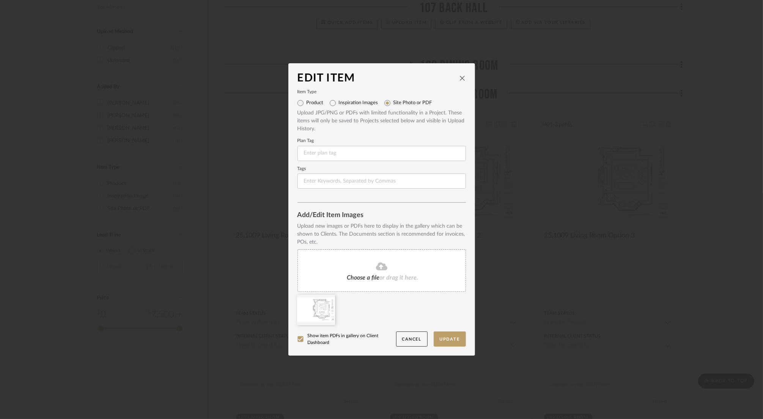
click at [367, 261] on div "Choose a file or drag it here." at bounding box center [381, 271] width 168 height 42
click at [327, 300] on icon at bounding box center [329, 300] width 5 height 6
click at [447, 339] on button "Update" at bounding box center [449, 340] width 32 height 16
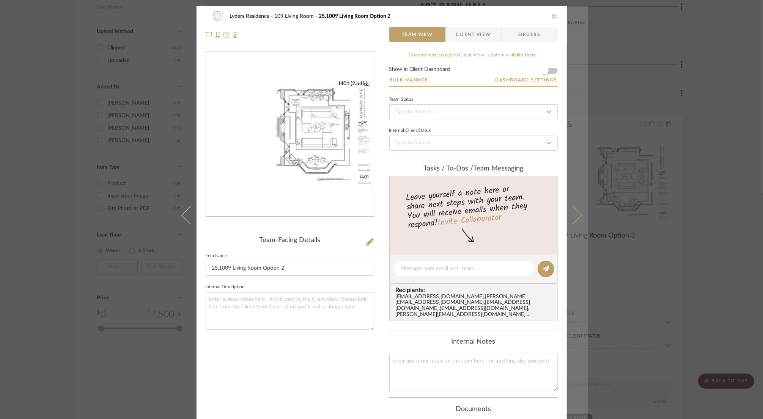
click at [575, 220] on button at bounding box center [577, 215] width 21 height 419
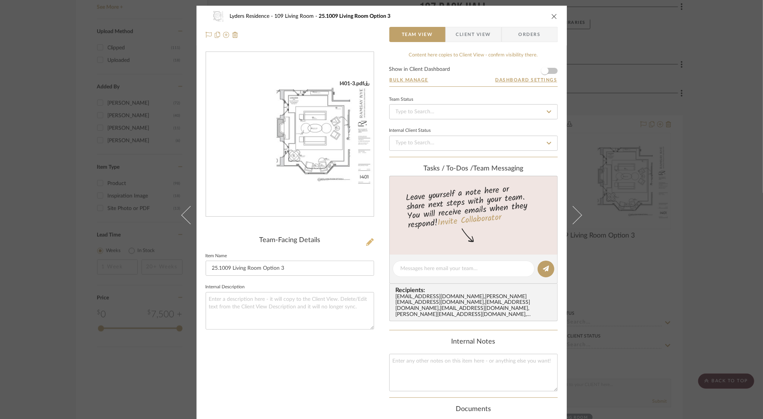
click at [369, 240] on icon at bounding box center [370, 243] width 8 height 8
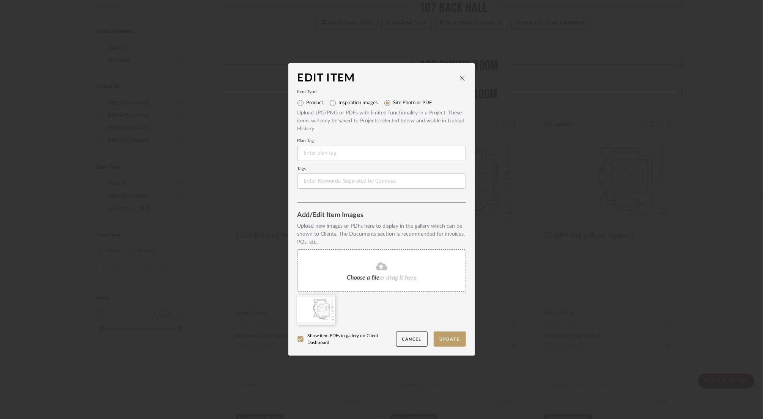
click at [367, 274] on div "Choose a file or drag it here." at bounding box center [381, 271] width 168 height 42
click at [328, 298] on icon at bounding box center [329, 300] width 5 height 6
click at [445, 336] on button "Update" at bounding box center [449, 340] width 32 height 16
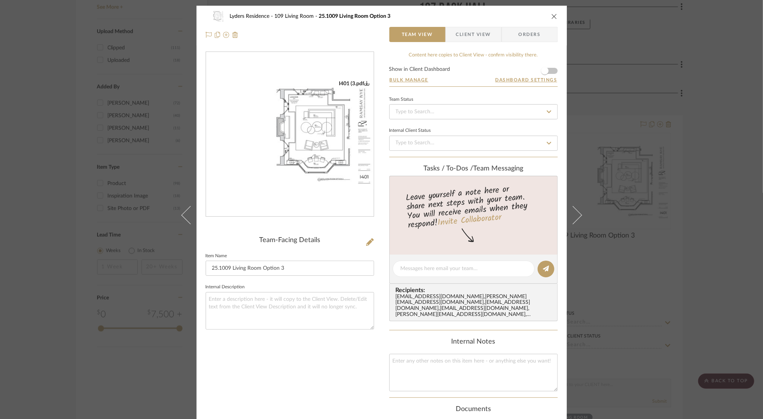
click at [551, 13] on button "close" at bounding box center [554, 16] width 7 height 7
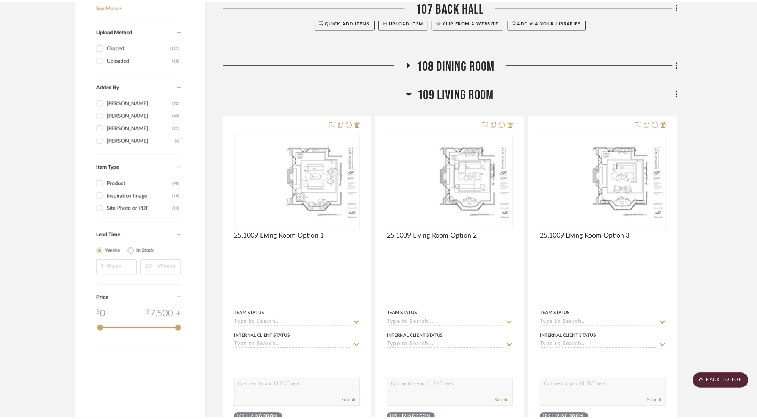
scroll to position [796, 0]
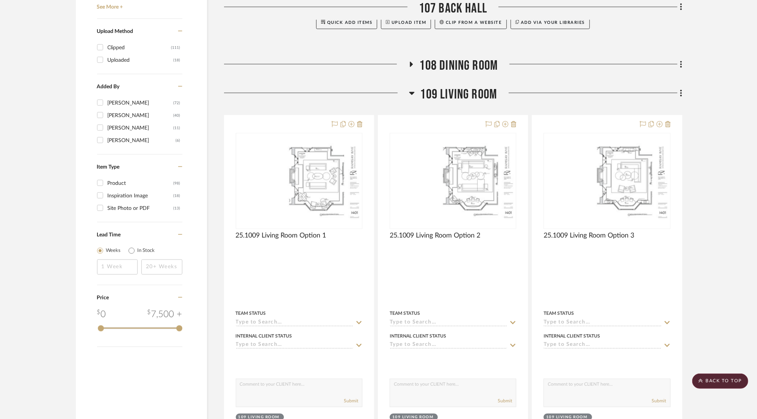
click at [480, 98] on span "109 Living Room" at bounding box center [459, 94] width 77 height 16
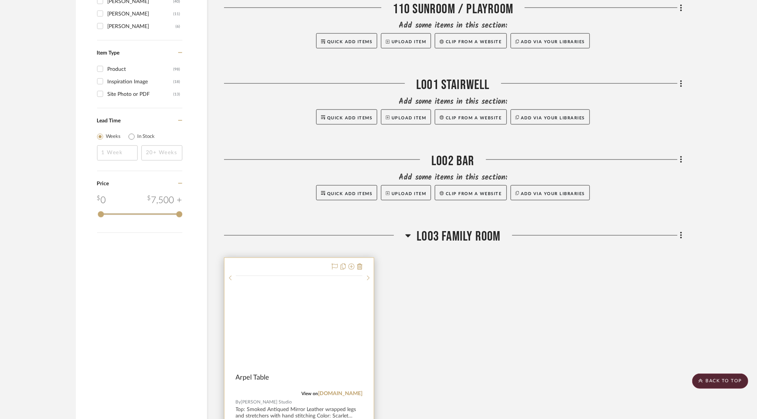
scroll to position [910, 0]
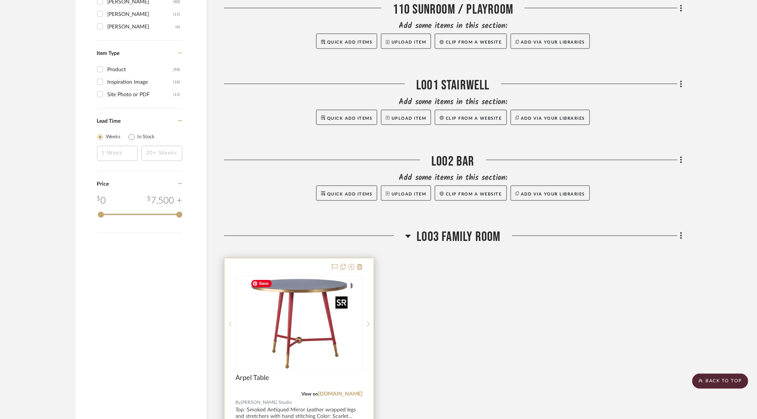
click at [296, 298] on div at bounding box center [299, 324] width 127 height 96
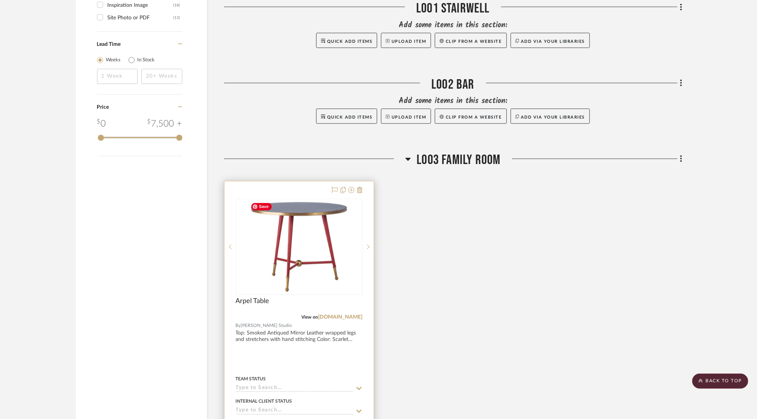
scroll to position [948, 0]
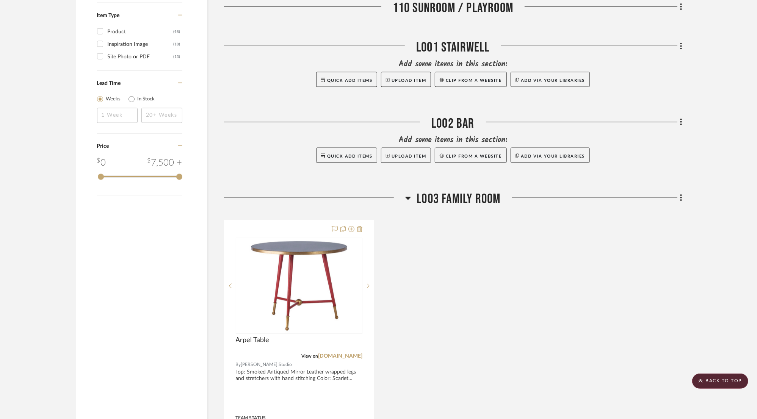
click at [0, 0] on div at bounding box center [0, 0] width 0 height 0
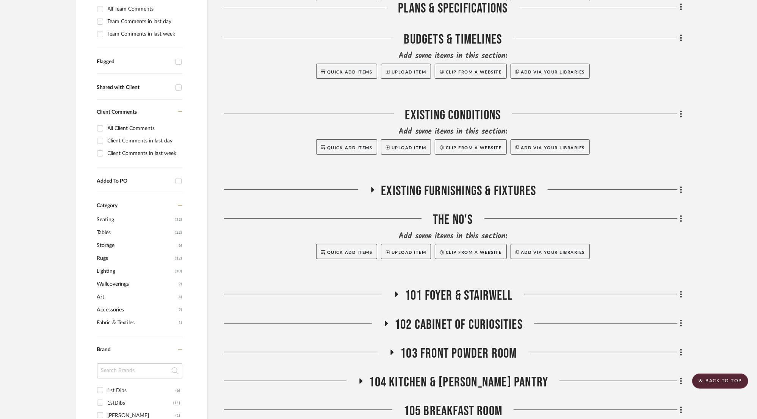
scroll to position [0, 0]
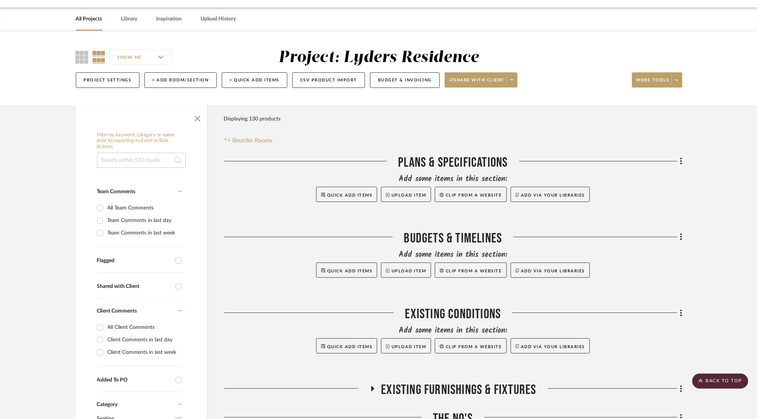
drag, startPoint x: 272, startPoint y: 63, endPoint x: 271, endPoint y: 56, distance: 7.6
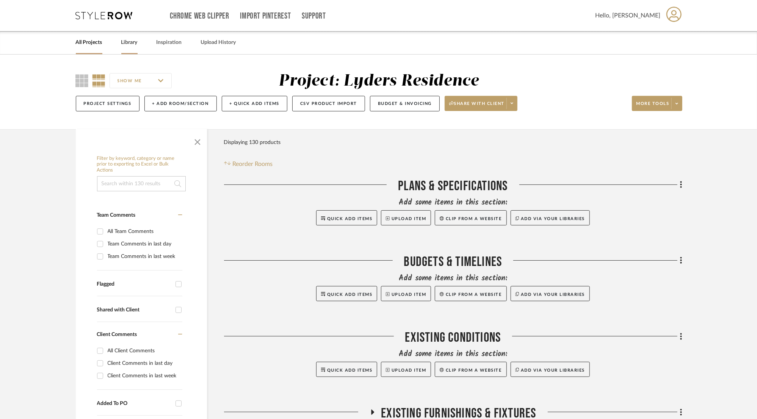
click at [131, 40] on link "Library" at bounding box center [129, 43] width 16 height 10
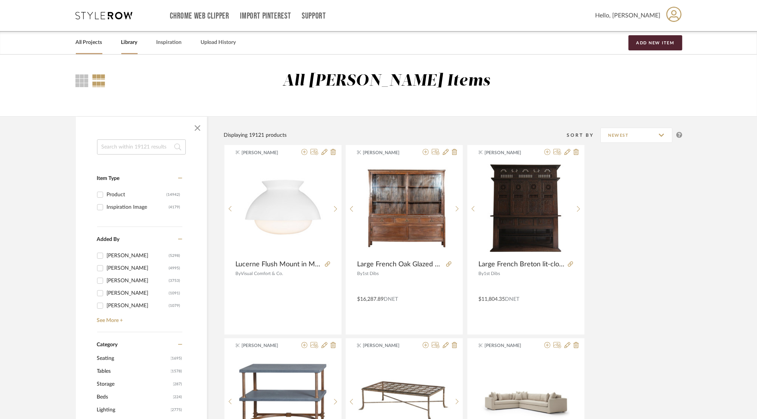
click at [92, 43] on link "All Projects" at bounding box center [89, 43] width 27 height 10
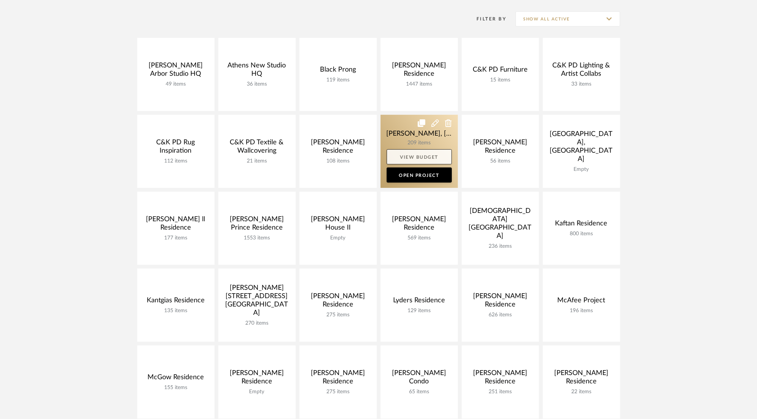
scroll to position [114, 0]
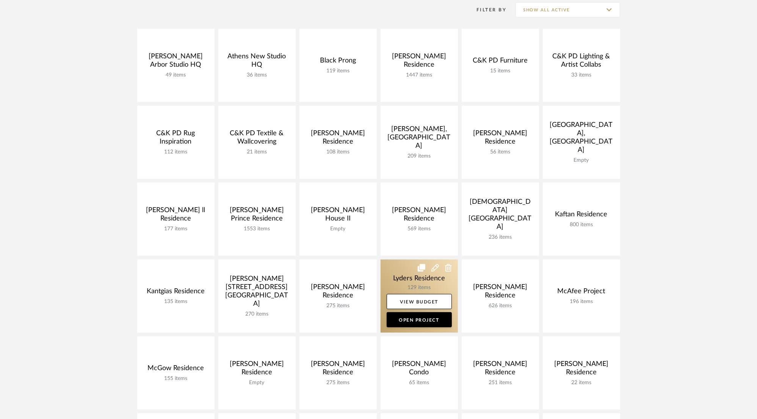
click at [412, 279] on link at bounding box center [419, 296] width 77 height 73
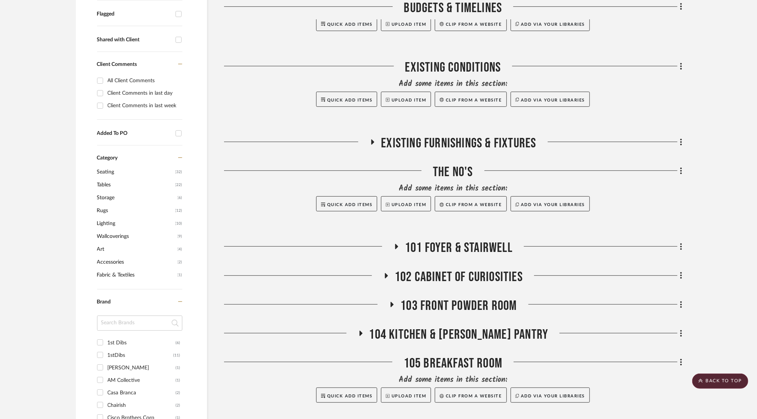
scroll to position [265, 0]
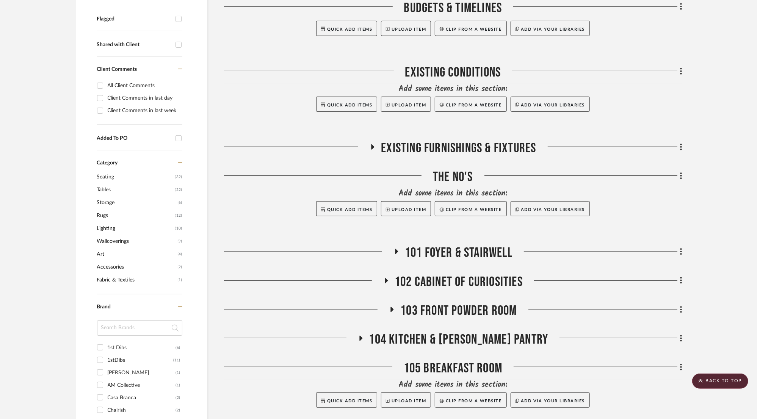
click at [442, 253] on span "101 Foyer & Stairwell" at bounding box center [459, 253] width 108 height 16
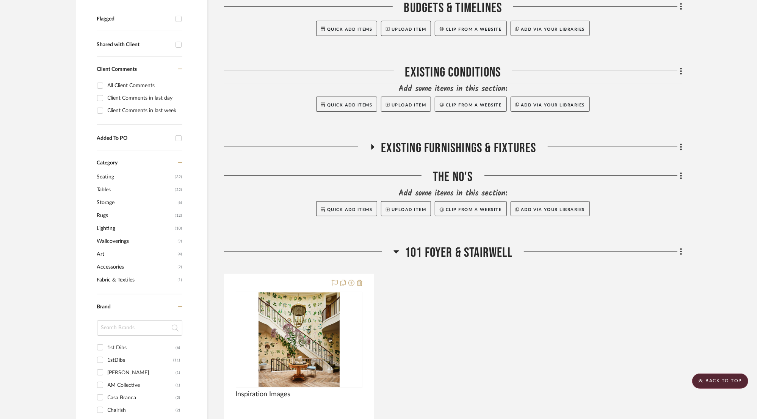
click at [441, 254] on span "101 Foyer & Stairwell" at bounding box center [459, 253] width 108 height 16
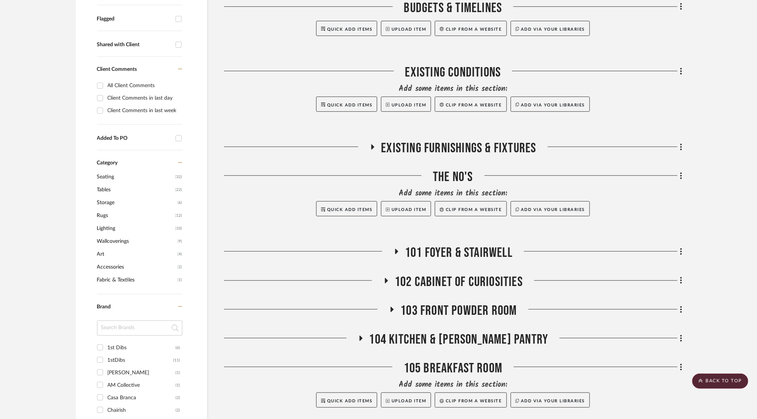
click at [449, 278] on span "102 Cabinet of Curiosities" at bounding box center [459, 282] width 128 height 16
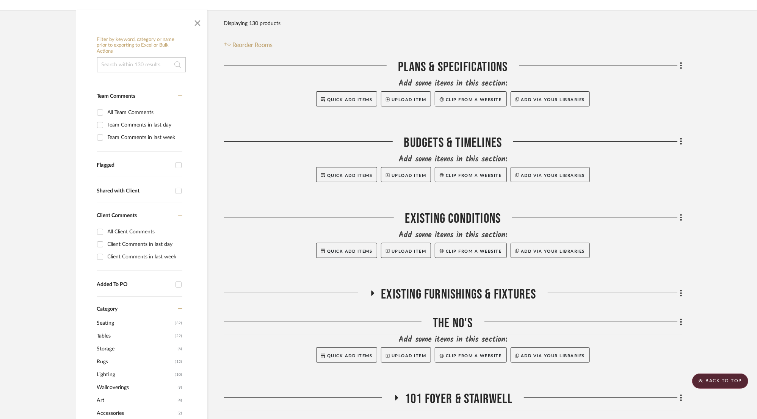
scroll to position [0, 0]
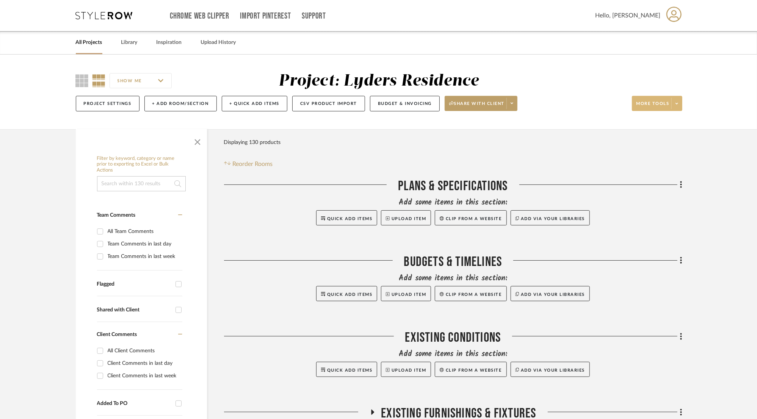
click at [680, 104] on span at bounding box center [677, 103] width 11 height 11
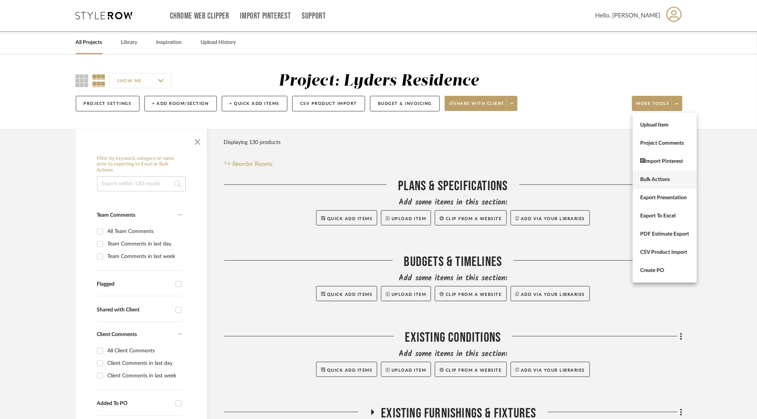
click at [651, 182] on span "Bulk Actions" at bounding box center [665, 180] width 49 height 6
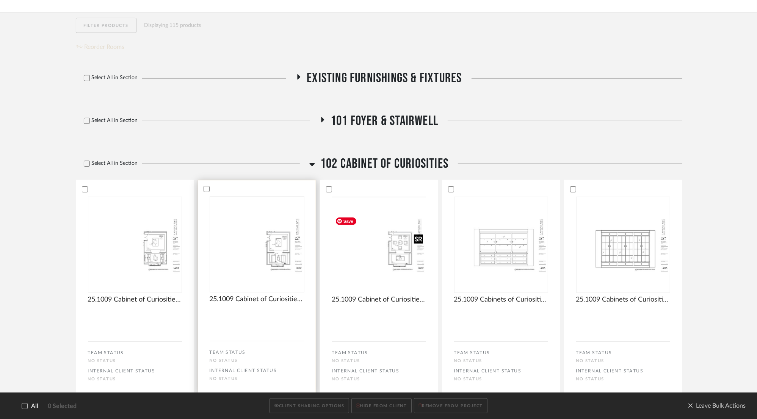
scroll to position [152, 0]
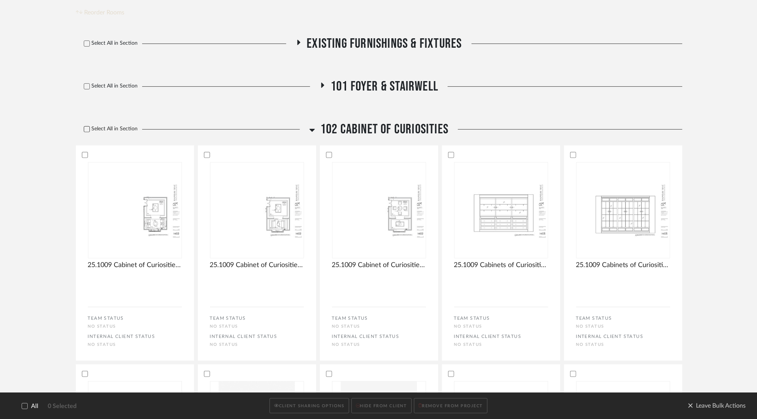
click at [90, 128] on label "Select All in Section" at bounding box center [108, 129] width 64 height 6
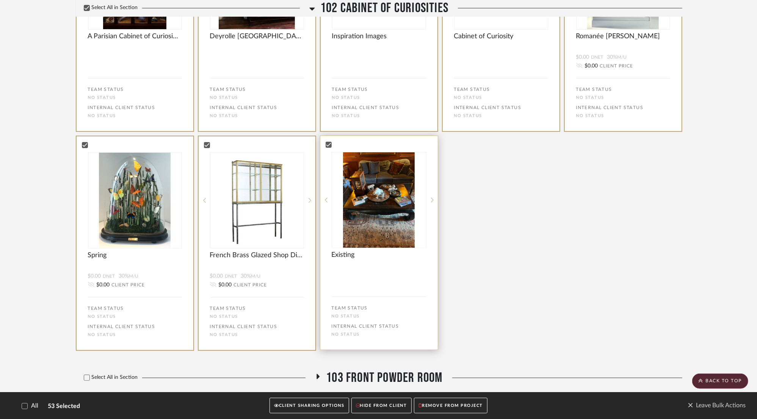
scroll to position [2389, 0]
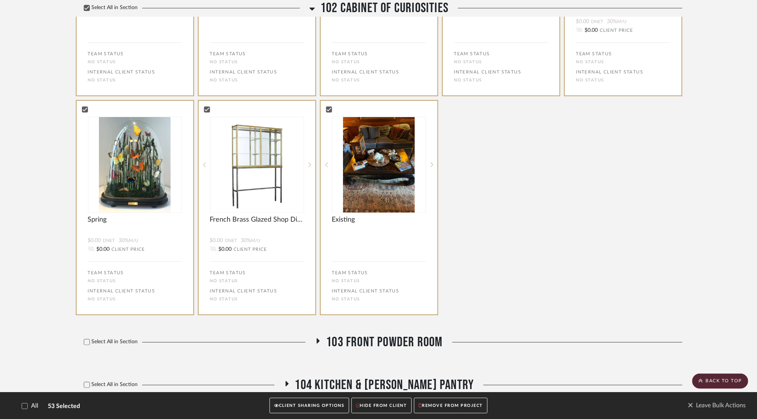
click at [311, 405] on button "CLIENT SHARING OPTIONS" at bounding box center [309, 407] width 79 height 16
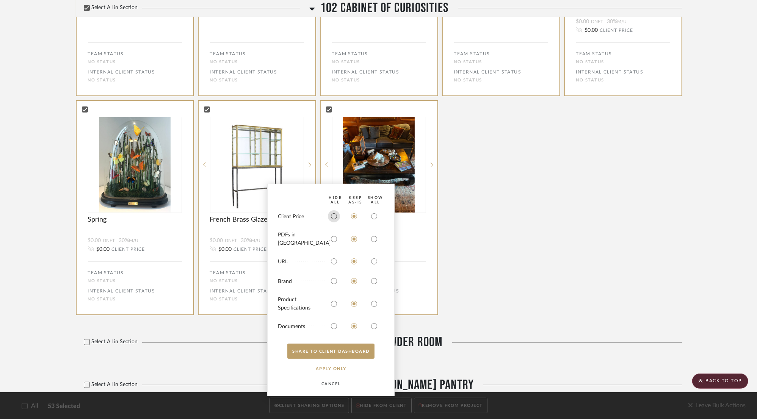
click at [333, 221] on input "radio" at bounding box center [334, 216] width 12 height 12
radio input "true"
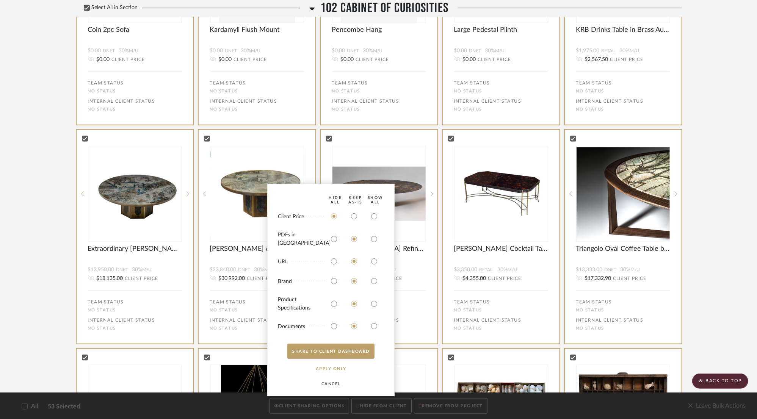
scroll to position [607, 0]
click at [331, 221] on input "radio" at bounding box center [334, 216] width 12 height 12
click at [330, 384] on button "CANCEL" at bounding box center [331, 384] width 47 height 15
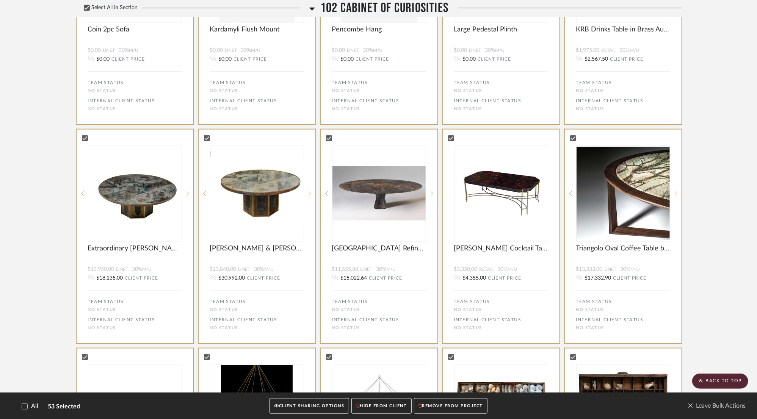
scroll to position [569, 0]
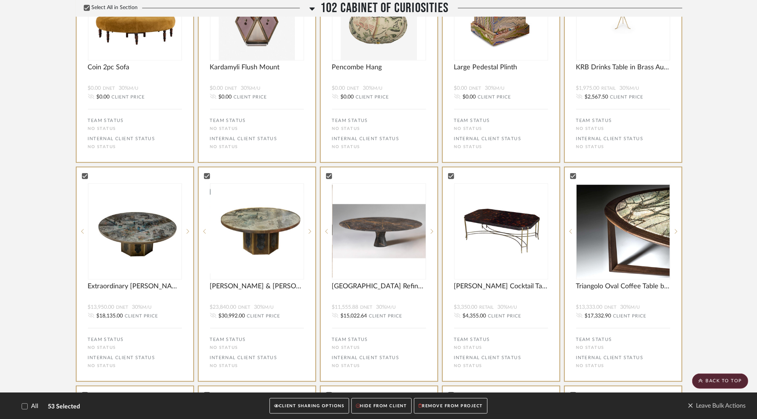
click at [330, 407] on button "CLIENT SHARING OPTIONS" at bounding box center [309, 407] width 79 height 16
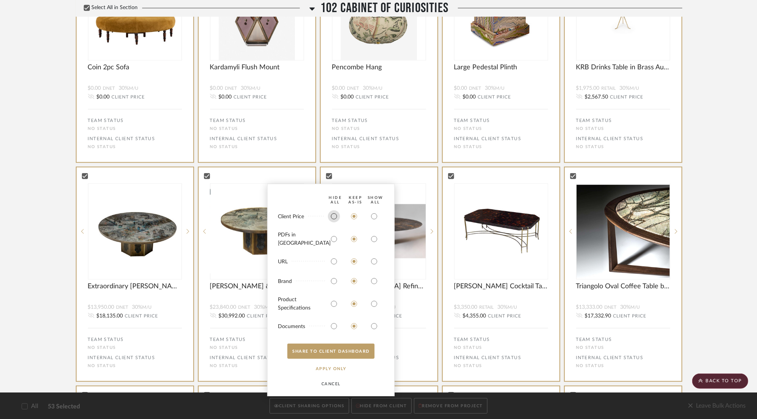
click at [333, 223] on input "radio" at bounding box center [334, 216] width 12 height 12
radio input "true"
click at [371, 242] on input "radio" at bounding box center [374, 239] width 12 height 12
radio input "true"
click at [331, 259] on input "radio" at bounding box center [334, 262] width 12 height 12
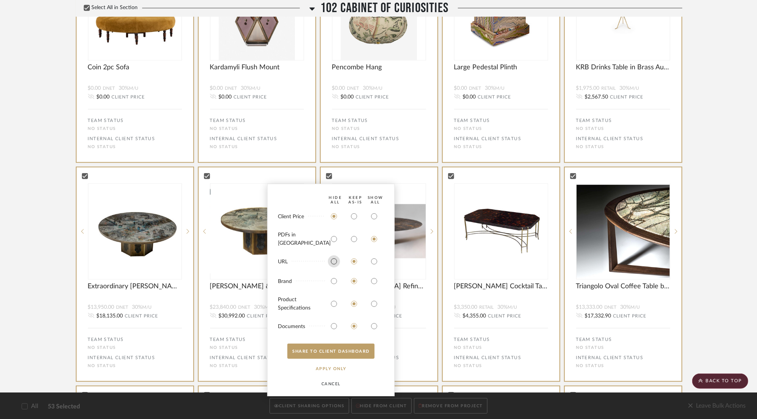
radio input "true"
click at [333, 281] on input "radio" at bounding box center [334, 281] width 12 height 12
radio input "true"
click at [335, 305] on input "radio" at bounding box center [334, 304] width 12 height 12
radio input "true"
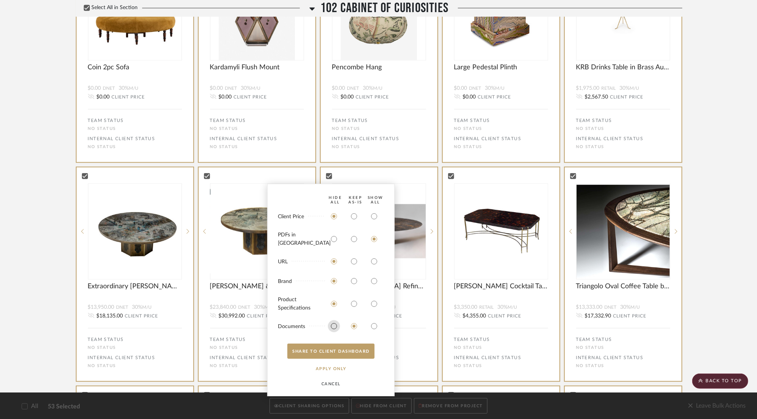
click at [331, 331] on input "radio" at bounding box center [334, 326] width 12 height 12
radio input "true"
click at [354, 347] on button "SHARE TO CLIENT Dashboard" at bounding box center [330, 351] width 87 height 15
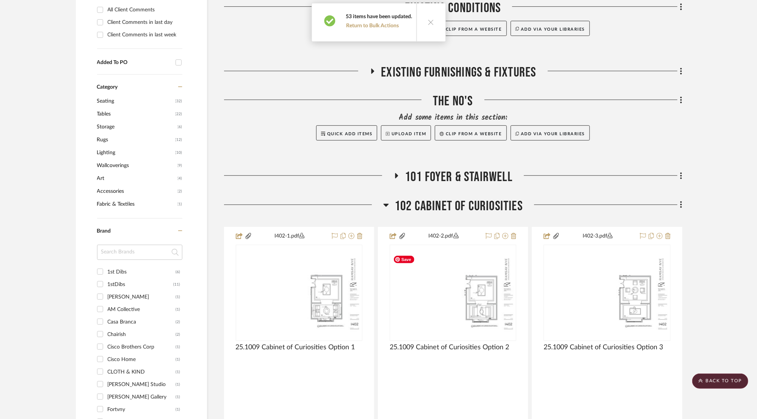
scroll to position [341, 0]
click at [450, 212] on span "102 Cabinet of Curiosities" at bounding box center [459, 206] width 128 height 16
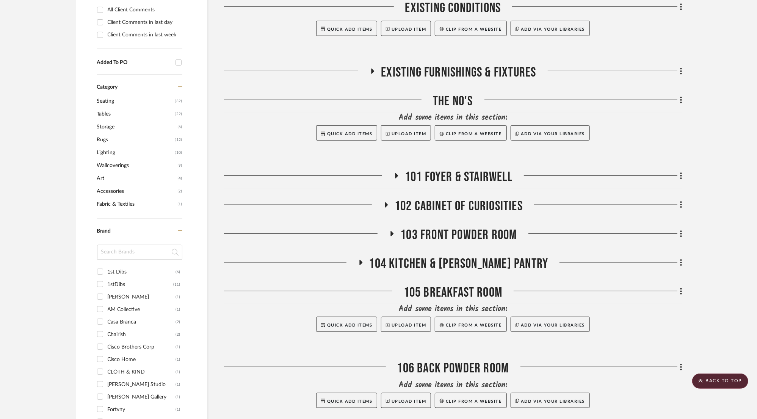
click at [442, 238] on span "103 Front Powder Room" at bounding box center [458, 235] width 116 height 16
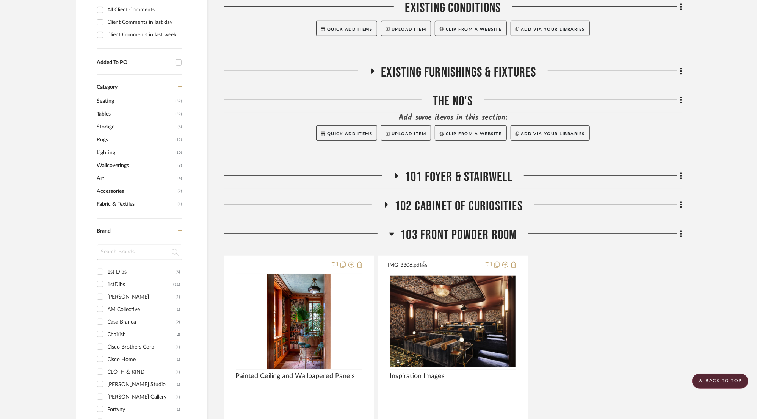
click at [441, 239] on span "103 Front Powder Room" at bounding box center [458, 235] width 116 height 16
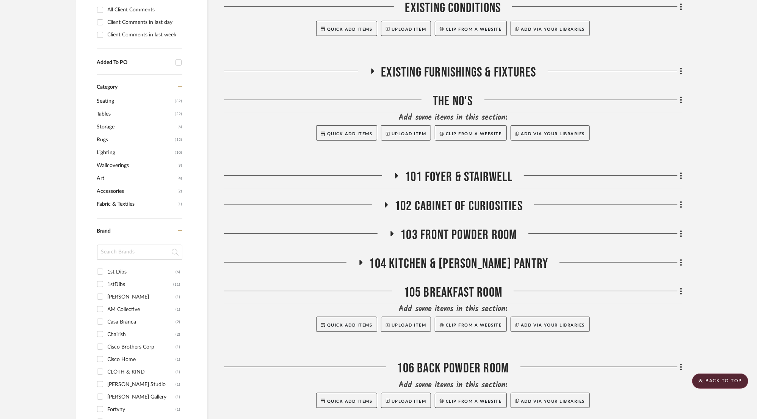
click at [435, 260] on span "104 Kitchen & Butler's Pantry" at bounding box center [458, 264] width 179 height 16
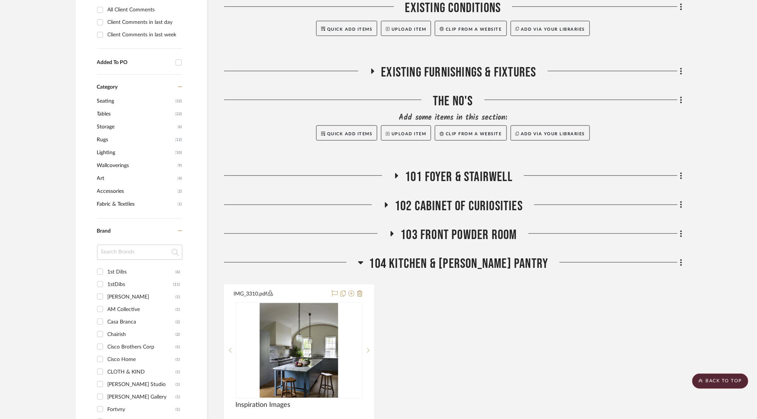
click at [435, 261] on span "104 Kitchen & Butler's Pantry" at bounding box center [458, 264] width 179 height 16
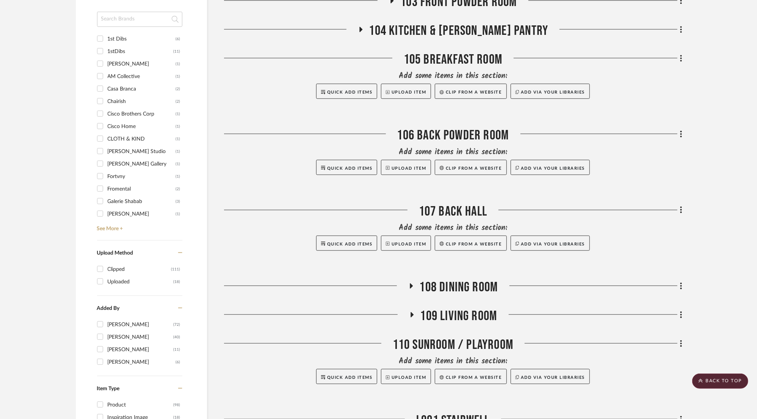
scroll to position [569, 0]
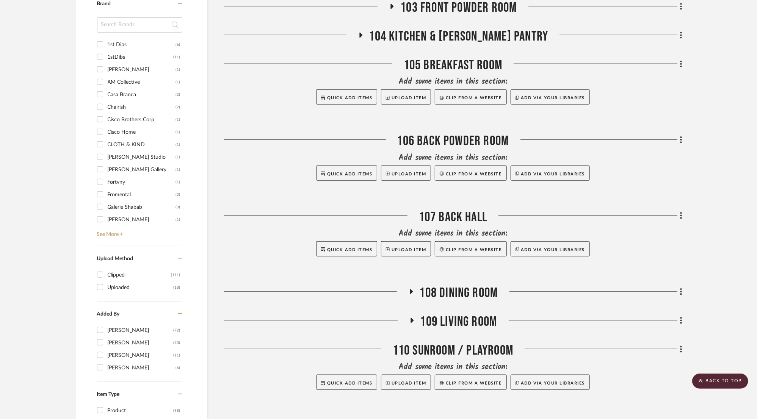
click at [441, 288] on span "108 Dining Room" at bounding box center [459, 293] width 79 height 16
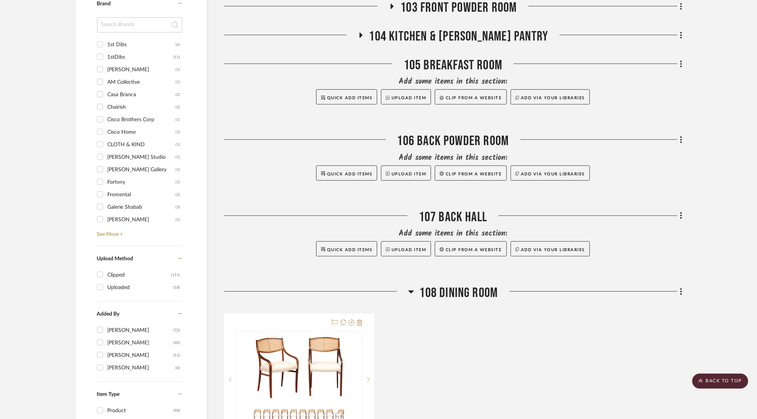
click at [442, 291] on span "108 Dining Room" at bounding box center [459, 293] width 79 height 16
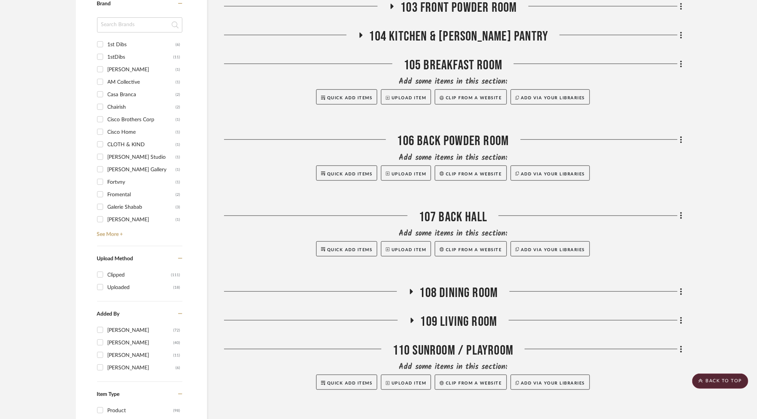
click at [447, 324] on span "109 Living Room" at bounding box center [459, 322] width 77 height 16
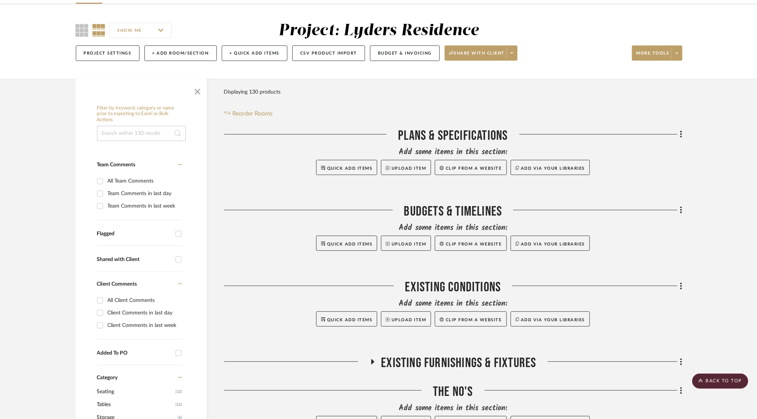
scroll to position [0, 0]
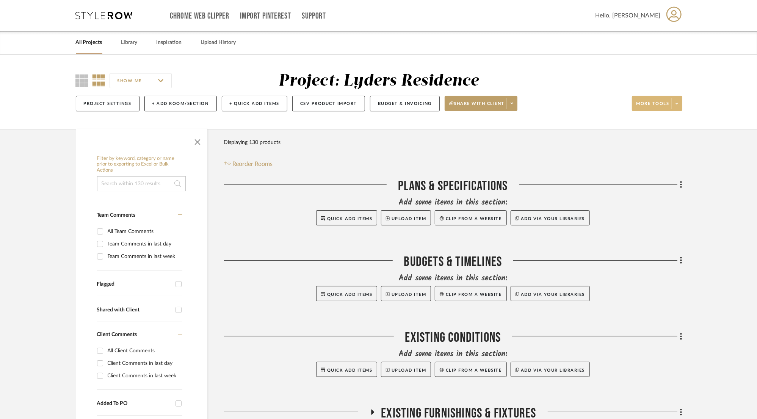
click at [676, 106] on span at bounding box center [677, 103] width 11 height 11
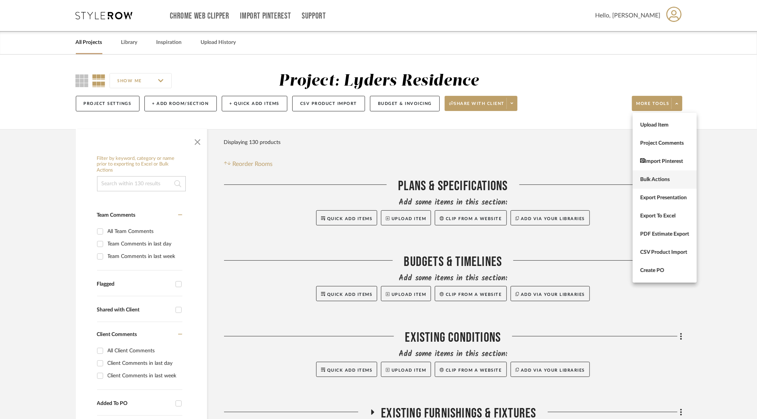
click at [648, 182] on span "Bulk Actions" at bounding box center [665, 180] width 49 height 6
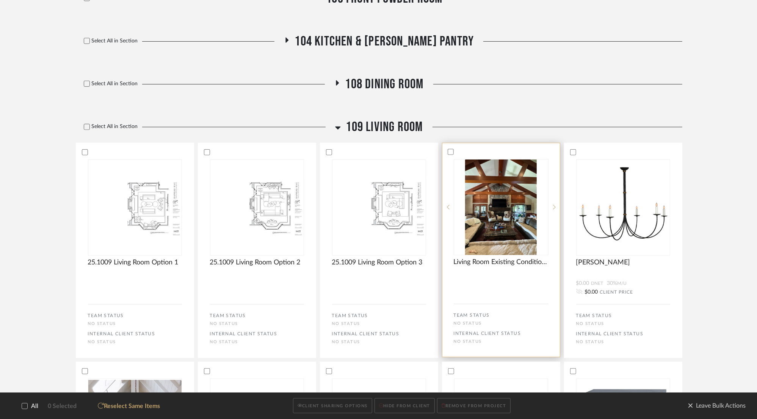
scroll to position [341, 0]
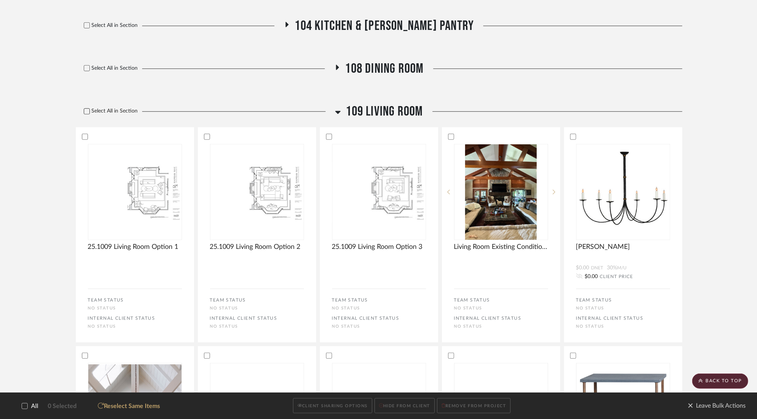
click at [111, 111] on label "Select All in Section" at bounding box center [108, 111] width 64 height 6
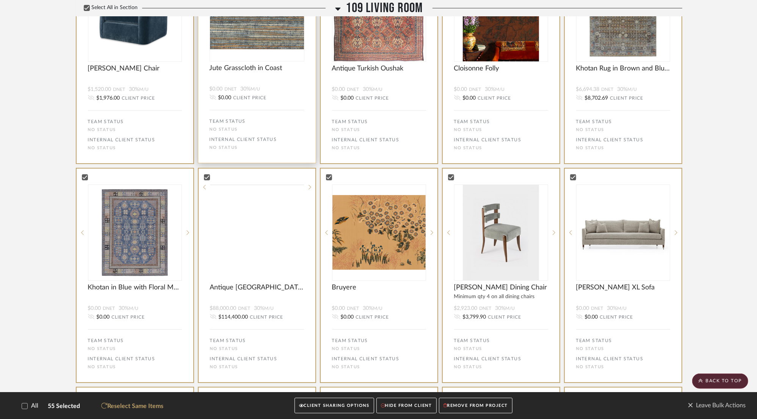
scroll to position [2275, 0]
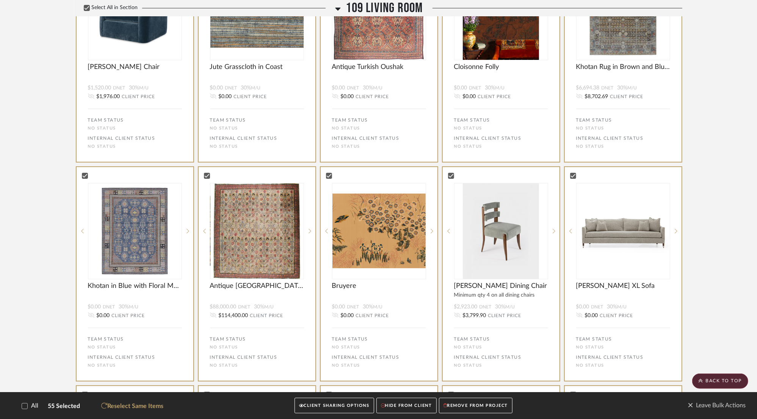
click at [353, 406] on button "CLIENT SHARING OPTIONS" at bounding box center [334, 407] width 79 height 16
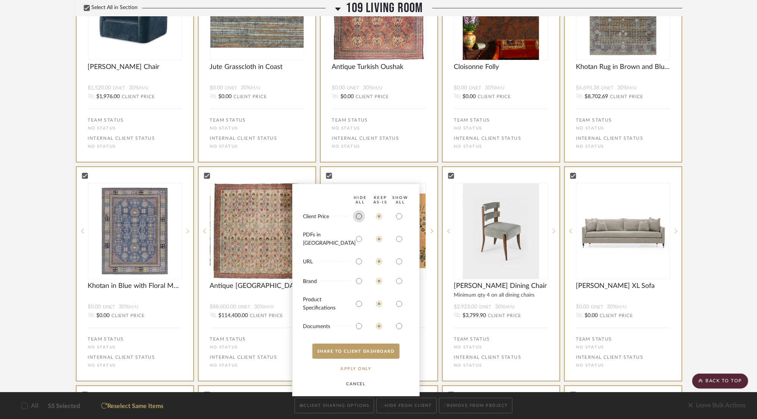
click at [361, 219] on input "radio" at bounding box center [359, 216] width 12 height 12
radio input "true"
click at [360, 261] on input "radio" at bounding box center [359, 262] width 12 height 12
radio input "true"
click at [361, 281] on input "radio" at bounding box center [359, 281] width 12 height 12
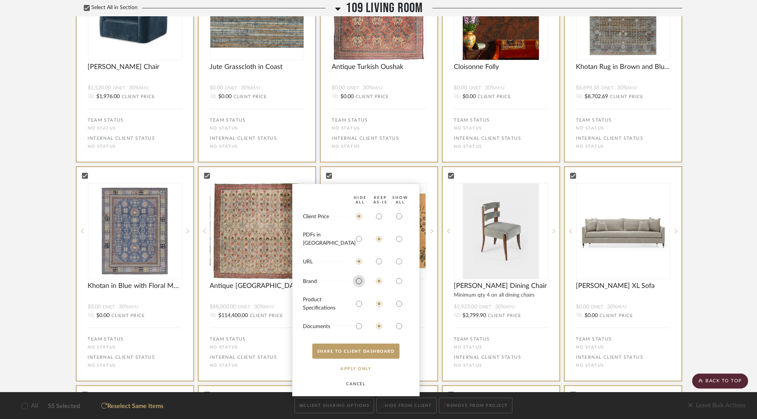
radio input "true"
click at [359, 306] on input "radio" at bounding box center [359, 304] width 12 height 12
radio input "true"
click at [356, 328] on input "radio" at bounding box center [359, 326] width 12 height 12
radio input "true"
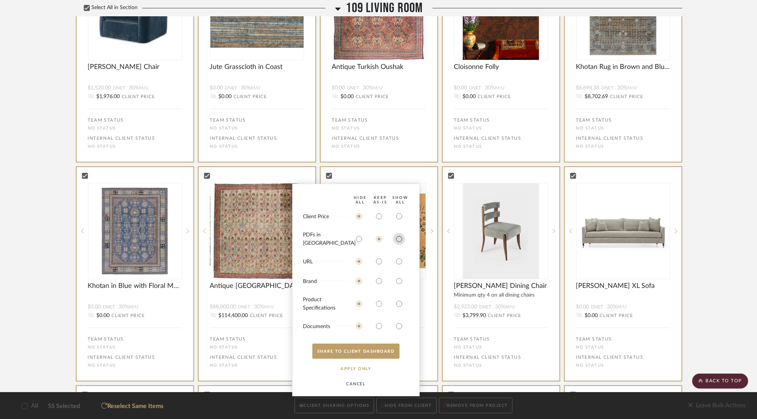
click at [398, 242] on input "radio" at bounding box center [399, 239] width 12 height 12
radio input "true"
click at [373, 350] on button "SHARE TO CLIENT Dashboard" at bounding box center [355, 351] width 87 height 15
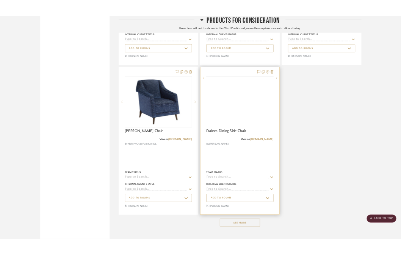
scroll to position [3217, 0]
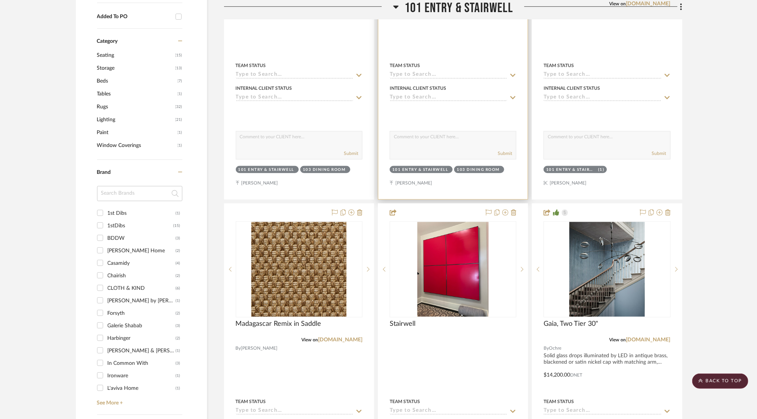
scroll to position [569, 0]
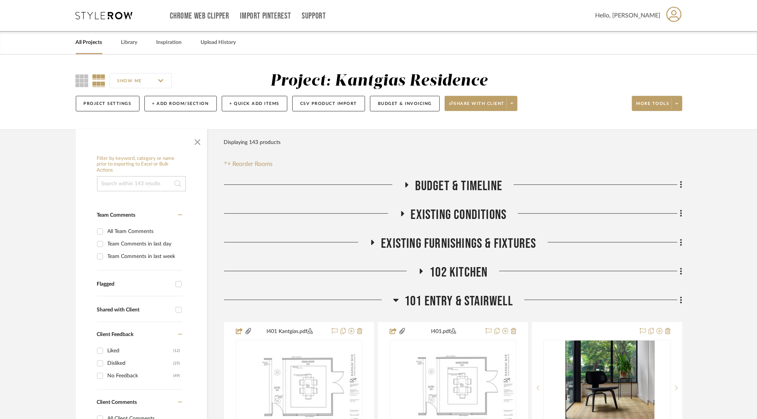
click at [484, 303] on span "101 Entry & Stairwell" at bounding box center [459, 302] width 108 height 16
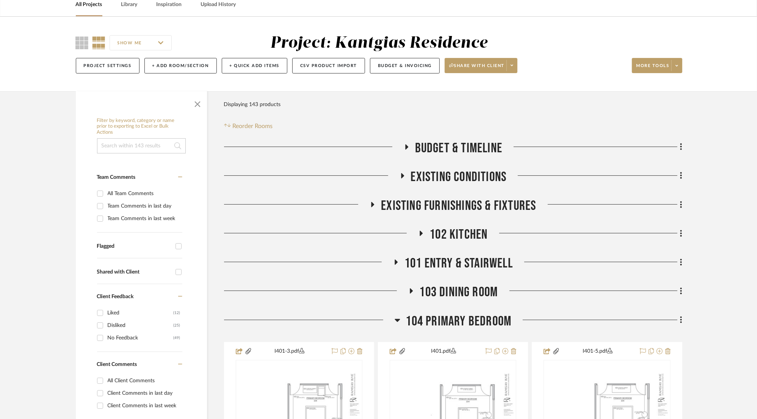
click at [476, 294] on span "103 Dining Room" at bounding box center [459, 292] width 79 height 16
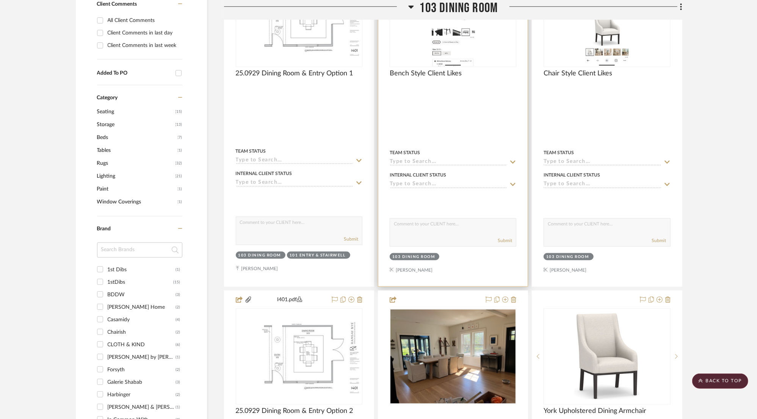
scroll to position [379, 0]
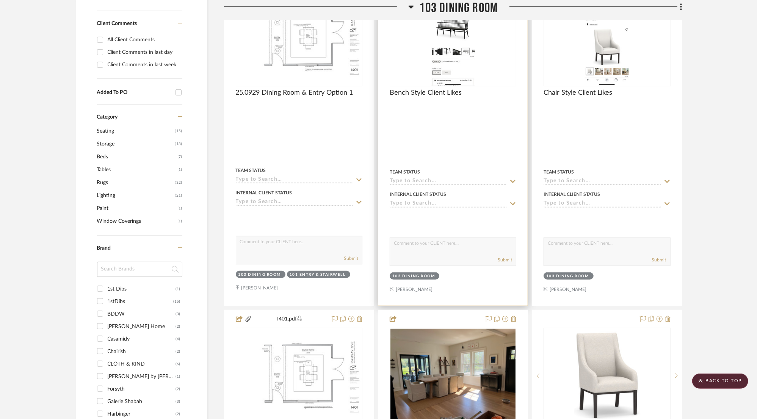
click at [485, 104] on div "Bench Style Client Likes" at bounding box center [453, 97] width 127 height 17
click at [0, 0] on div at bounding box center [0, 0] width 0 height 0
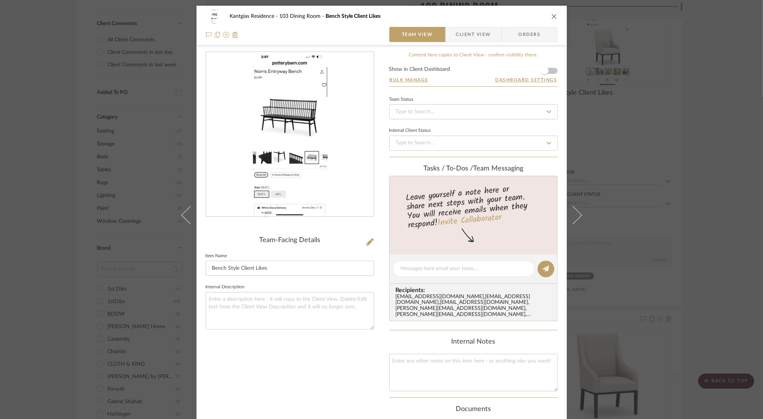
scroll to position [126, 0]
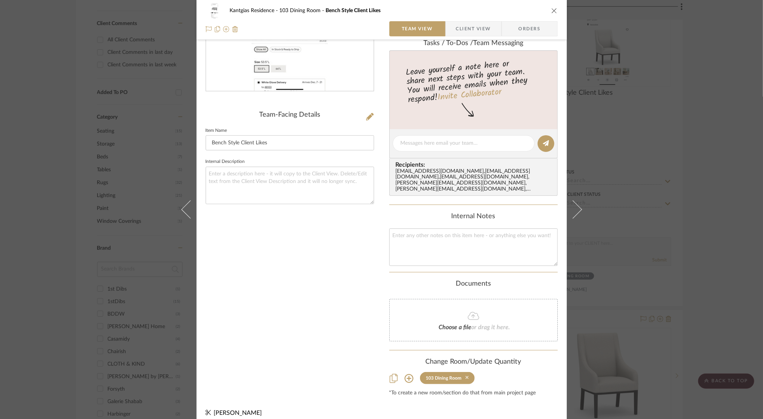
click at [465, 375] on icon at bounding box center [466, 377] width 3 height 5
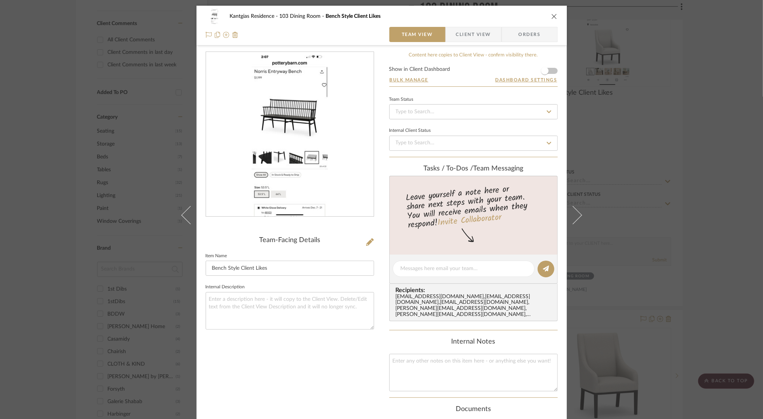
click at [552, 11] on div "Kantgias Residence 103 Dining Room Bench Style Client Likes" at bounding box center [382, 16] width 352 height 15
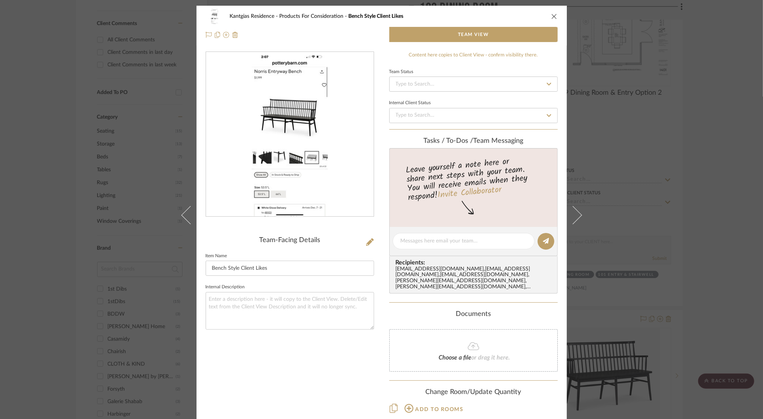
click at [555, 15] on div "Kantgias Residence Products For Consideration Bench Style Client Likes Team View" at bounding box center [381, 26] width 370 height 40
click at [552, 18] on icon "close" at bounding box center [554, 16] width 6 height 6
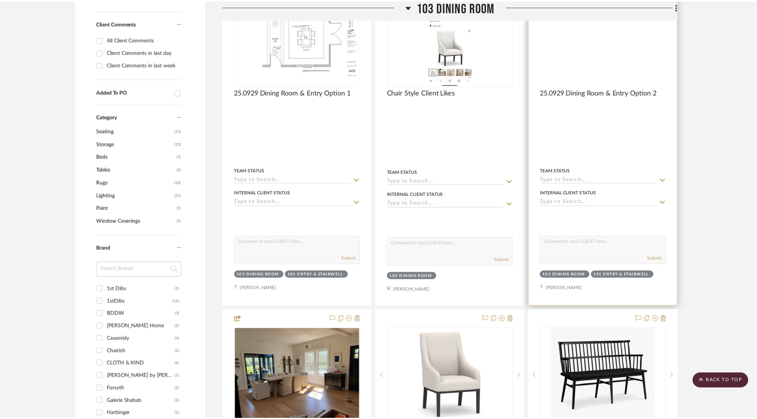
scroll to position [379, 0]
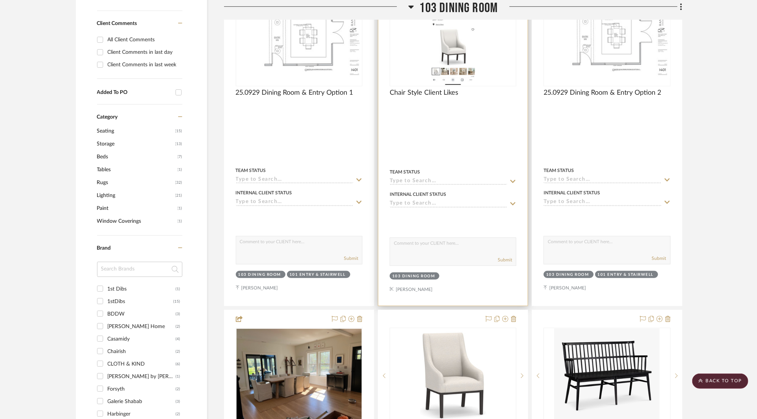
click at [0, 0] on div at bounding box center [0, 0] width 0 height 0
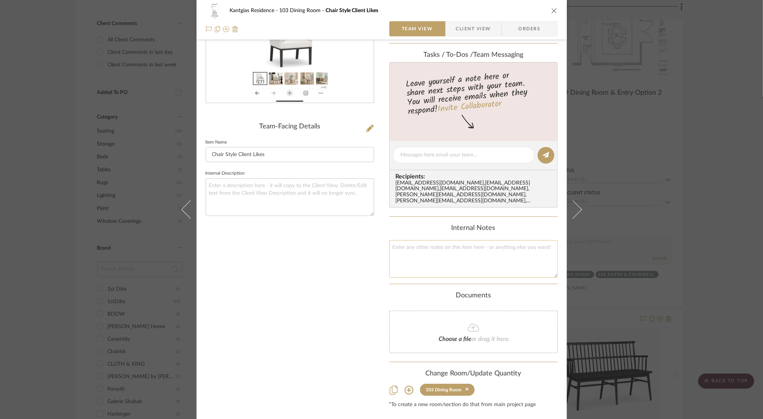
scroll to position [126, 0]
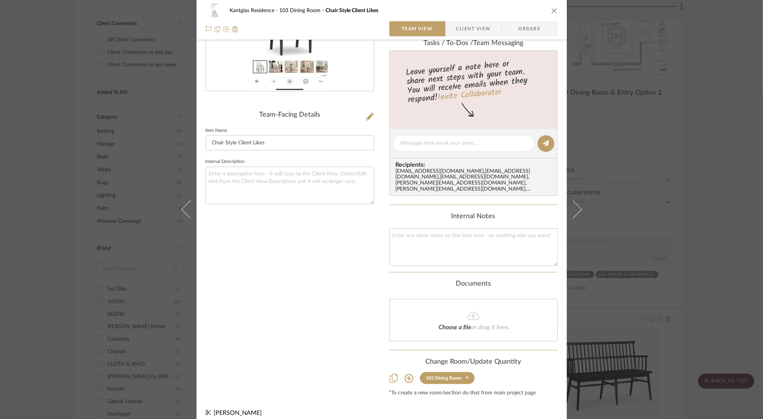
click at [465, 375] on icon at bounding box center [466, 377] width 3 height 5
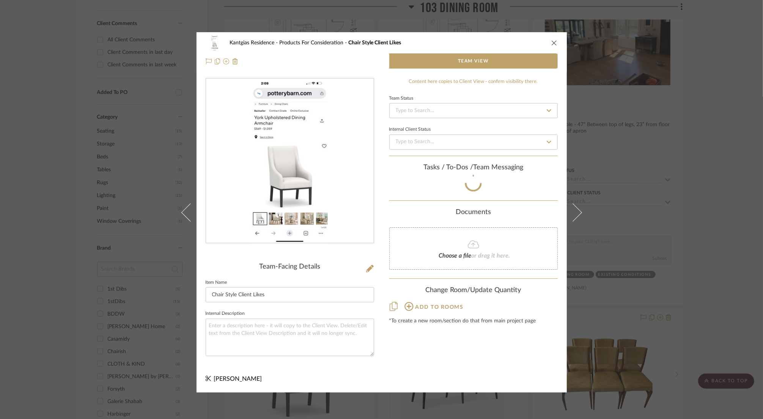
scroll to position [0, 0]
click at [550, 9] on div "Kantgias Residence Products For Consideration Chair Style Client Likes Team Vie…" at bounding box center [381, 209] width 763 height 419
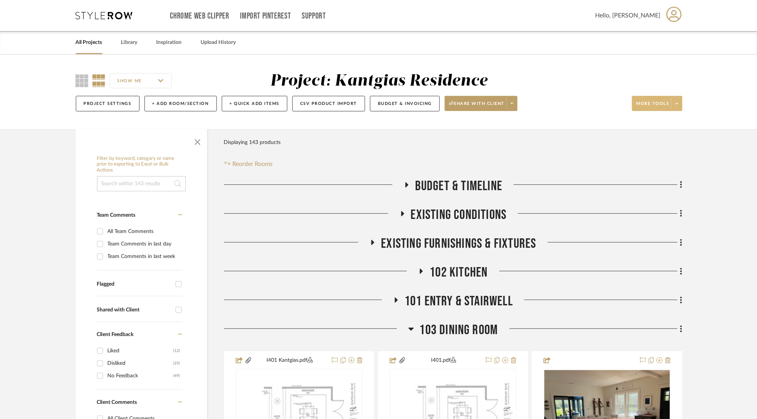
click at [681, 106] on span at bounding box center [677, 103] width 11 height 11
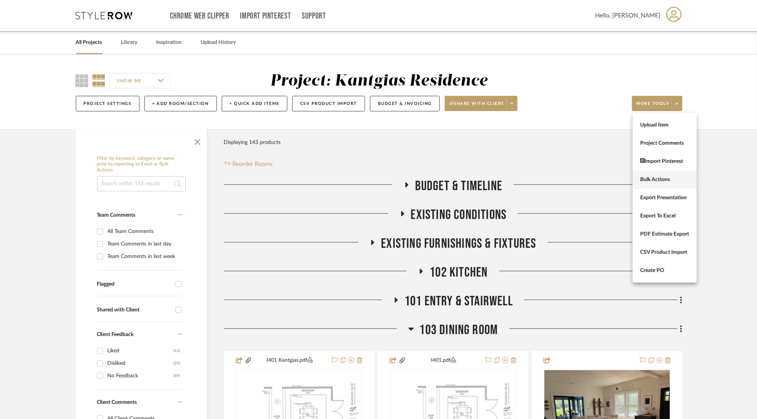
click at [672, 180] on span "Bulk Actions" at bounding box center [665, 180] width 49 height 6
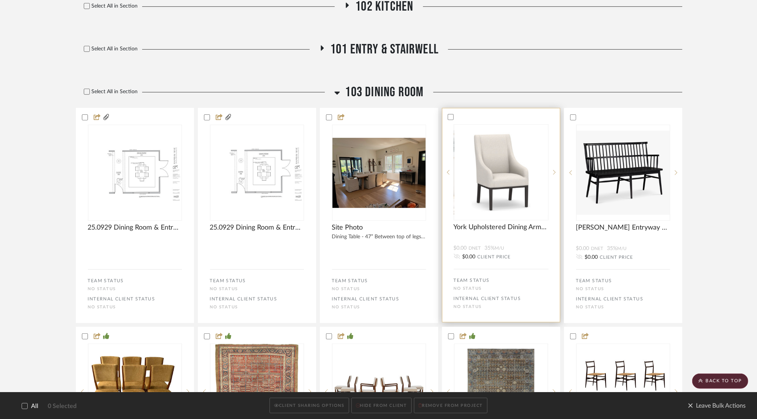
scroll to position [341, 0]
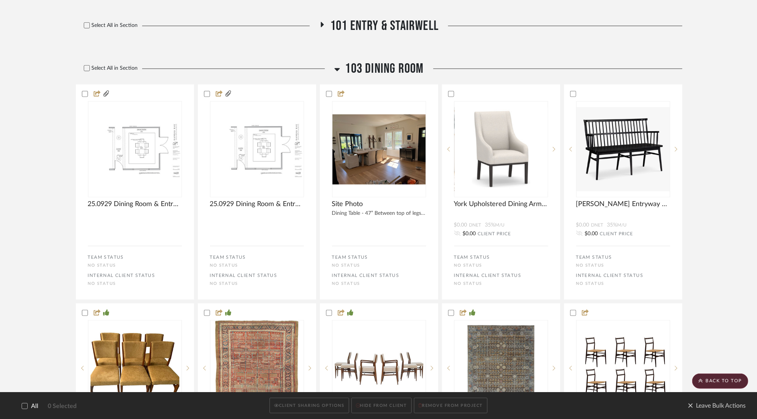
click at [87, 64] on div "Select All in Section" at bounding box center [203, 69] width 255 height 16
click at [89, 67] on icon at bounding box center [86, 69] width 5 height 4
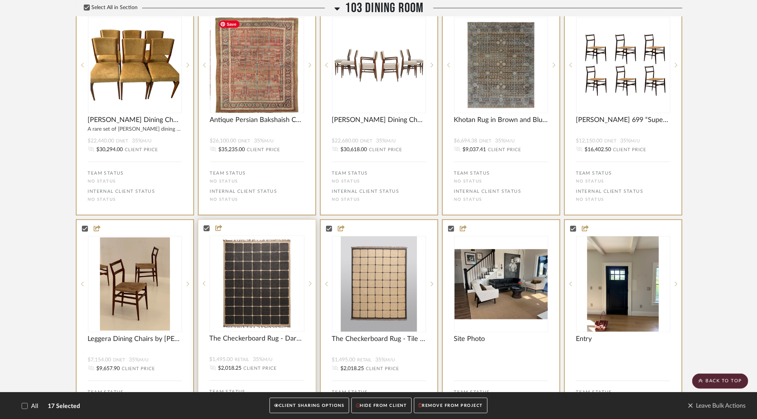
scroll to position [683, 0]
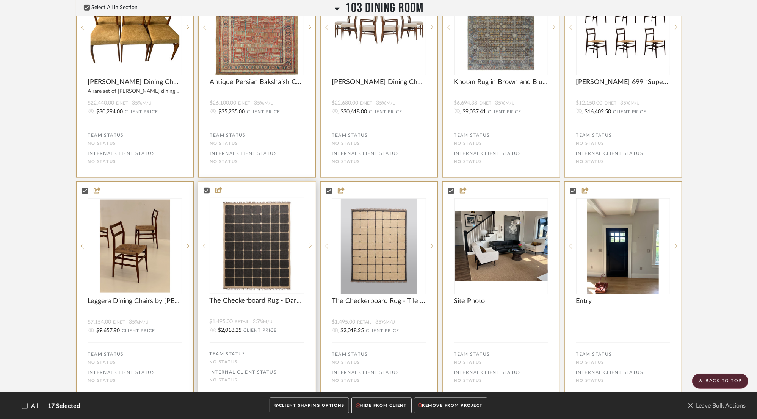
click at [210, 191] on status-icons at bounding box center [217, 190] width 15 height 7
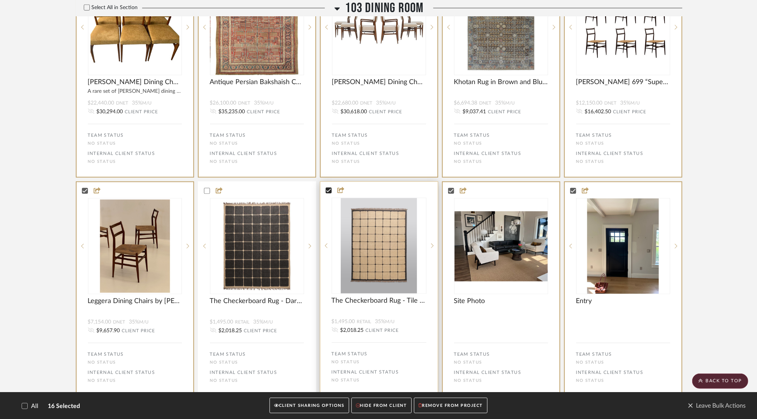
click at [327, 192] on icon at bounding box center [328, 190] width 5 height 5
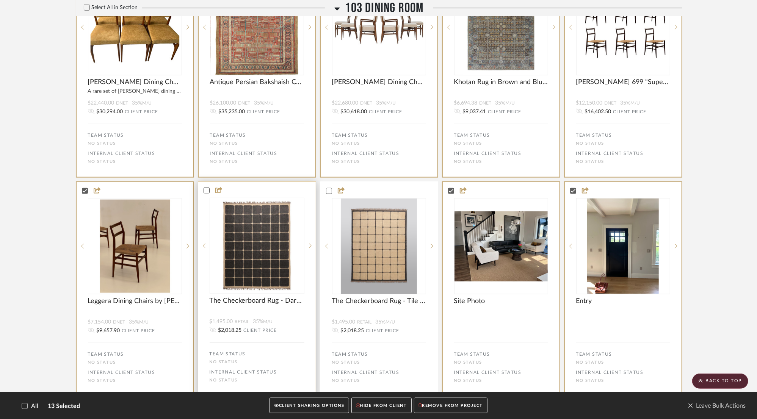
click at [209, 191] on icon at bounding box center [206, 190] width 5 height 5
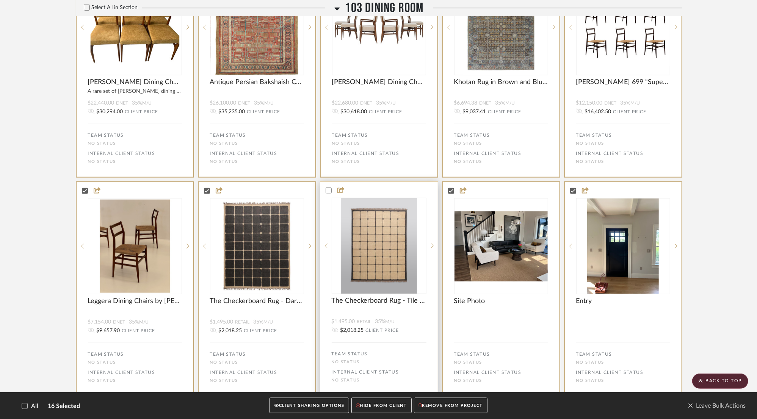
click at [331, 190] on div at bounding box center [329, 191] width 6 height 6
click at [209, 193] on div at bounding box center [207, 191] width 6 height 6
click at [326, 192] on icon at bounding box center [328, 190] width 5 height 5
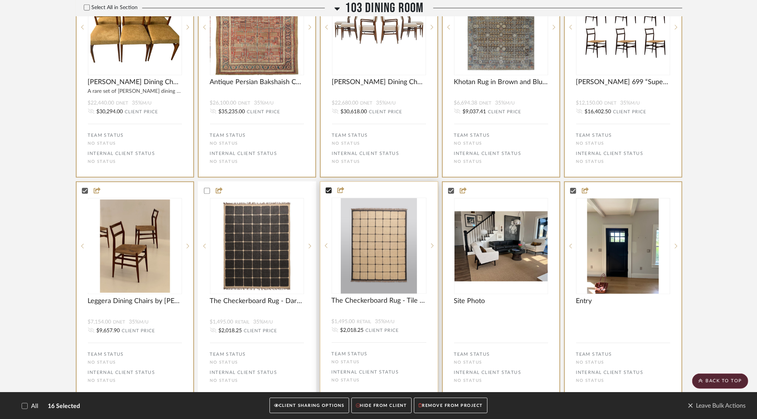
click at [320, 405] on button "CLIENT SHARING OPTIONS" at bounding box center [309, 407] width 79 height 16
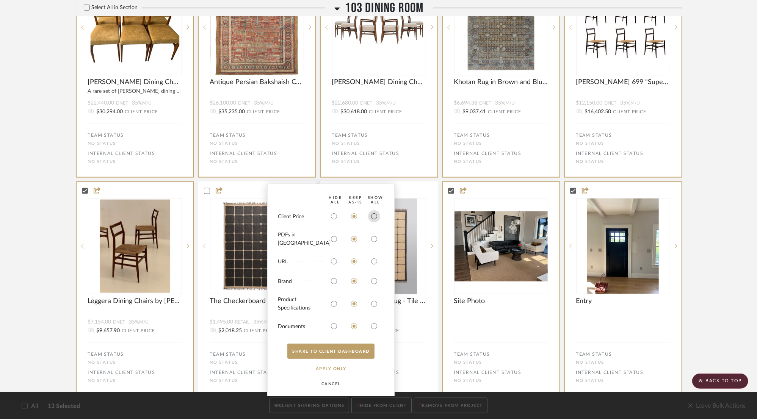
click at [372, 223] on input "radio" at bounding box center [374, 216] width 12 height 12
radio input "true"
click at [374, 242] on input "radio" at bounding box center [374, 239] width 12 height 12
radio input "true"
click at [333, 261] on input "radio" at bounding box center [334, 262] width 12 height 12
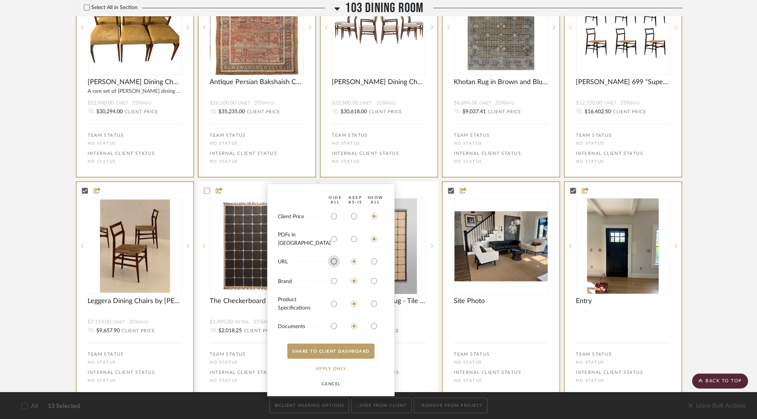
radio input "true"
click at [334, 282] on input "radio" at bounding box center [334, 281] width 12 height 12
radio input "true"
click at [335, 303] on input "radio" at bounding box center [334, 304] width 12 height 12
radio input "true"
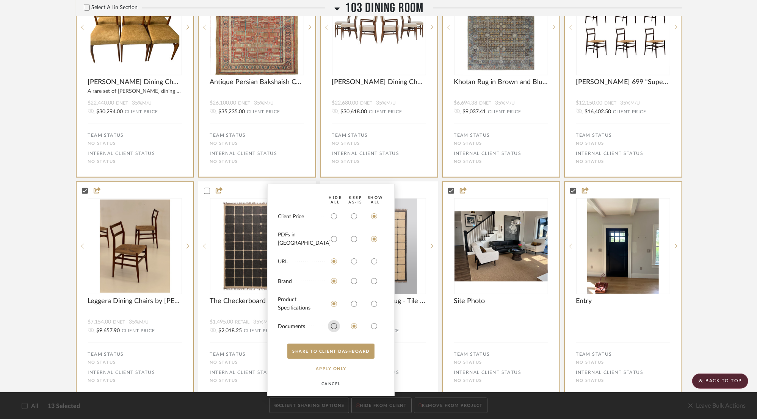
click at [333, 325] on input "radio" at bounding box center [334, 326] width 12 height 12
radio input "true"
click at [334, 350] on button "SHARE TO CLIENT Dashboard" at bounding box center [330, 351] width 87 height 15
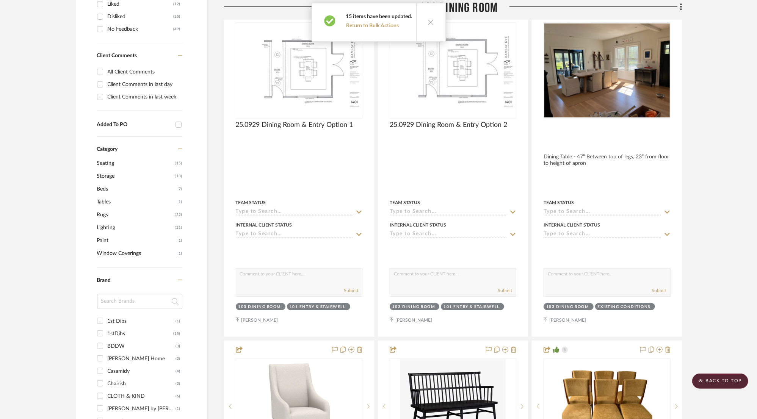
scroll to position [341, 0]
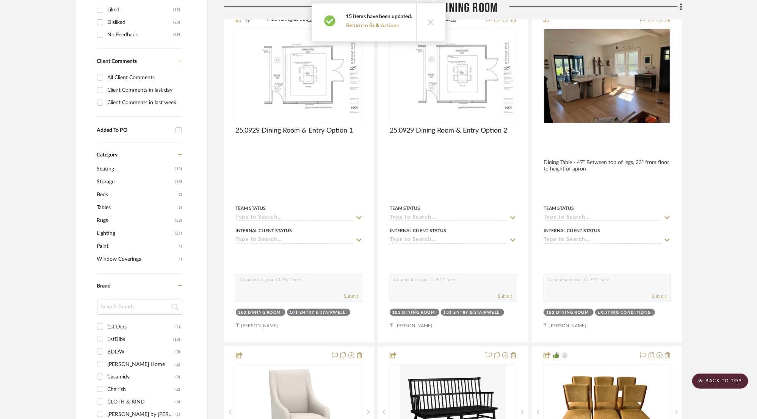
click at [680, 8] on fa-icon at bounding box center [680, 7] width 5 height 13
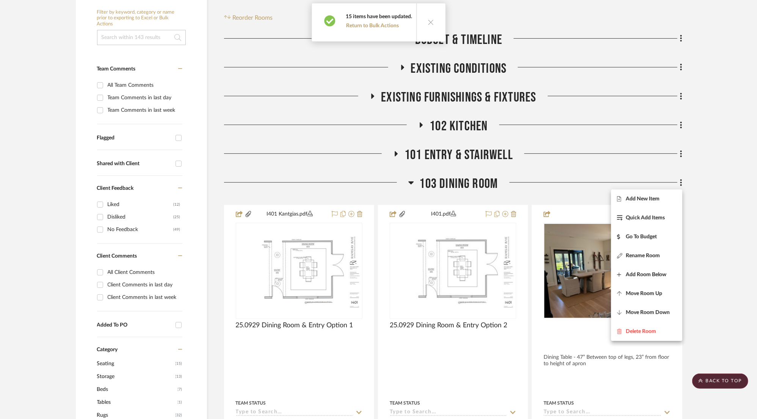
click at [696, 24] on div at bounding box center [378, 209] width 757 height 419
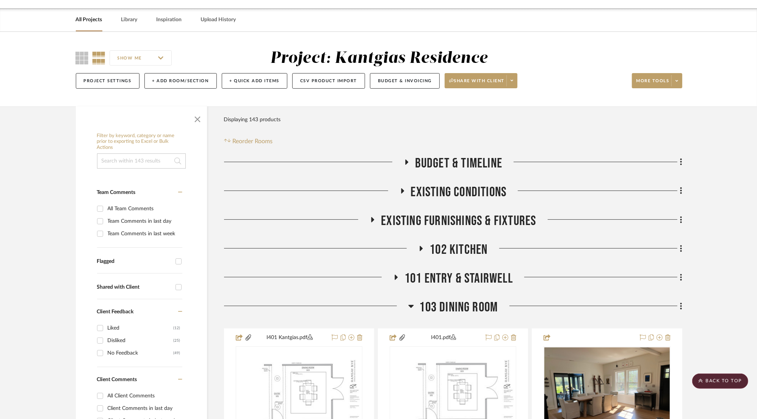
scroll to position [0, 0]
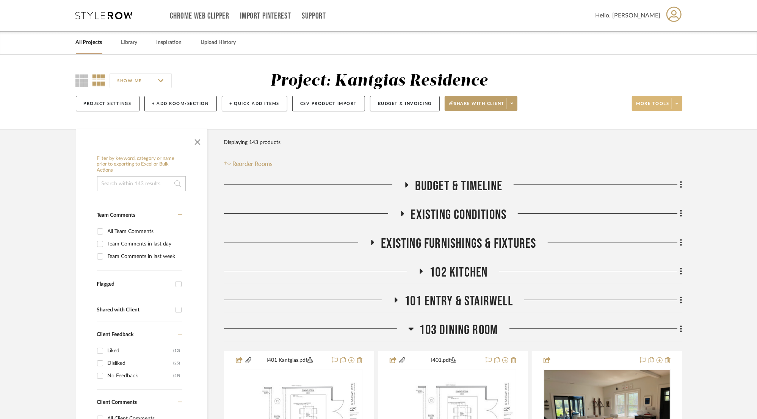
click at [670, 102] on span "More tools" at bounding box center [653, 106] width 33 height 11
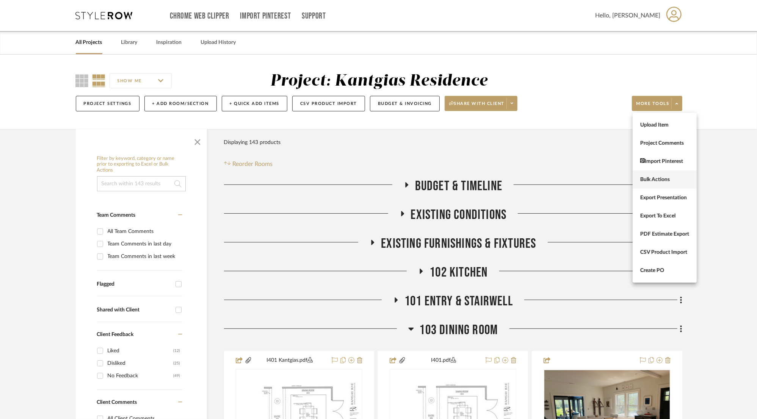
click at [648, 176] on button "Bulk Actions" at bounding box center [665, 180] width 64 height 18
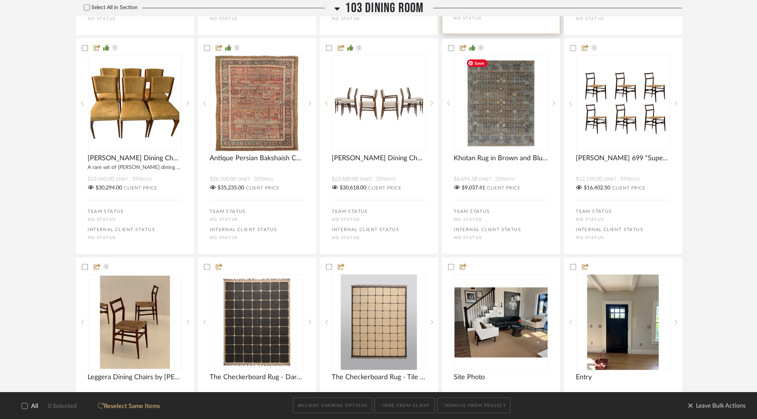
scroll to position [607, 0]
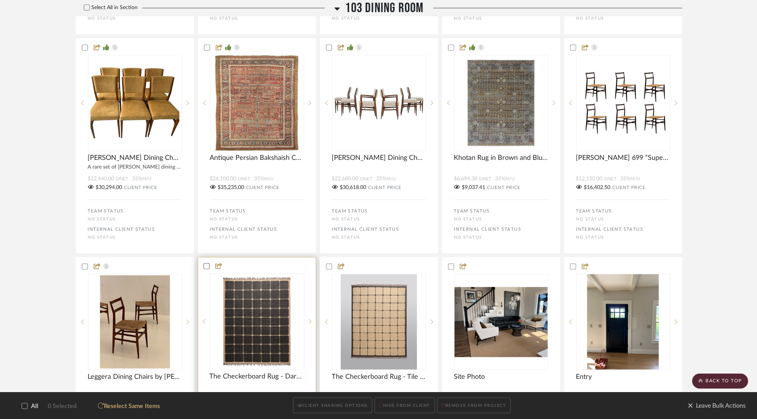
click at [204, 266] on icon at bounding box center [206, 266] width 5 height 5
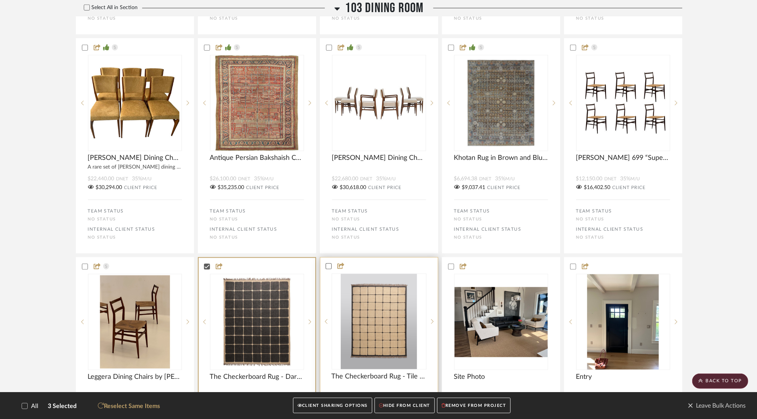
click at [327, 265] on icon at bounding box center [328, 266] width 5 height 5
click at [331, 409] on button "CLIENT SHARING OPTIONS" at bounding box center [332, 407] width 79 height 16
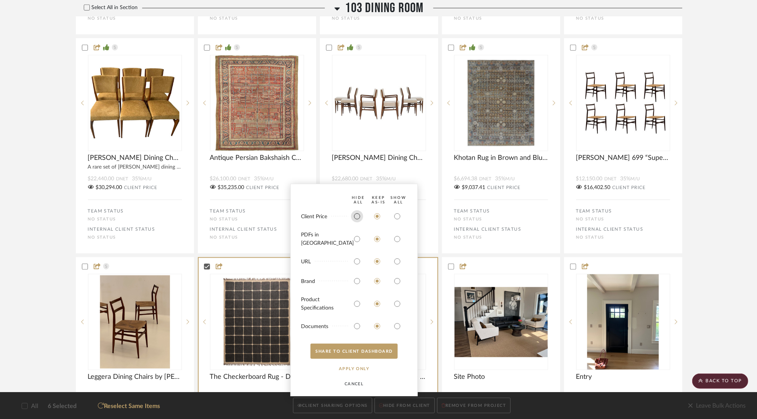
click at [360, 223] on input "radio" at bounding box center [357, 216] width 12 height 12
radio input "true"
click at [361, 245] on input "radio" at bounding box center [357, 239] width 12 height 12
radio input "true"
drag, startPoint x: 357, startPoint y: 264, endPoint x: 359, endPoint y: 288, distance: 23.6
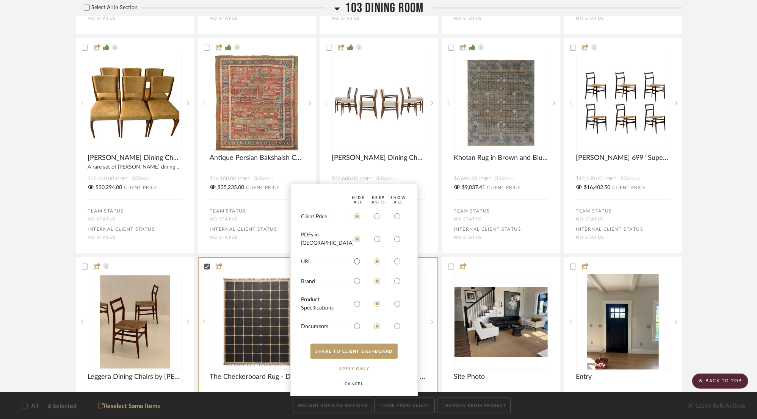
click at [357, 265] on input "radio" at bounding box center [357, 262] width 12 height 12
radio input "true"
click at [359, 288] on bulk-actions-sharing "HIDE All Keep AS-IS SHOW ALL Client Price PDFs in Carousel URL Brand Product Sp…" at bounding box center [353, 290] width 127 height 213
click at [356, 281] on input "radio" at bounding box center [357, 281] width 12 height 12
radio input "true"
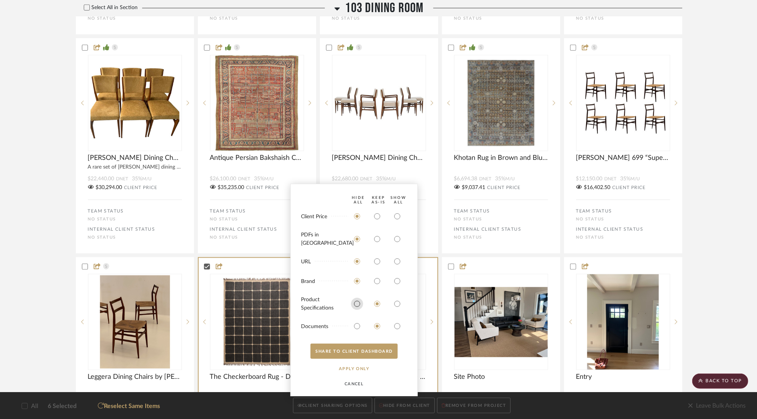
click at [355, 301] on input "radio" at bounding box center [357, 304] width 12 height 12
radio input "true"
click at [356, 316] on bulk-actions-sharing "HIDE All Keep AS-IS SHOW ALL Client Price PDFs in Carousel URL Brand Product Sp…" at bounding box center [353, 290] width 127 height 213
click at [357, 327] on input "radio" at bounding box center [357, 326] width 12 height 12
radio input "true"
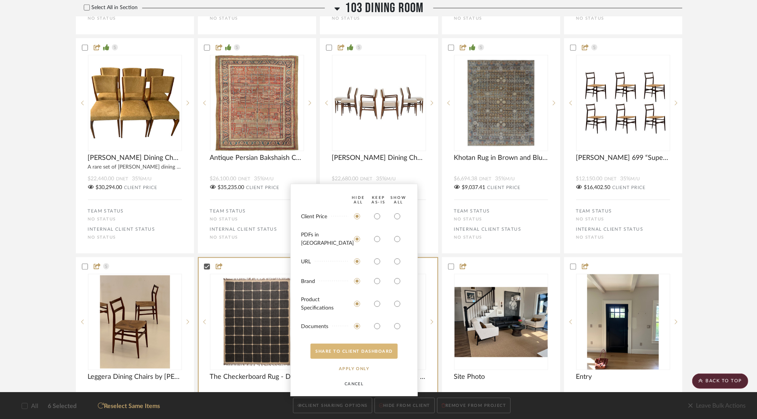
click at [356, 353] on button "SHARE TO CLIENT Dashboard" at bounding box center [354, 351] width 87 height 15
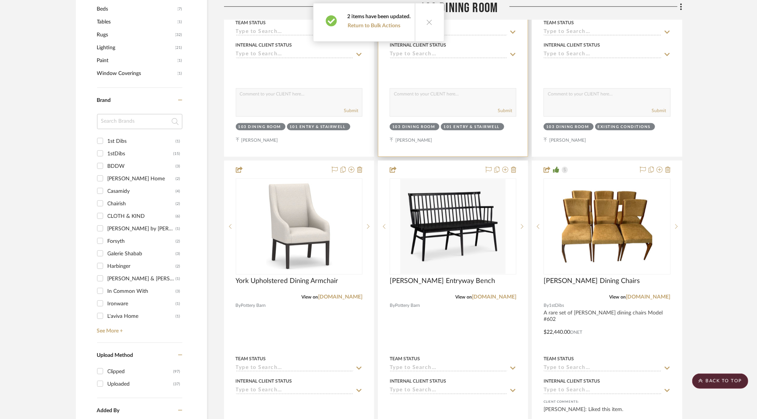
scroll to position [493, 0]
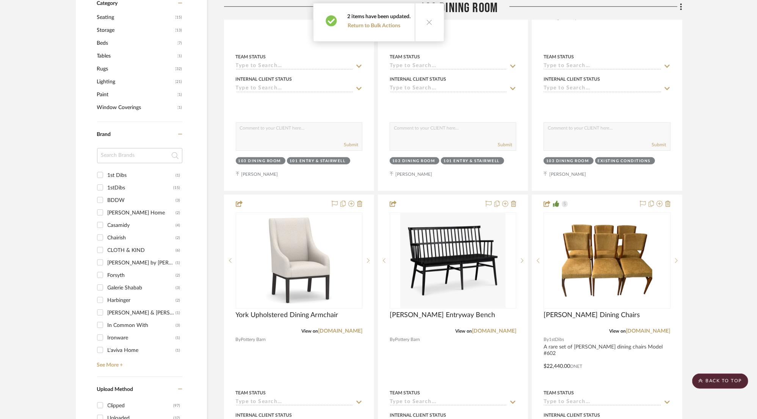
click at [471, 11] on span "103 Dining Room" at bounding box center [459, 8] width 79 height 16
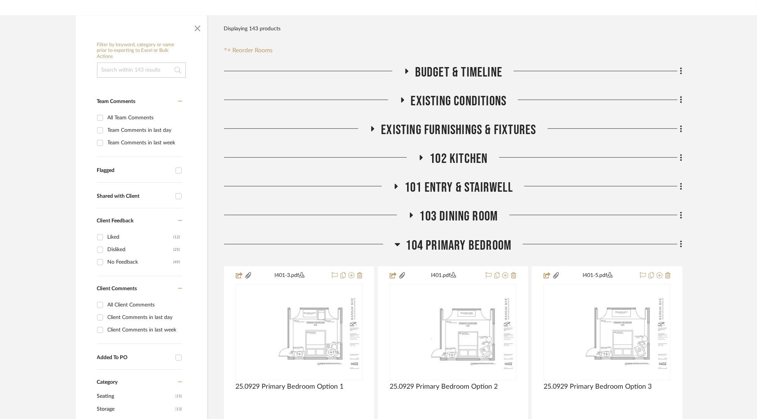
scroll to position [38, 0]
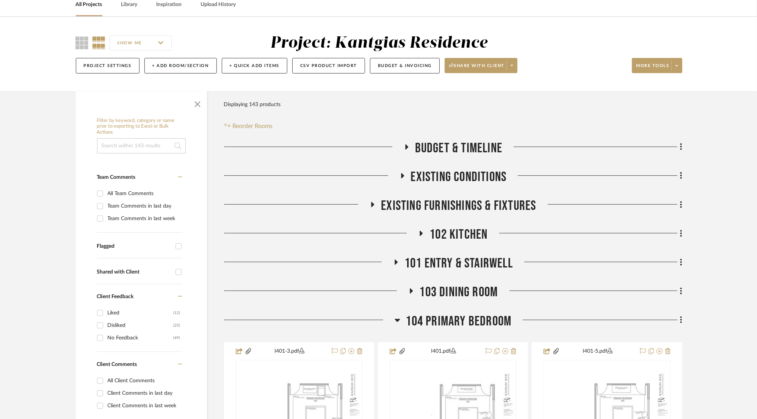
click at [683, 60] on div "SHOW ME Project: Kantgias Residence Project Settings + Add Room/Section + Quick…" at bounding box center [378, 56] width 629 height 45
click at [681, 66] on span at bounding box center [677, 65] width 11 height 11
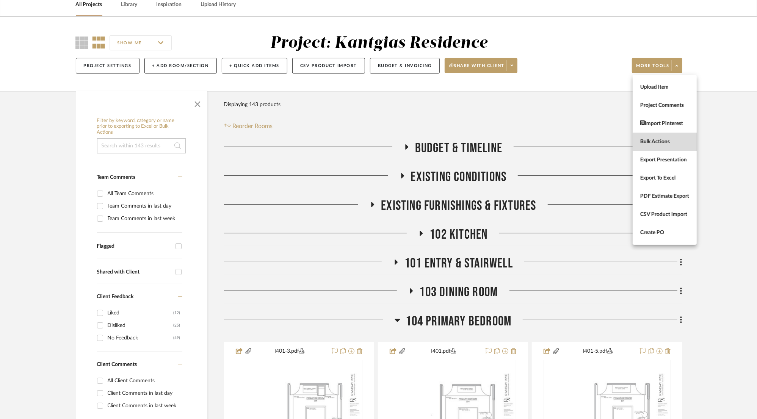
click at [653, 144] on span "Bulk Actions" at bounding box center [665, 142] width 49 height 6
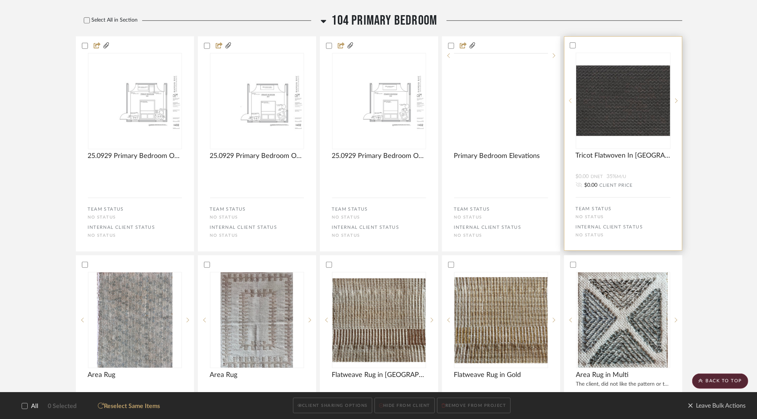
scroll to position [379, 0]
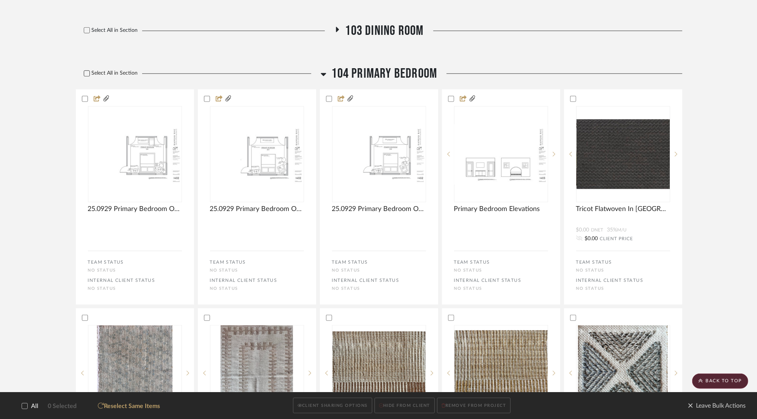
click at [89, 75] on icon at bounding box center [86, 73] width 5 height 5
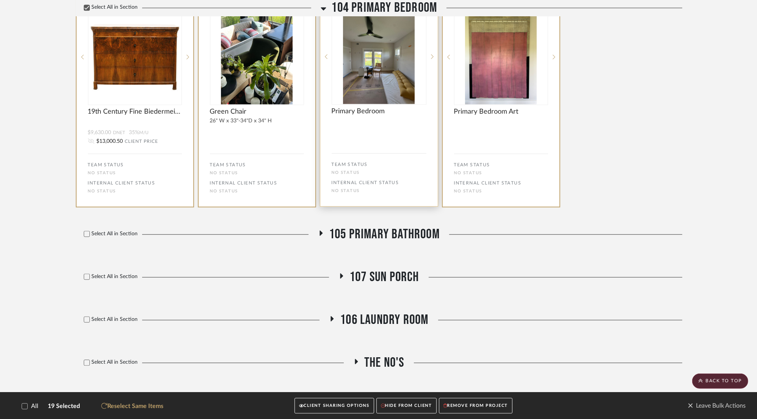
scroll to position [1138, 0]
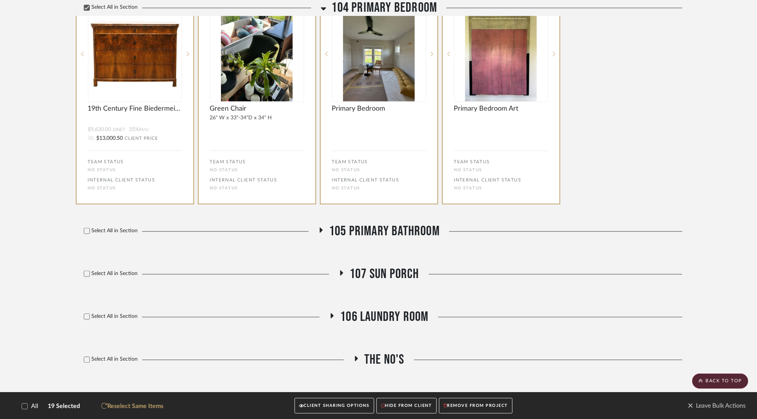
click at [329, 405] on button "CLIENT SHARING OPTIONS" at bounding box center [334, 407] width 79 height 16
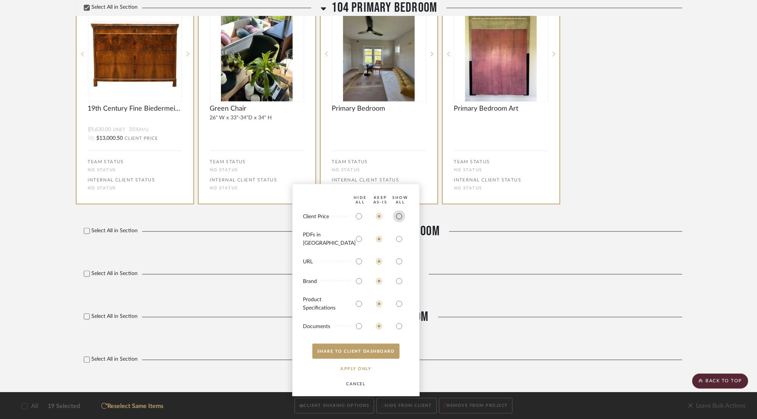
click at [399, 221] on input "radio" at bounding box center [399, 216] width 12 height 12
radio input "true"
click at [397, 242] on input "radio" at bounding box center [399, 239] width 12 height 12
radio input "true"
click at [362, 261] on input "radio" at bounding box center [359, 262] width 12 height 12
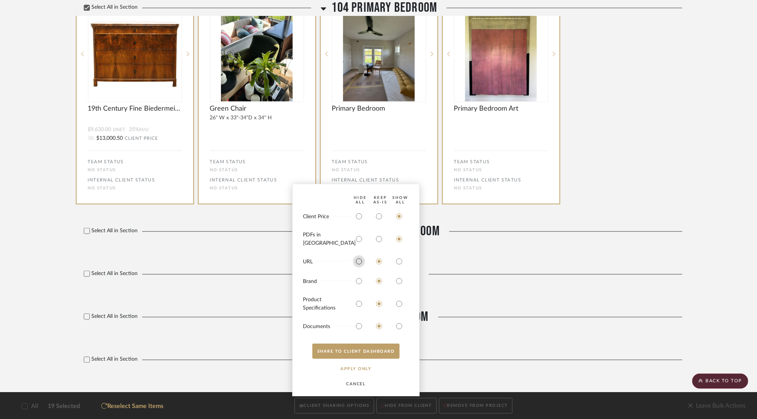
radio input "true"
click at [359, 283] on input "radio" at bounding box center [359, 281] width 12 height 12
radio input "true"
click at [358, 302] on input "radio" at bounding box center [359, 304] width 12 height 12
radio input "true"
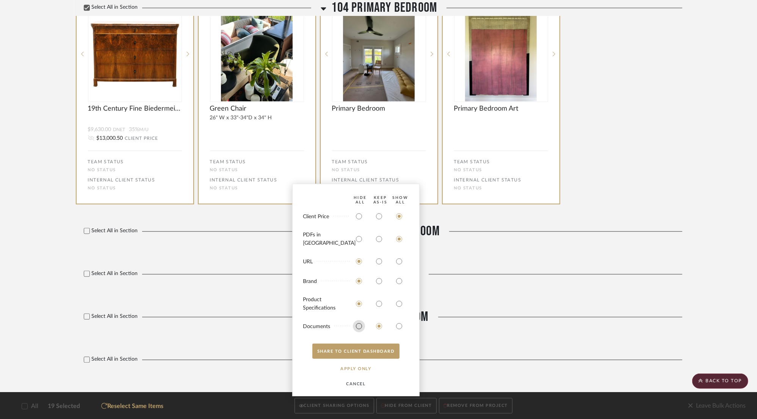
click at [360, 329] on input "radio" at bounding box center [359, 326] width 12 height 12
radio input "true"
click at [358, 346] on button "SHARE TO CLIENT Dashboard" at bounding box center [355, 351] width 87 height 15
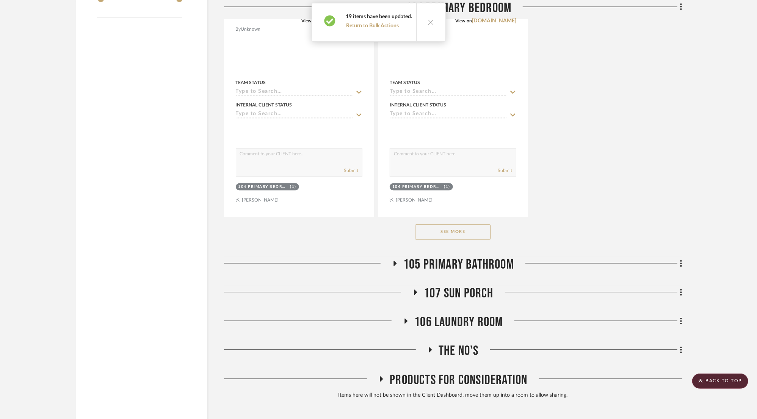
scroll to position [1176, 0]
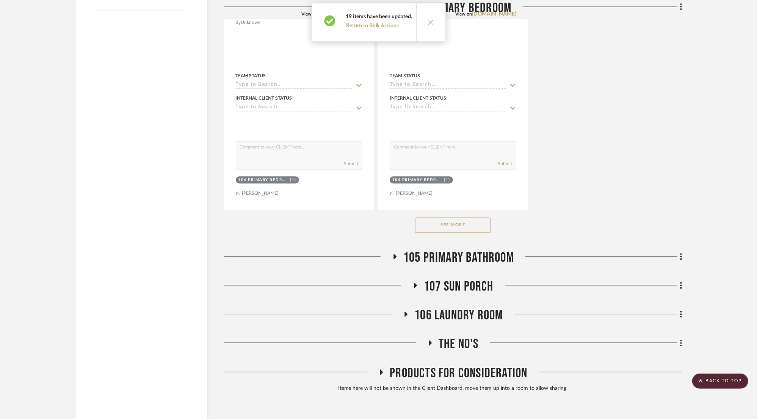
click at [435, 258] on span "105 Primary Bathroom" at bounding box center [459, 258] width 111 height 16
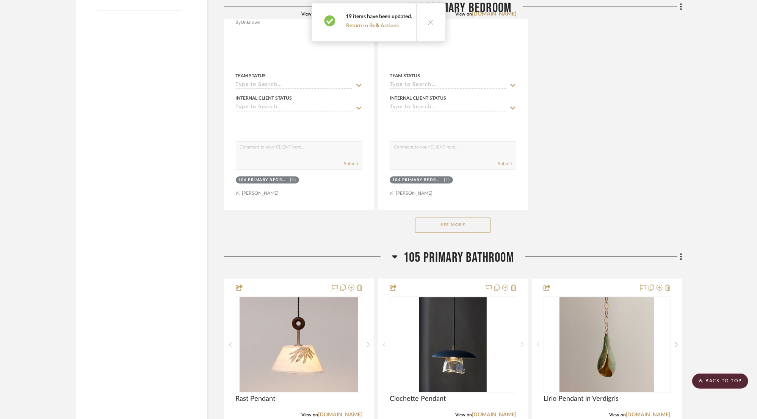
click at [435, 258] on span "105 Primary Bathroom" at bounding box center [459, 258] width 111 height 16
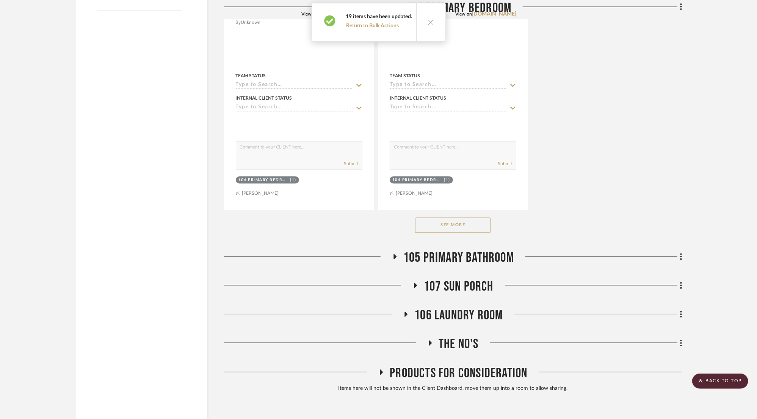
click at [419, 260] on span "105 Primary Bathroom" at bounding box center [459, 258] width 111 height 16
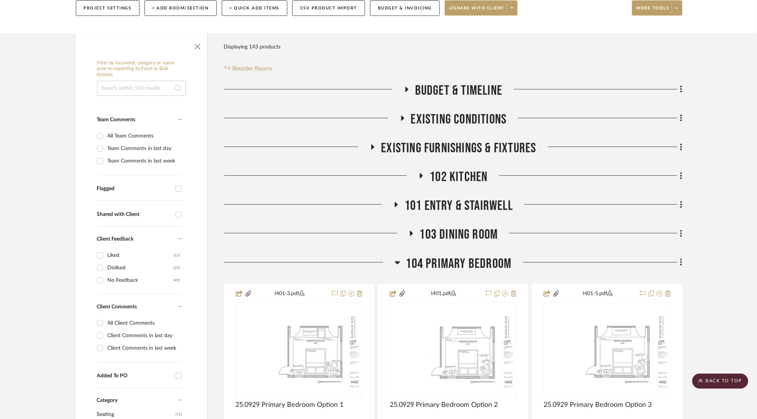
scroll to position [0, 0]
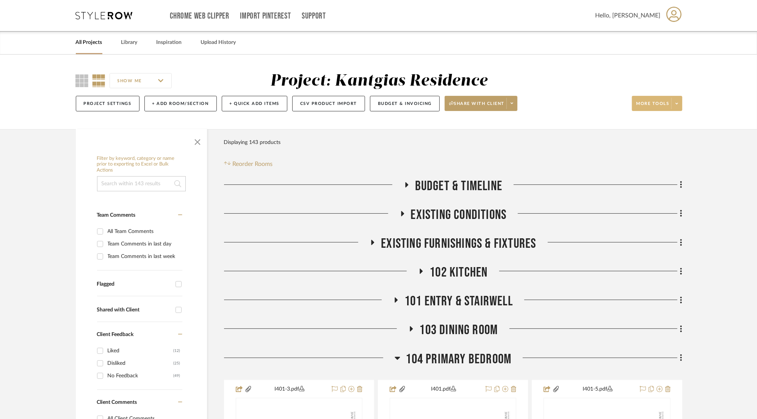
click at [677, 104] on icon at bounding box center [677, 104] width 3 height 2
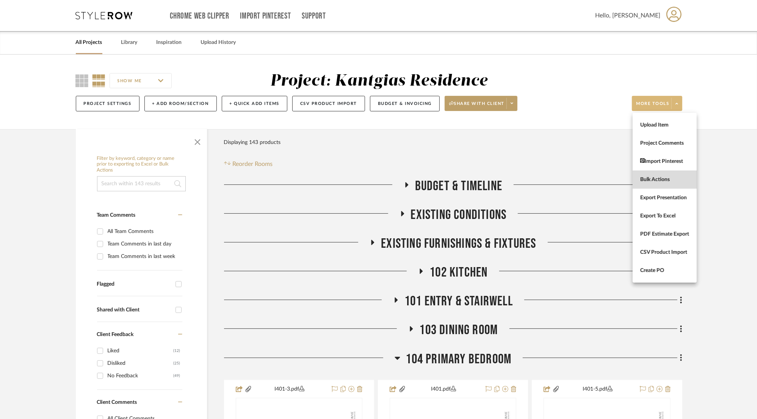
click at [655, 178] on span "Bulk Actions" at bounding box center [665, 180] width 49 height 6
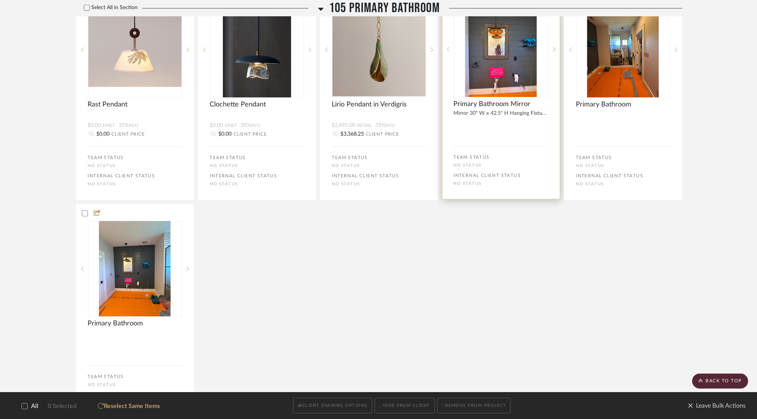
scroll to position [1353, 0]
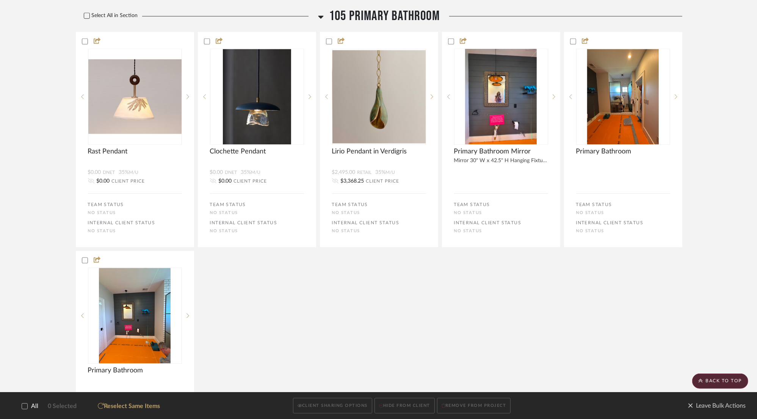
click at [88, 15] on icon at bounding box center [86, 15] width 5 height 5
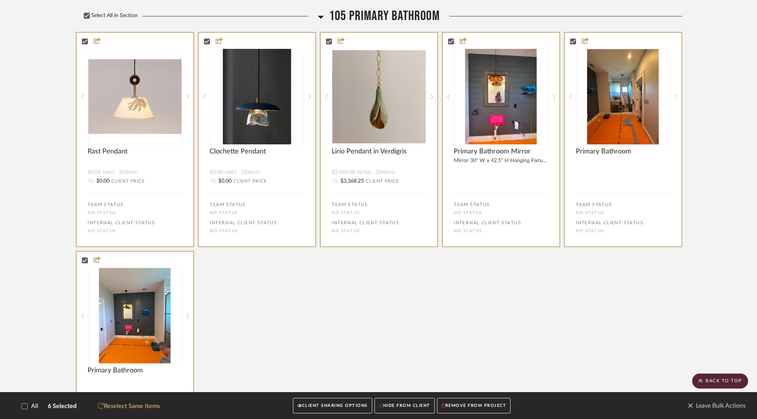
click at [325, 405] on button "CLIENT SHARING OPTIONS" at bounding box center [332, 407] width 79 height 16
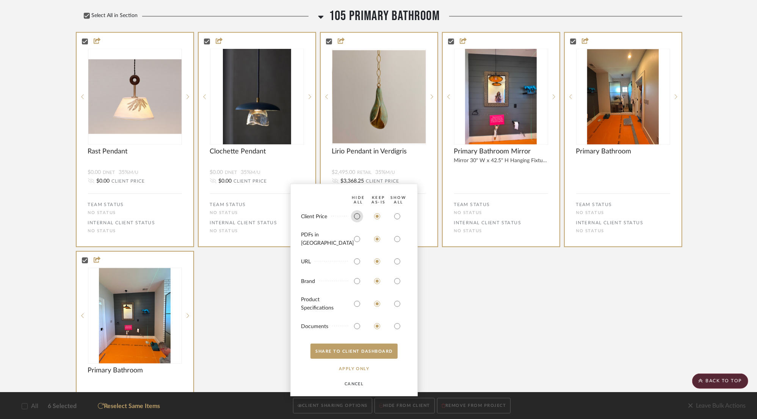
click at [355, 220] on input "radio" at bounding box center [357, 216] width 12 height 12
radio input "true"
click at [359, 245] on input "radio" at bounding box center [357, 239] width 12 height 12
radio input "true"
click at [362, 269] on bulk-actions-sharing "HIDE All Keep AS-IS SHOW ALL Client Price PDFs in Carousel URL Brand Product Sp…" at bounding box center [353, 290] width 127 height 213
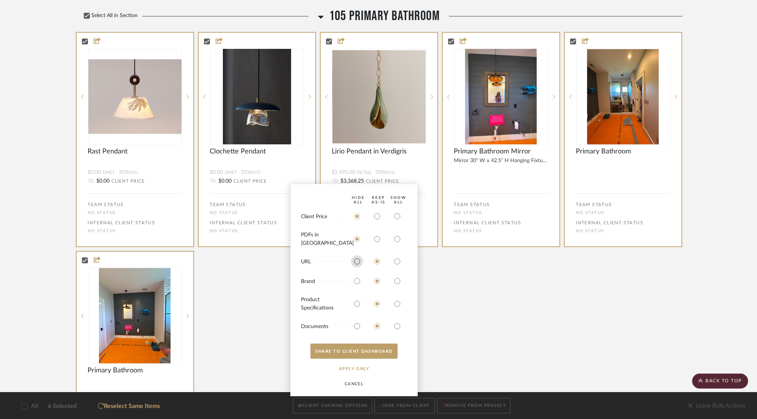
click at [357, 262] on input "radio" at bounding box center [357, 262] width 12 height 12
radio input "true"
click at [356, 280] on input "radio" at bounding box center [357, 281] width 12 height 12
radio input "true"
click at [359, 302] on input "radio" at bounding box center [357, 304] width 12 height 12
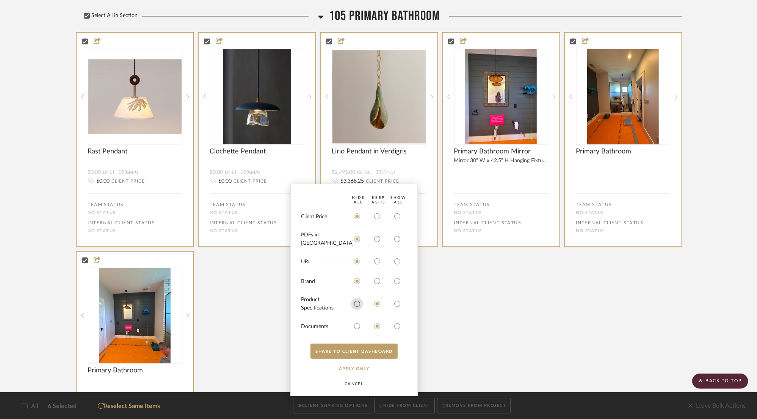
radio input "true"
click at [360, 324] on input "radio" at bounding box center [357, 326] width 12 height 12
radio input "true"
click at [356, 354] on button "SHARE TO CLIENT Dashboard" at bounding box center [354, 351] width 87 height 15
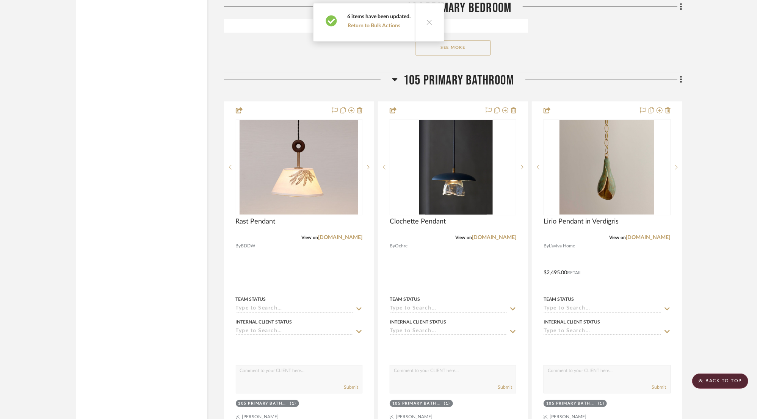
click at [464, 85] on span "105 Primary Bathroom" at bounding box center [459, 80] width 111 height 16
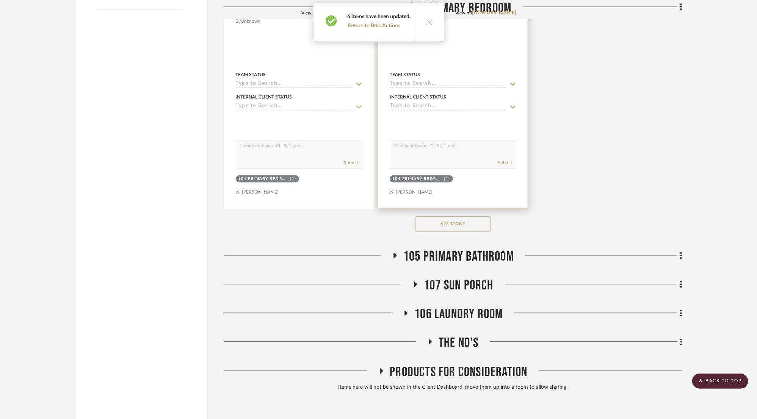
scroll to position [1178, 0]
click at [461, 290] on span "107 Sun Porch" at bounding box center [459, 286] width 70 height 16
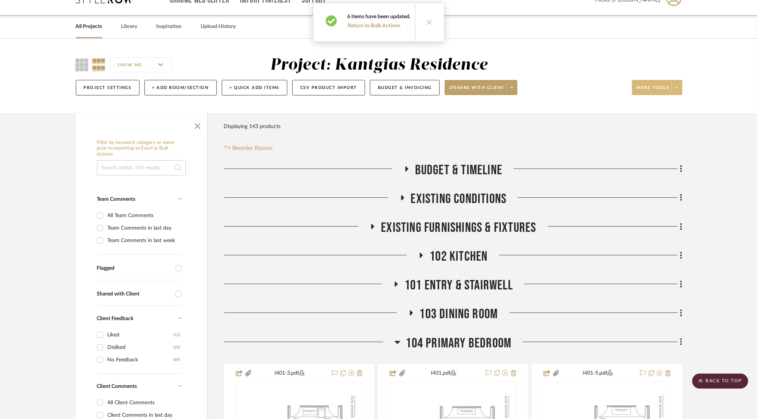
scroll to position [0, 0]
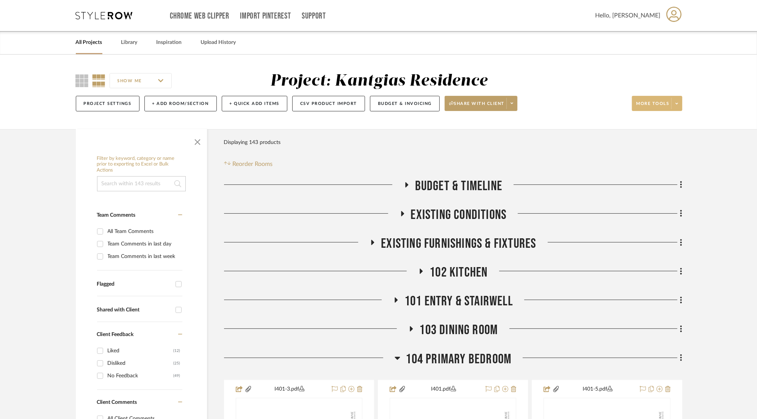
click at [675, 103] on span at bounding box center [677, 103] width 11 height 11
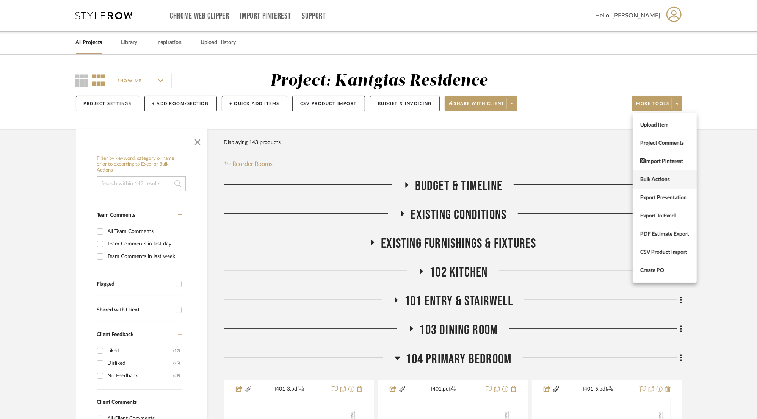
click at [655, 185] on button "Bulk Actions" at bounding box center [665, 180] width 64 height 18
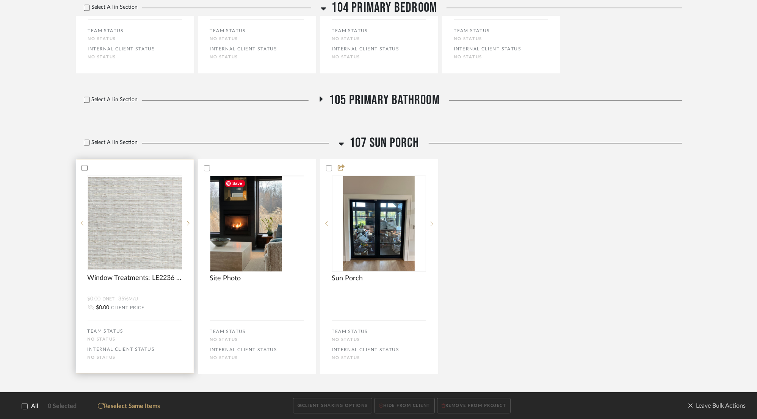
scroll to position [1363, 0]
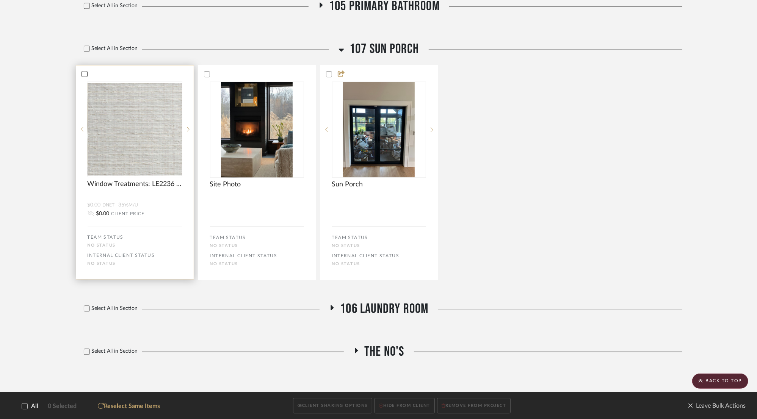
click at [86, 76] on icon at bounding box center [84, 73] width 5 height 5
click at [322, 403] on button "CLIENT SHARING OPTIONS" at bounding box center [332, 406] width 79 height 16
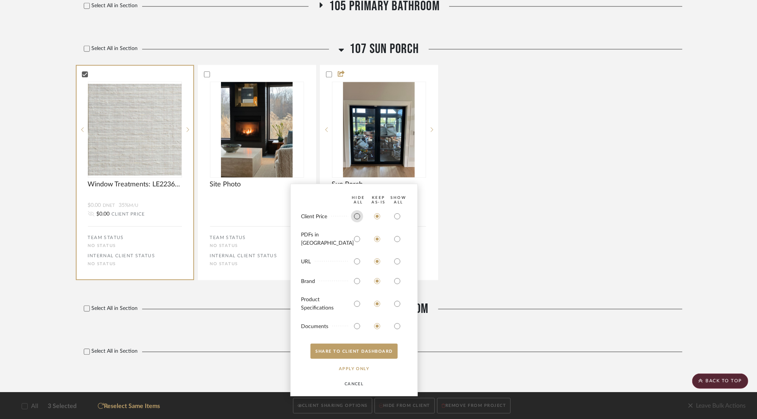
click at [357, 223] on input "radio" at bounding box center [357, 216] width 12 height 12
radio input "true"
click at [356, 260] on input "radio" at bounding box center [357, 262] width 12 height 12
radio input "true"
click at [357, 280] on input "radio" at bounding box center [357, 281] width 12 height 12
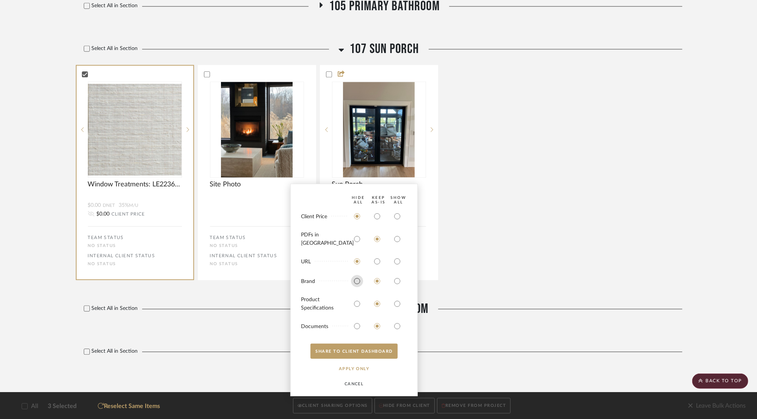
radio input "true"
click at [357, 299] on mat-radio-group "Product Specifications" at bounding box center [354, 304] width 106 height 18
click at [356, 304] on input "radio" at bounding box center [357, 304] width 12 height 12
radio input "true"
click at [357, 328] on input "radio" at bounding box center [357, 326] width 12 height 12
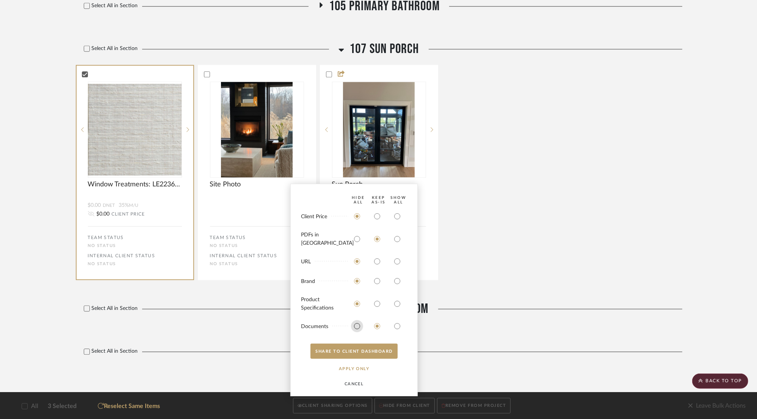
radio input "true"
click at [396, 242] on input "radio" at bounding box center [397, 239] width 12 height 12
radio input "true"
click at [378, 349] on button "SHARE TO CLIENT Dashboard" at bounding box center [354, 351] width 87 height 15
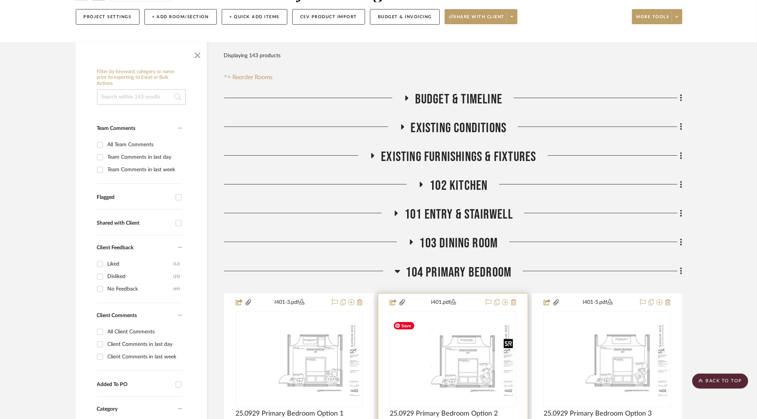
scroll to position [114, 0]
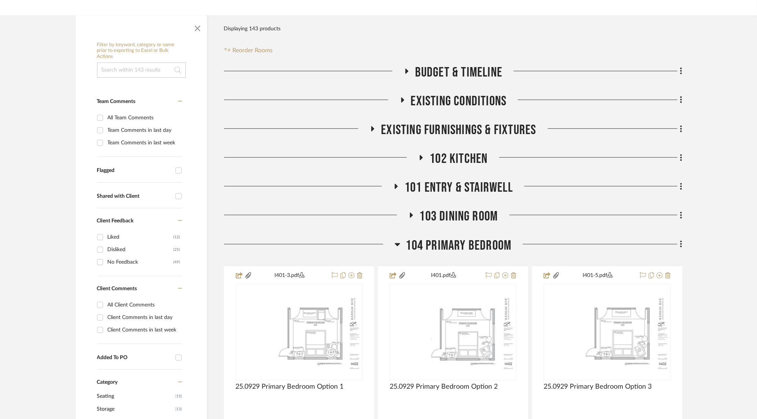
click at [470, 246] on span "104 Primary Bedroom" at bounding box center [459, 246] width 106 height 16
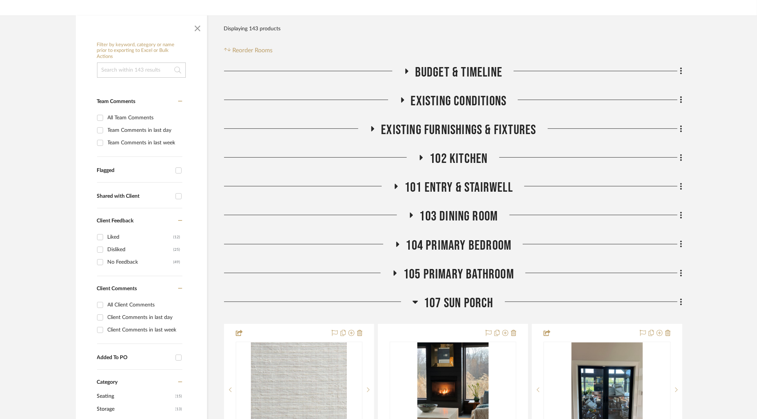
click at [461, 300] on span "107 Sun Porch" at bounding box center [459, 303] width 70 height 16
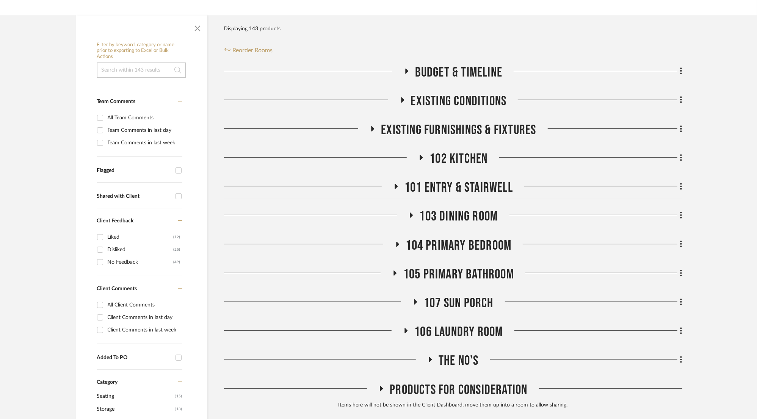
scroll to position [0, 0]
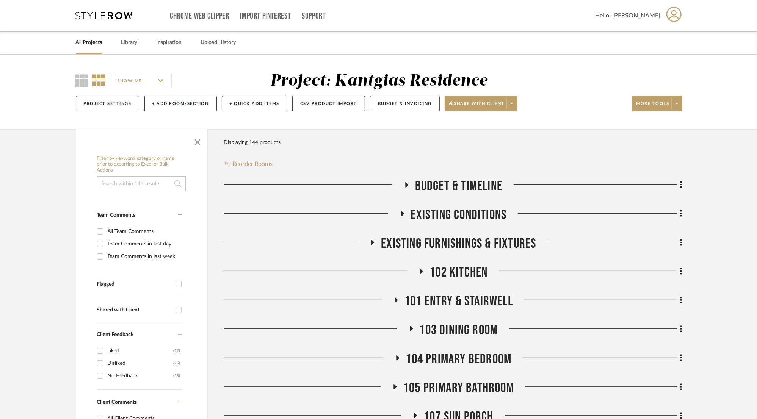
click at [683, 98] on div "SHOW ME Project: Kantgias Residence Project Settings + Add Room/Section + Quick…" at bounding box center [378, 94] width 629 height 45
click at [679, 103] on span at bounding box center [677, 103] width 11 height 11
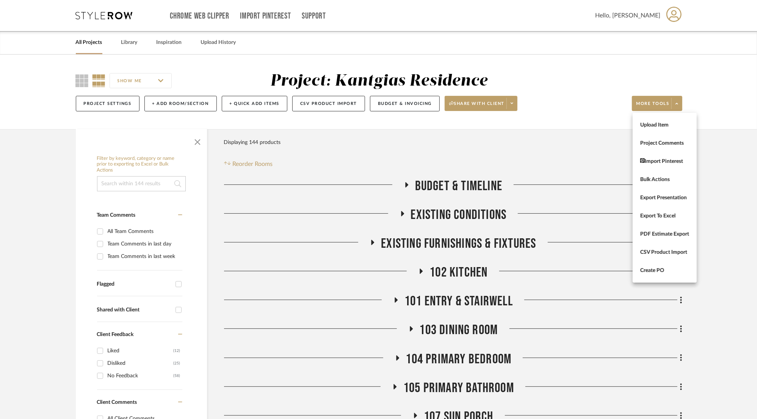
click at [510, 105] on div at bounding box center [378, 209] width 757 height 419
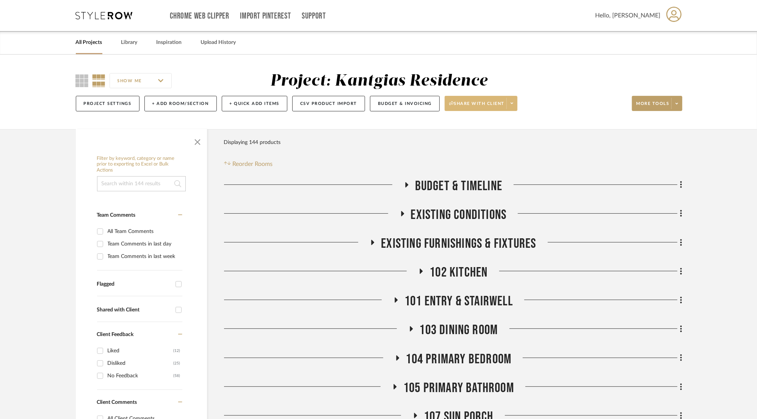
click at [512, 103] on icon at bounding box center [512, 103] width 3 height 4
click at [485, 141] on span "Generate URL to Share" at bounding box center [483, 143] width 65 height 6
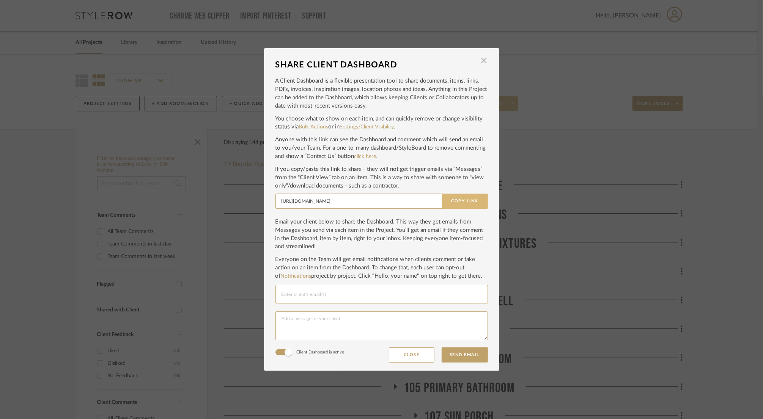
click at [451, 197] on button "Copy Link" at bounding box center [465, 201] width 46 height 15
click at [482, 60] on span "button" at bounding box center [483, 60] width 15 height 15
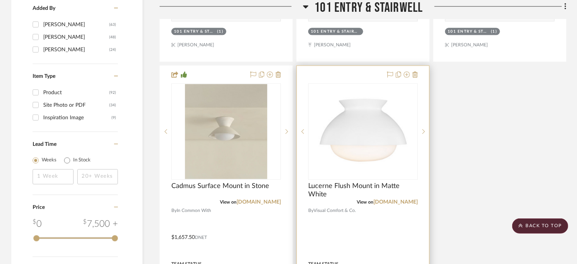
scroll to position [948, 0]
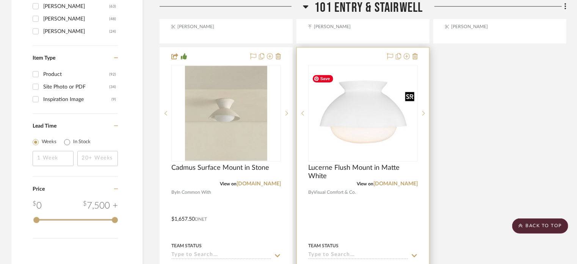
click at [345, 141] on img "0" at bounding box center [363, 113] width 108 height 84
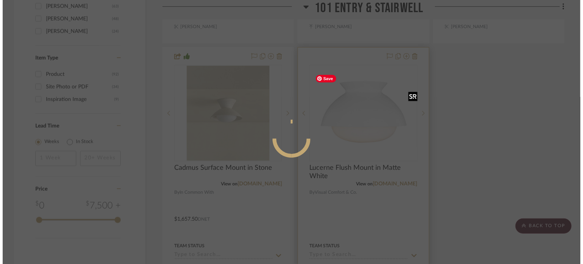
scroll to position [0, 0]
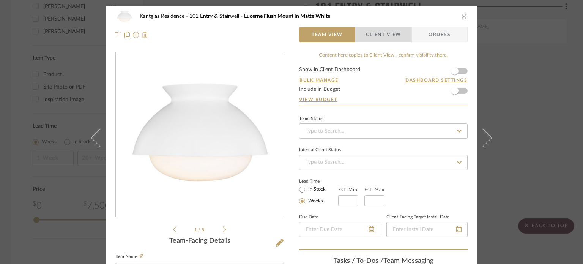
click at [388, 37] on span "Client View" at bounding box center [383, 34] width 35 height 15
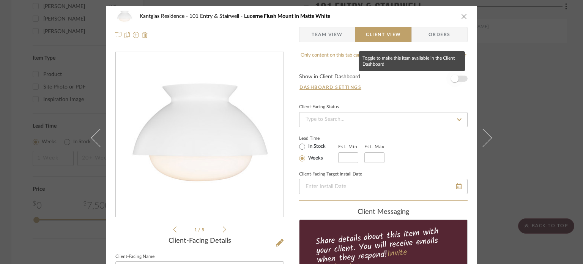
click at [458, 78] on span "button" at bounding box center [454, 78] width 17 height 17
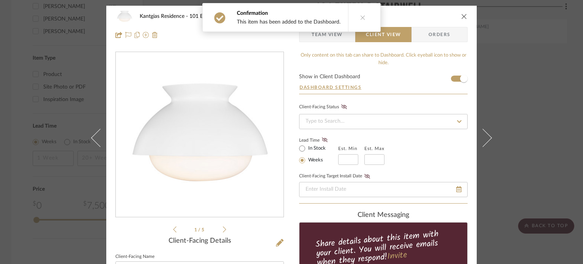
click at [461, 15] on icon "close" at bounding box center [464, 16] width 6 height 6
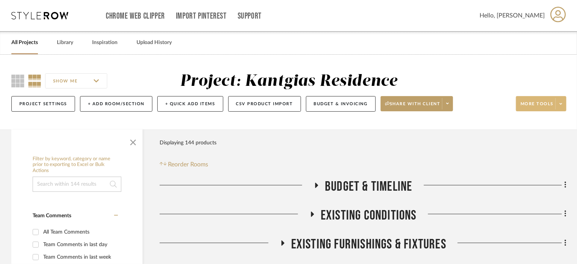
click at [564, 98] on span at bounding box center [561, 103] width 11 height 11
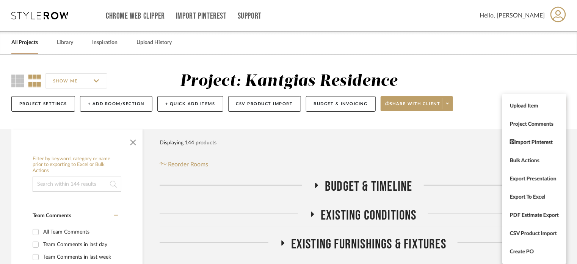
click at [521, 161] on span "Bulk Actions" at bounding box center [534, 160] width 49 height 6
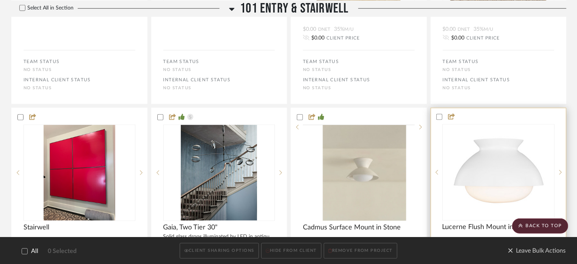
scroll to position [493, 0]
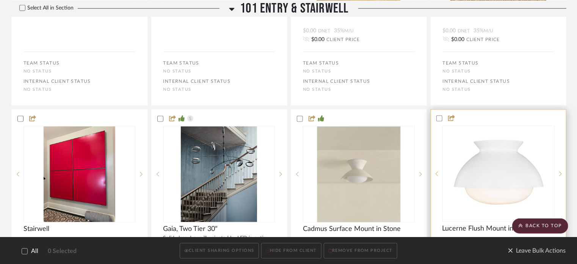
click at [436, 117] on div at bounding box center [498, 118] width 135 height 7
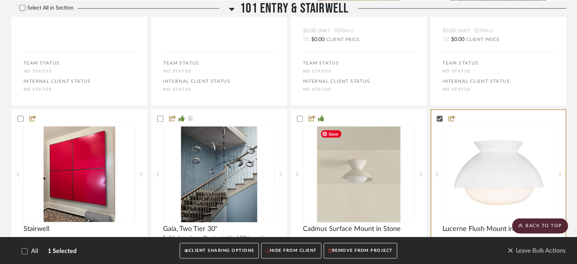
click at [238, 243] on button "CLIENT SHARING OPTIONS" at bounding box center [219, 251] width 79 height 16
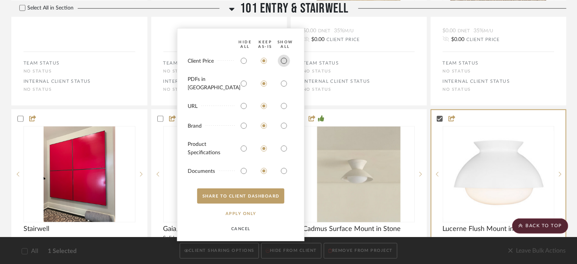
click at [280, 67] on input "radio" at bounding box center [284, 61] width 12 height 12
radio input "true"
click at [245, 65] on input "radio" at bounding box center [244, 61] width 12 height 12
radio input "true"
click at [286, 85] on input "radio" at bounding box center [284, 83] width 12 height 12
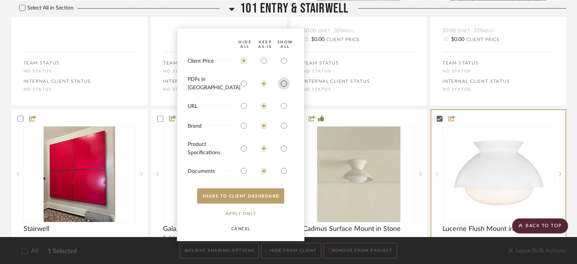
radio input "true"
click at [243, 104] on input "radio" at bounding box center [244, 106] width 12 height 12
radio input "true"
click at [242, 129] on input "radio" at bounding box center [244, 125] width 12 height 12
radio input "true"
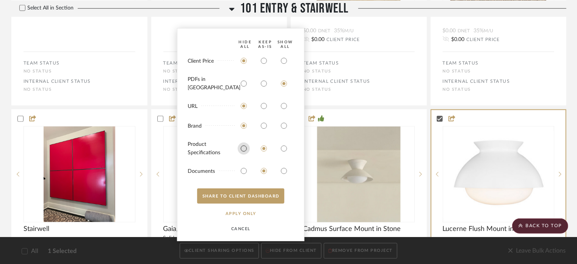
click at [244, 148] on input "radio" at bounding box center [244, 148] width 12 height 12
radio input "true"
click at [241, 173] on input "radio" at bounding box center [244, 171] width 12 height 12
radio input "true"
click at [240, 196] on button "SHARE TO CLIENT Dashboard" at bounding box center [240, 195] width 87 height 15
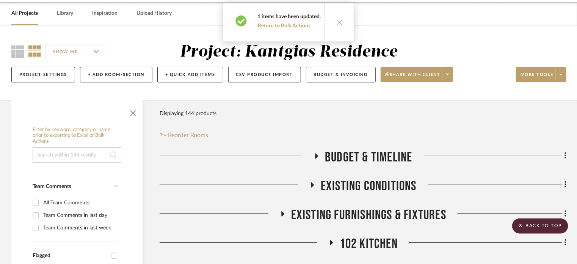
scroll to position [0, 0]
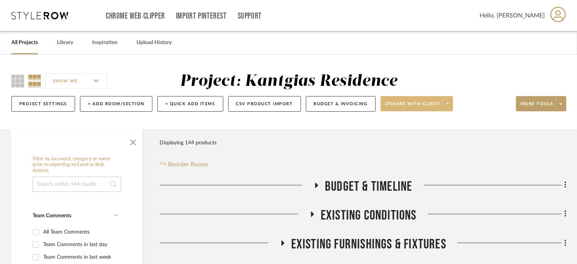
click at [451, 105] on span at bounding box center [447, 103] width 11 height 11
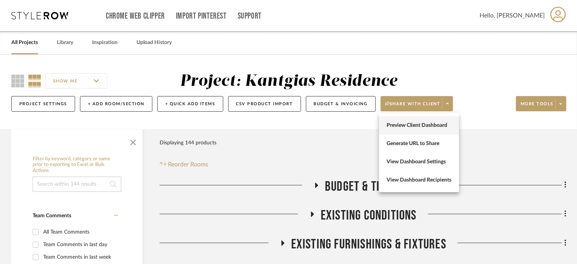
click at [433, 129] on button "Preview Client Dashboard" at bounding box center [419, 125] width 80 height 18
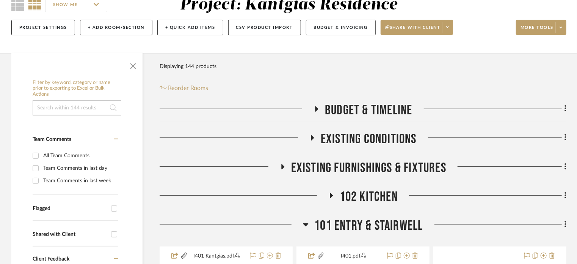
scroll to position [38, 0]
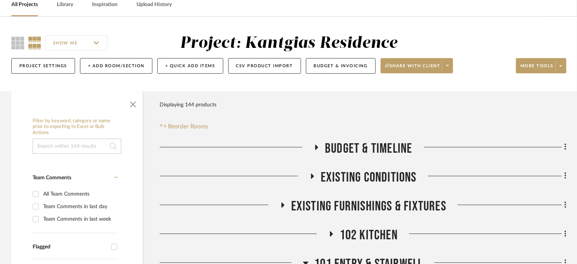
click at [371, 230] on span "102 Kitchen" at bounding box center [369, 235] width 58 height 16
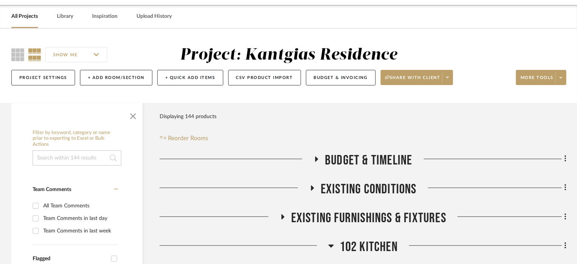
scroll to position [0, 0]
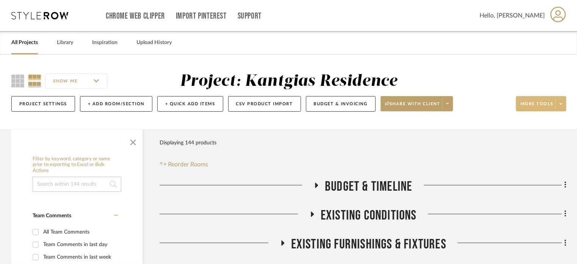
click at [560, 104] on icon at bounding box center [561, 104] width 3 height 4
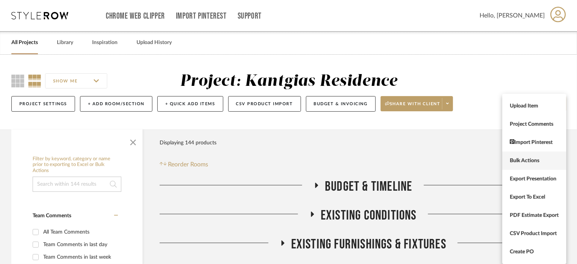
click at [521, 157] on span "Bulk Actions" at bounding box center [534, 160] width 49 height 6
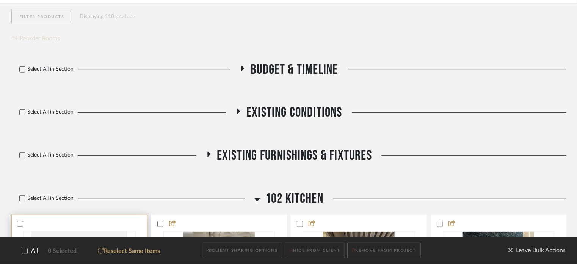
scroll to position [228, 0]
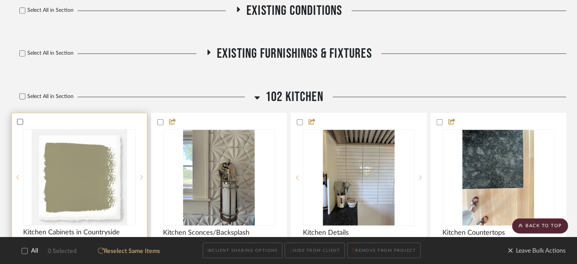
click at [19, 121] on icon at bounding box center [19, 121] width 5 height 5
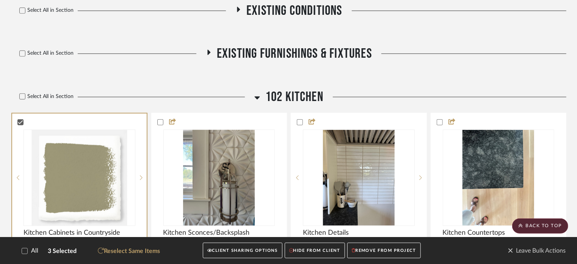
click at [243, 250] on button "CLIENT SHARING OPTIONS" at bounding box center [242, 251] width 79 height 16
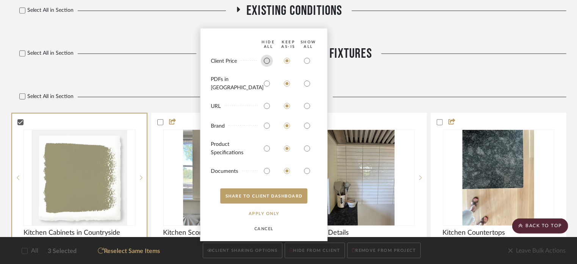
click at [267, 67] on input "radio" at bounding box center [267, 61] width 12 height 12
radio input "true"
click at [300, 87] on div at bounding box center [308, 83] width 20 height 12
click at [303, 86] on input "radio" at bounding box center [307, 83] width 12 height 12
radio input "true"
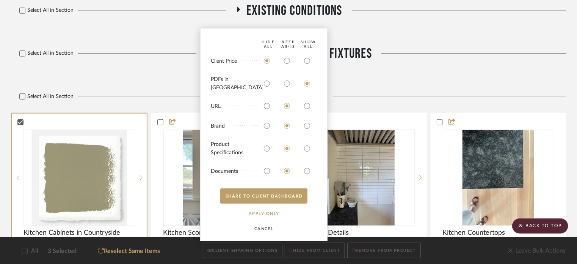
click at [267, 113] on bulk-actions-sharing "HIDE All Keep AS-IS SHOW ALL Client Price PDFs in Carousel URL Brand Product Sp…" at bounding box center [263, 134] width 127 height 213
click at [268, 102] on input "radio" at bounding box center [267, 106] width 12 height 12
radio input "true"
click at [269, 129] on input "radio" at bounding box center [267, 125] width 12 height 12
radio input "true"
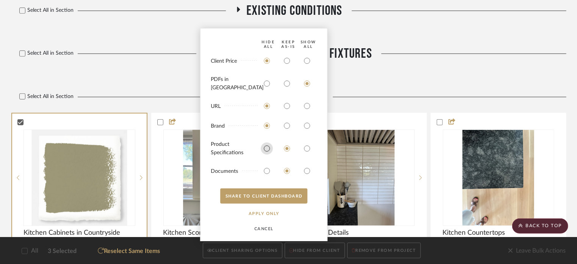
click at [267, 143] on input "radio" at bounding box center [267, 148] width 12 height 12
radio input "true"
click at [267, 168] on input "radio" at bounding box center [267, 171] width 12 height 12
radio input "true"
click at [275, 198] on button "SHARE TO CLIENT Dashboard" at bounding box center [263, 195] width 87 height 15
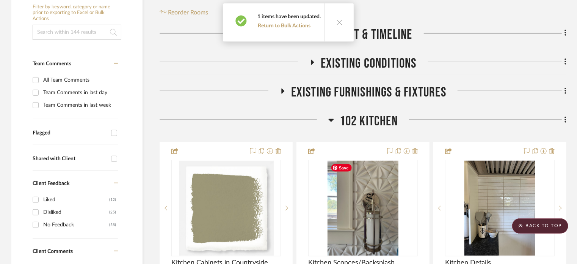
scroll to position [152, 0]
click at [368, 114] on span "102 Kitchen" at bounding box center [369, 121] width 58 height 16
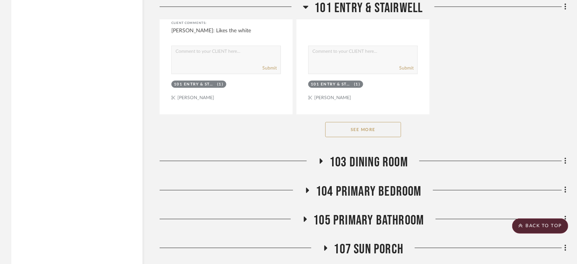
click at [383, 162] on span "103 Dining Room" at bounding box center [369, 162] width 79 height 16
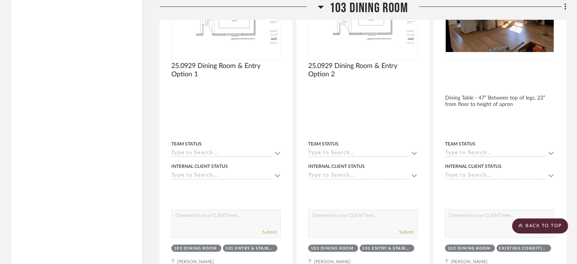
scroll to position [1441, 0]
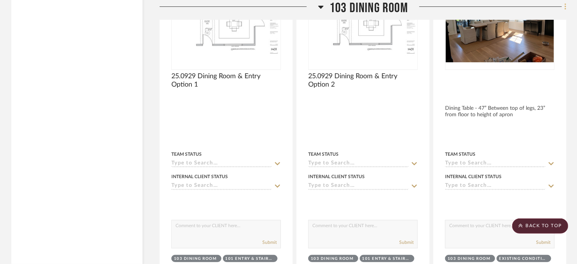
click at [562, 5] on fa-icon at bounding box center [564, 7] width 5 height 13
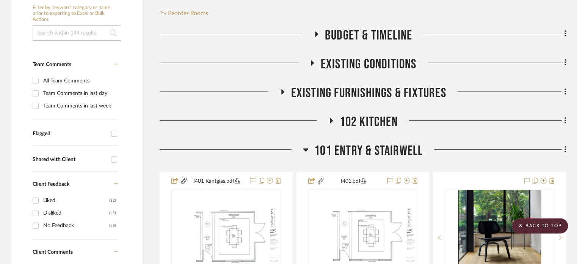
scroll to position [0, 0]
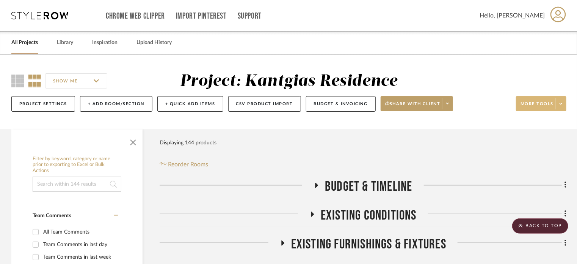
click at [561, 105] on div at bounding box center [288, 132] width 577 height 264
click at [557, 95] on div "Project Settings + Add Room/Section + Quick Add Items CSV Product Import Budget…" at bounding box center [288, 103] width 555 height 25
click at [561, 101] on span at bounding box center [561, 103] width 11 height 11
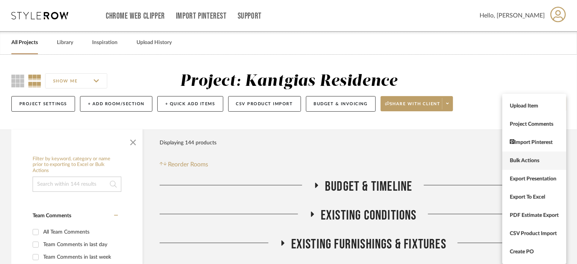
click at [513, 159] on span "Bulk Actions" at bounding box center [534, 160] width 49 height 6
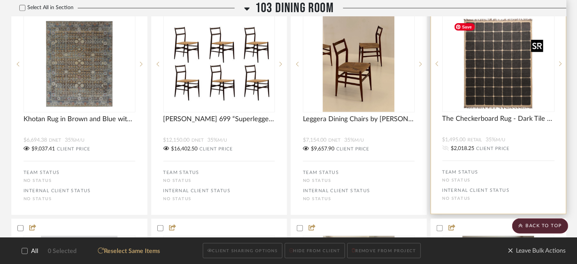
scroll to position [1669, 0]
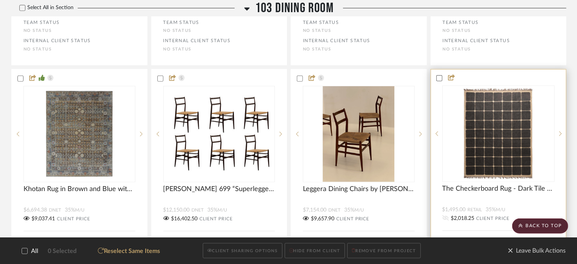
click at [437, 79] on icon at bounding box center [439, 77] width 5 height 5
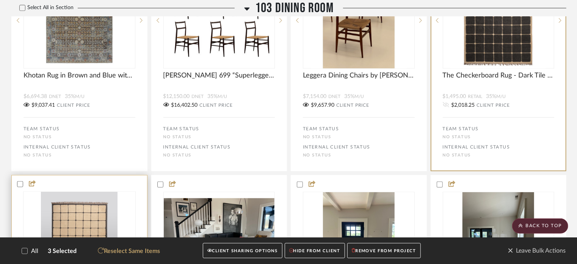
scroll to position [1782, 0]
click at [22, 186] on icon at bounding box center [19, 183] width 5 height 5
click at [316, 251] on button "HIDE FROM CLIENT" at bounding box center [315, 251] width 60 height 16
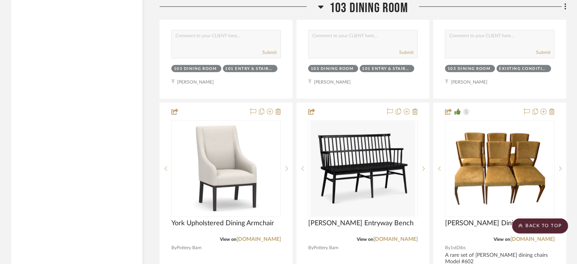
click at [358, 11] on span "103 Dining Room" at bounding box center [369, 8] width 79 height 16
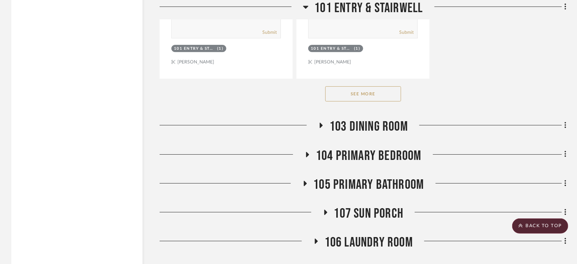
scroll to position [1295, 0]
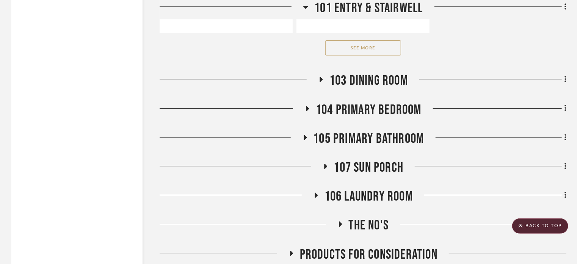
click at [364, 137] on span "105 Primary Bathroom" at bounding box center [369, 138] width 111 height 16
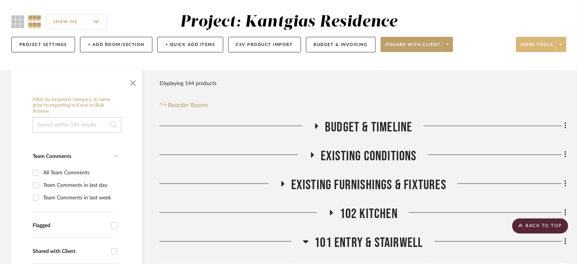
scroll to position [0, 0]
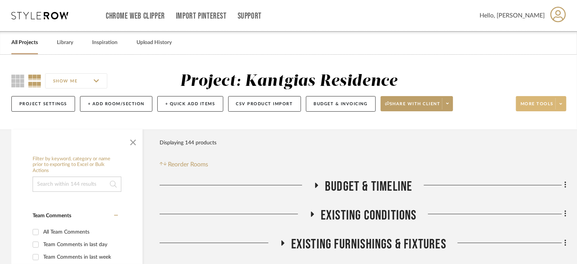
click at [565, 104] on span at bounding box center [561, 103] width 11 height 11
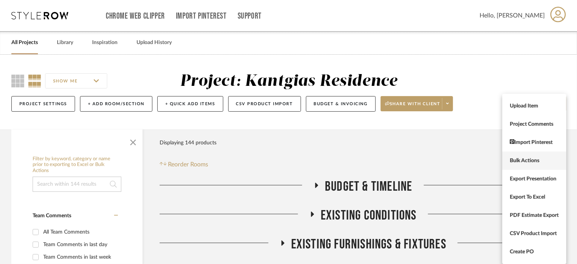
click at [514, 163] on span "Bulk Actions" at bounding box center [534, 160] width 49 height 6
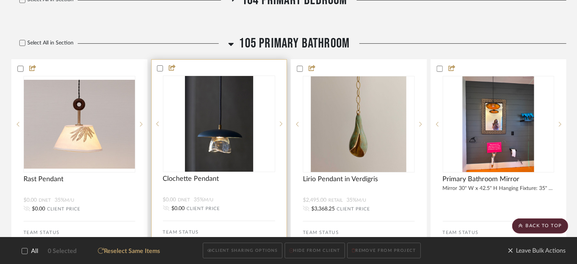
scroll to position [1327, 0]
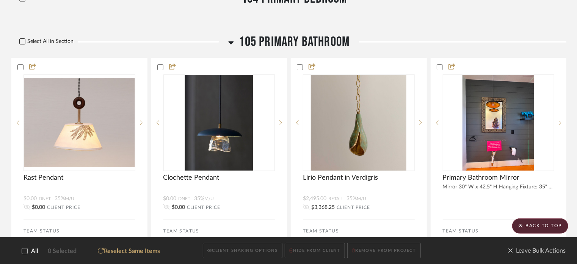
click at [25, 45] on label "Select All in Section" at bounding box center [43, 41] width 64 height 6
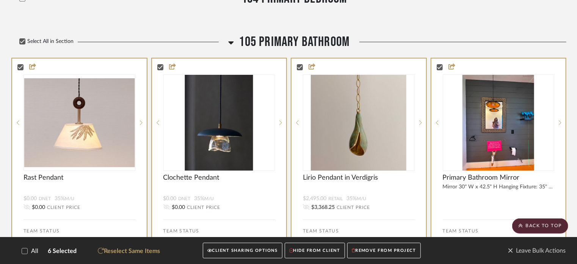
click at [321, 248] on button "HIDE FROM CLIENT" at bounding box center [315, 251] width 60 height 16
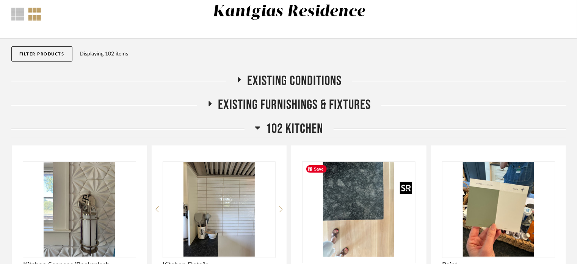
scroll to position [38, 0]
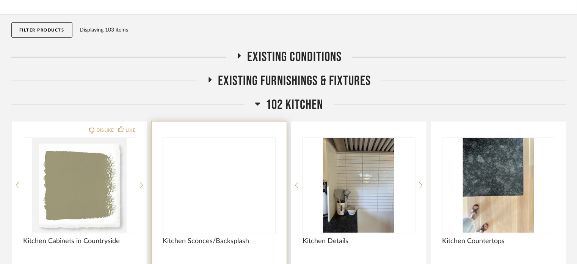
scroll to position [76, 0]
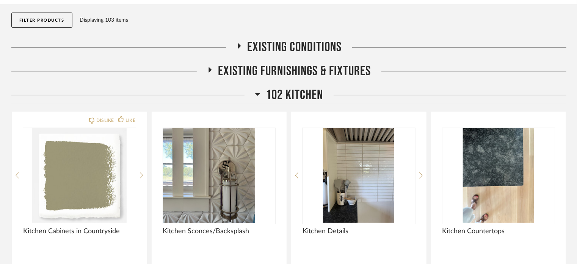
click at [279, 100] on span "102 Kitchen" at bounding box center [294, 95] width 57 height 16
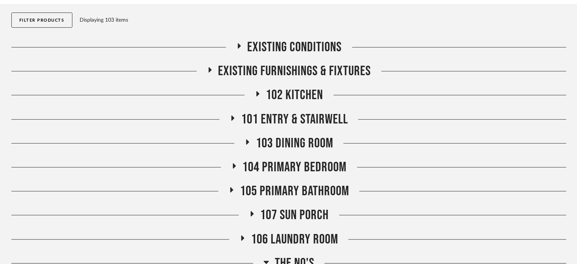
click at [281, 115] on span "101 Entry & Stairwell" at bounding box center [294, 119] width 107 height 16
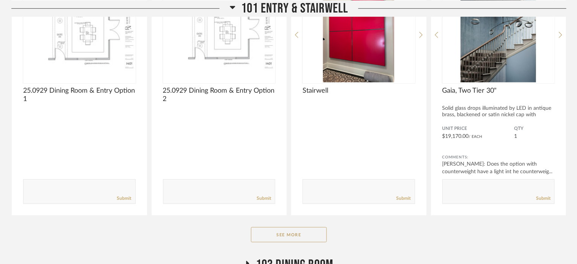
scroll to position [265, 0]
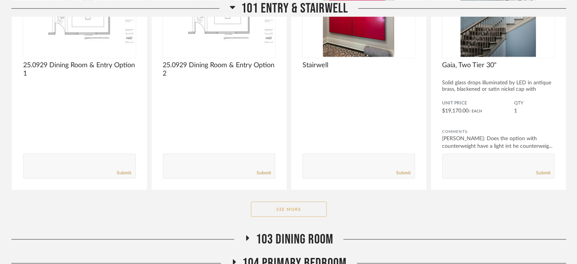
click at [288, 206] on button "See More" at bounding box center [289, 208] width 76 height 15
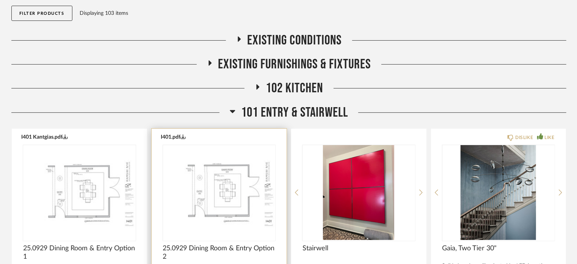
scroll to position [76, 0]
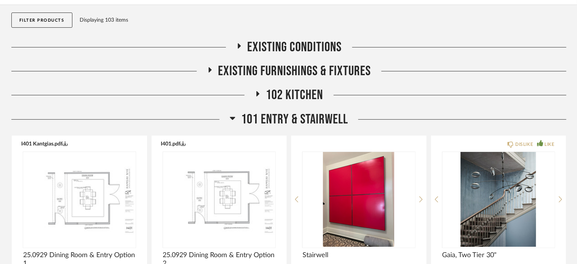
click at [282, 121] on span "101 Entry & Stairwell" at bounding box center [294, 119] width 107 height 16
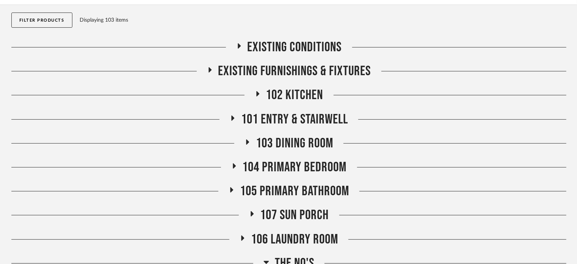
click at [281, 142] on span "103 Dining Room" at bounding box center [294, 143] width 77 height 16
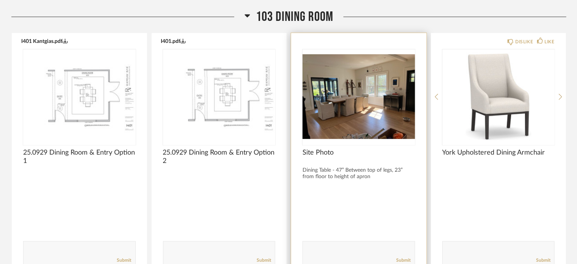
scroll to position [265, 0]
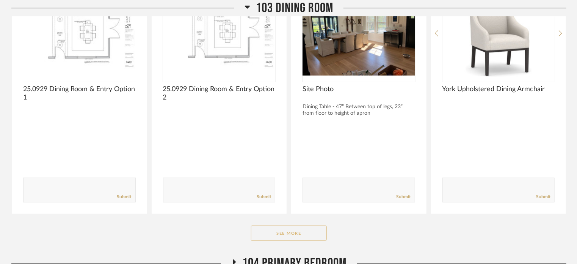
click at [302, 237] on button "See More" at bounding box center [289, 232] width 76 height 15
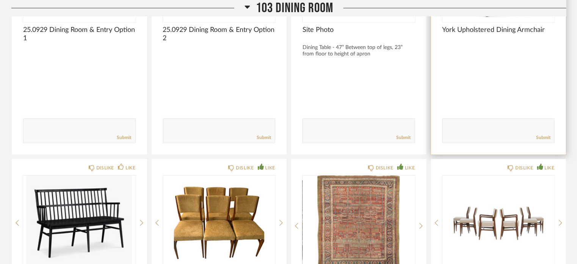
scroll to position [303, 0]
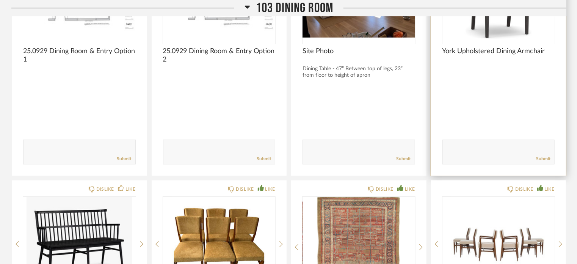
click at [479, 148] on textarea at bounding box center [499, 148] width 112 height 10
type textarea "For style refernce"
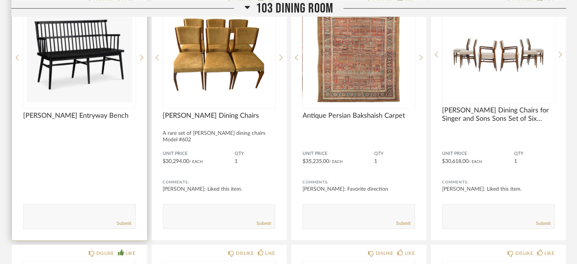
scroll to position [493, 0]
click at [51, 204] on form "Submit" at bounding box center [79, 216] width 113 height 25
type textarea "f"
type textarea "For Style Reference"
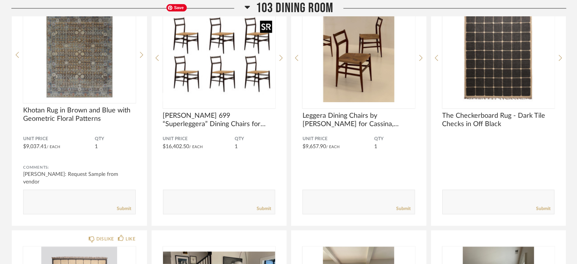
scroll to position [758, 0]
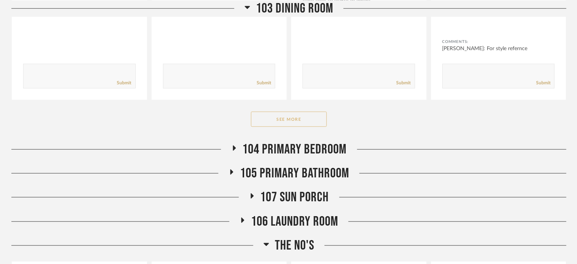
click at [301, 120] on button "See More" at bounding box center [289, 118] width 76 height 15
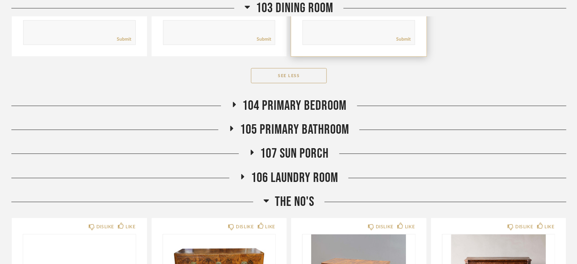
scroll to position [1138, 0]
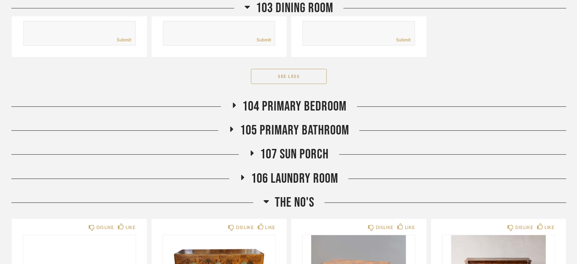
click at [294, 100] on span "104 Primary Bedroom" at bounding box center [295, 106] width 104 height 16
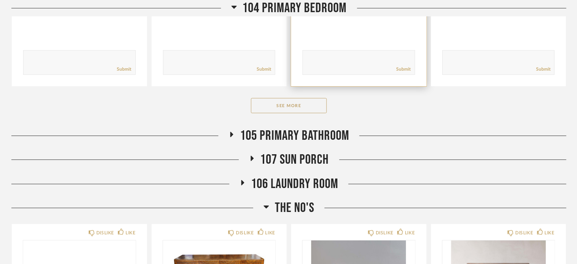
click at [294, 100] on button "See More" at bounding box center [289, 105] width 76 height 15
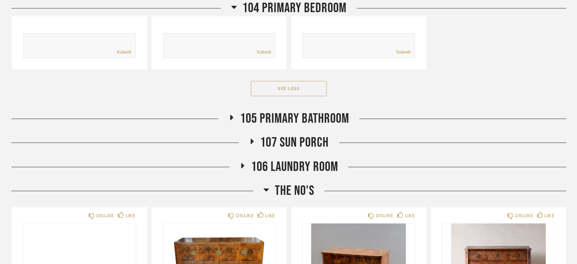
scroll to position [2351, 0]
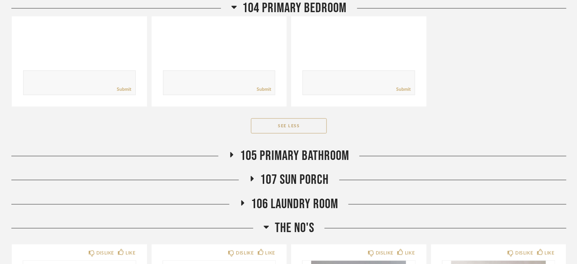
click at [286, 148] on span "105 Primary Bathroom" at bounding box center [294, 156] width 109 height 16
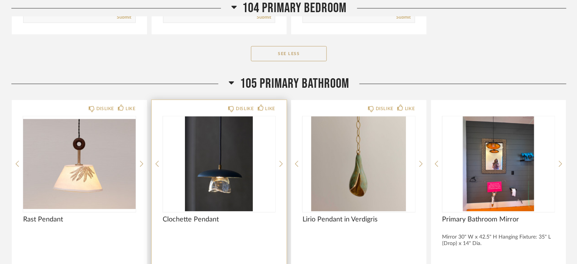
scroll to position [2427, 0]
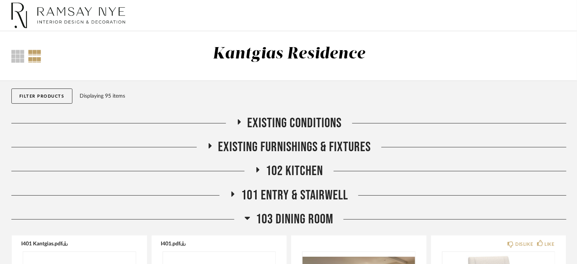
click at [275, 218] on span "103 Dining Room" at bounding box center [294, 219] width 77 height 16
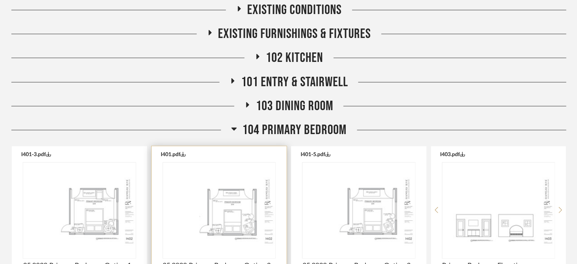
scroll to position [114, 0]
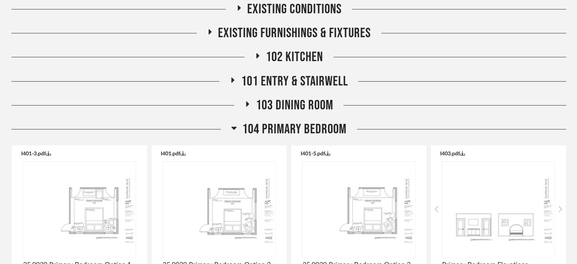
click at [287, 127] on span "104 Primary Bedroom" at bounding box center [295, 129] width 104 height 16
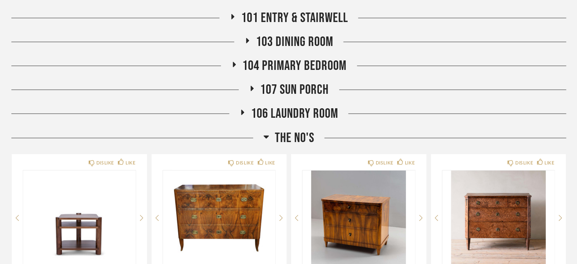
scroll to position [190, 0]
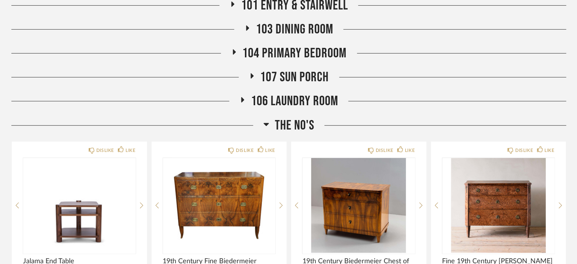
click at [301, 78] on span "107 Sun Porch" at bounding box center [295, 77] width 69 height 16
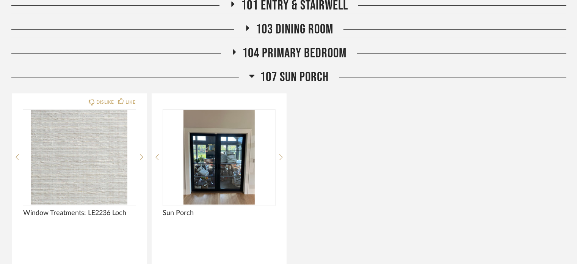
click at [300, 80] on span "107 Sun Porch" at bounding box center [295, 77] width 69 height 16
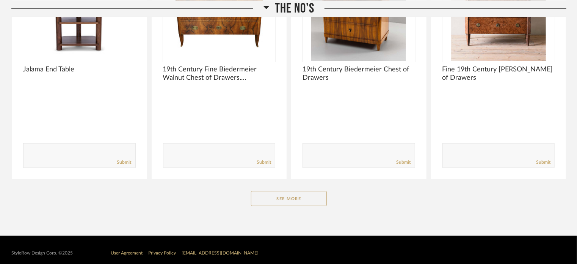
scroll to position [388, 0]
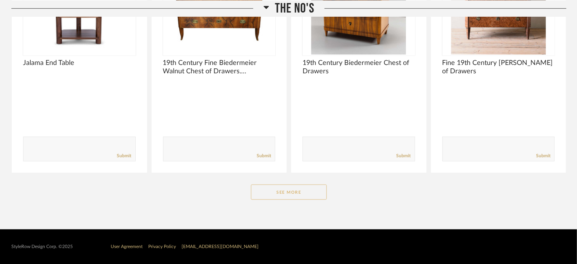
click at [285, 193] on button "See More" at bounding box center [289, 191] width 76 height 15
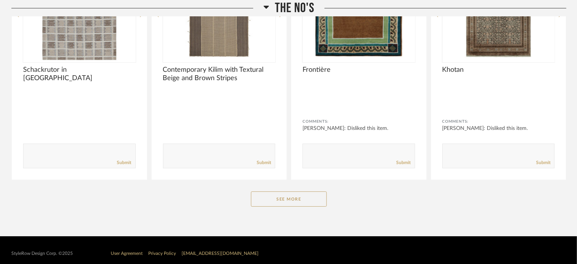
scroll to position [1332, 0]
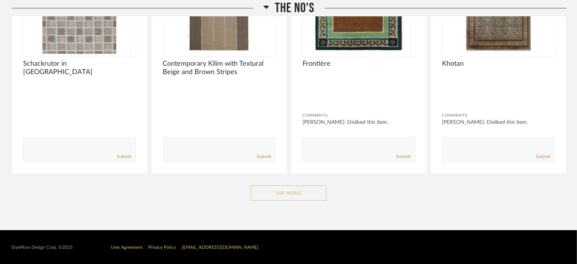
click at [293, 194] on button "See More" at bounding box center [289, 192] width 76 height 15
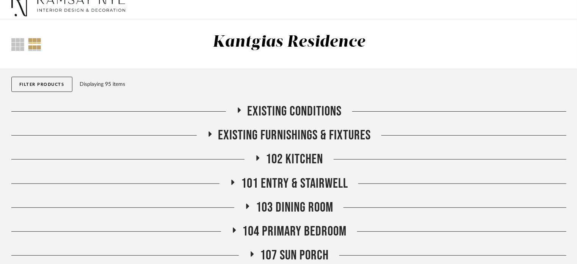
scroll to position [0, 0]
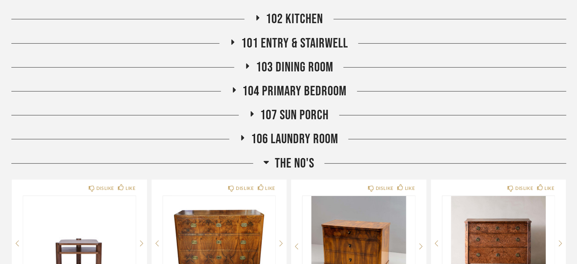
click at [290, 162] on span "The No's" at bounding box center [294, 163] width 39 height 16
